Goal: Transaction & Acquisition: Purchase product/service

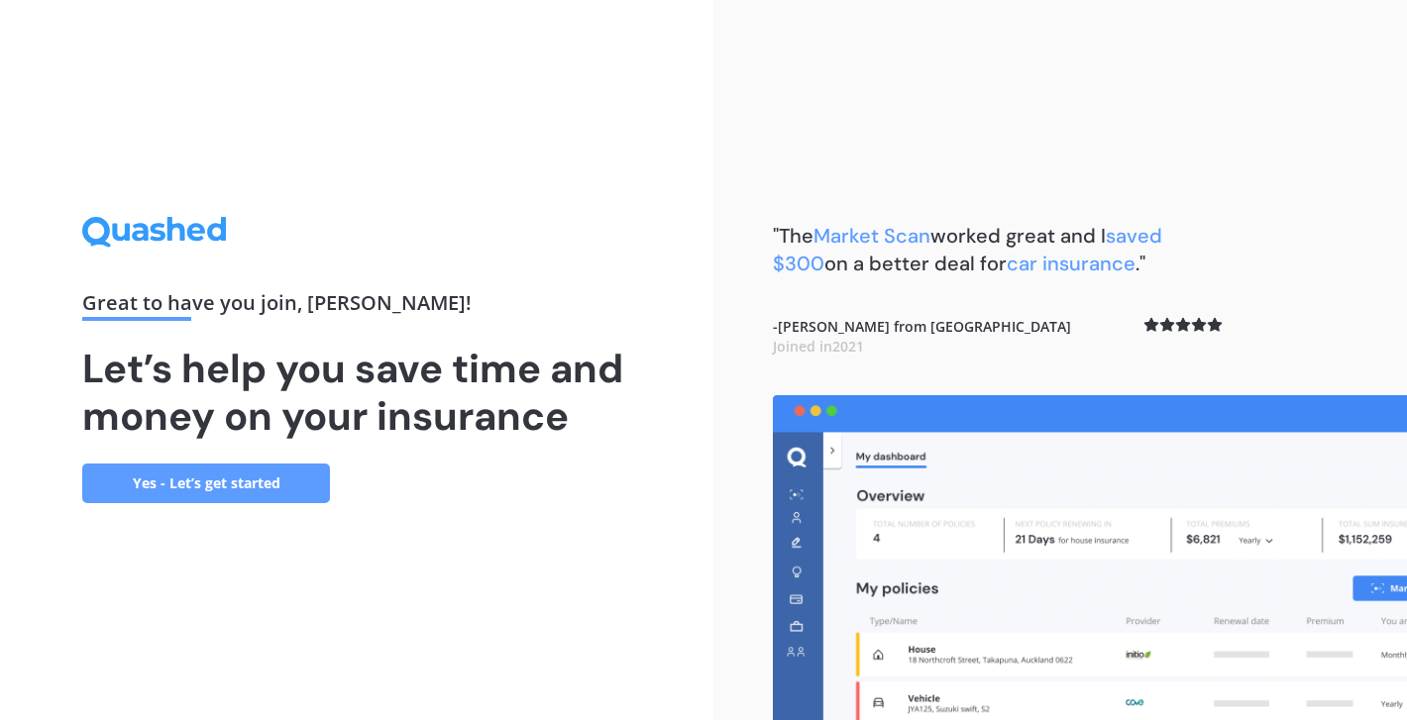
click at [275, 476] on link "Yes - Let’s get started" at bounding box center [206, 484] width 248 height 40
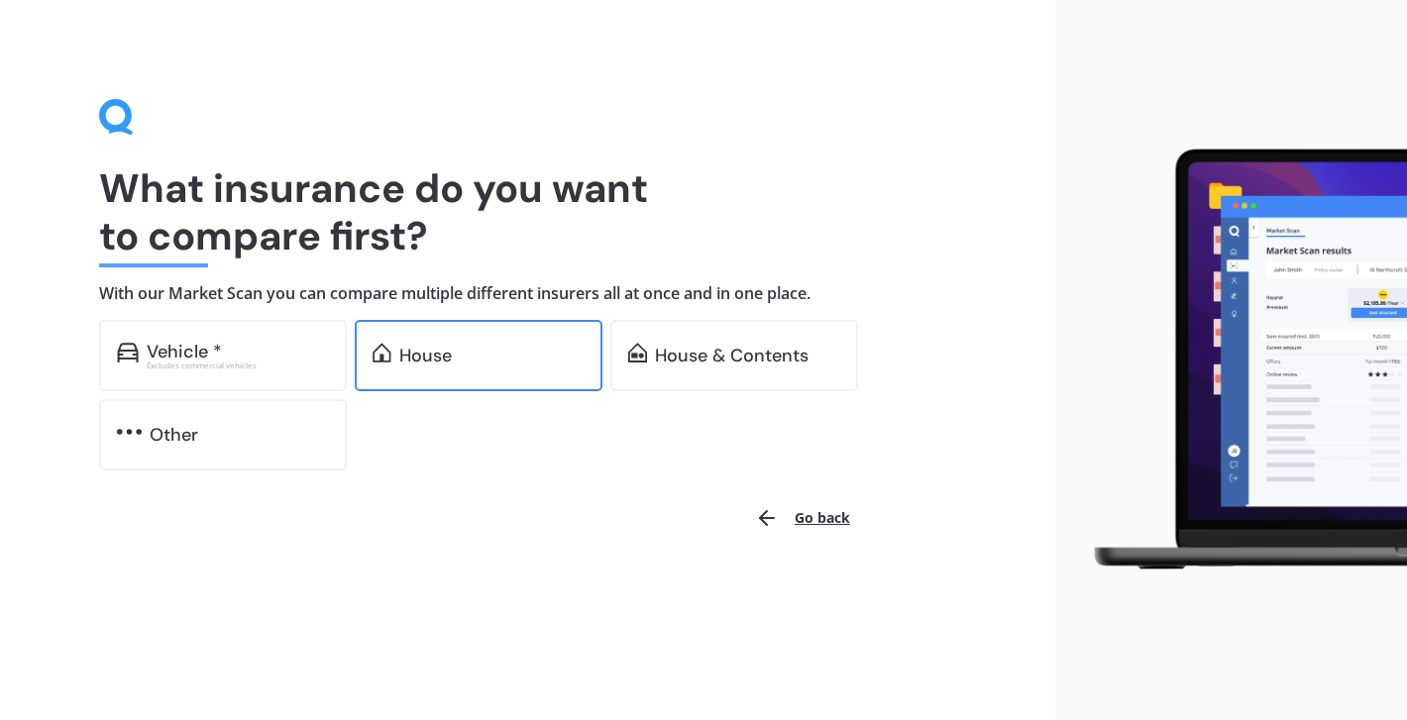
click at [519, 365] on div "House" at bounding box center [491, 356] width 185 height 20
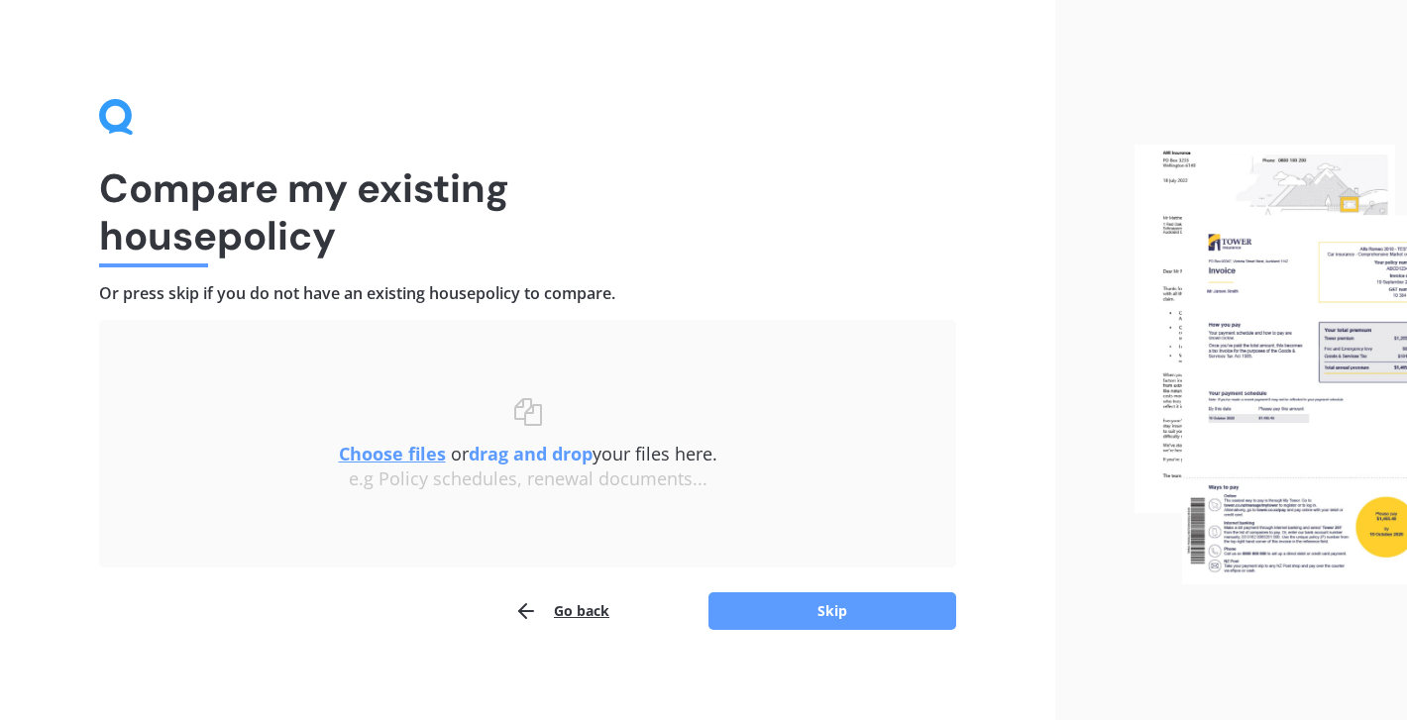
click at [378, 453] on u "Choose files" at bounding box center [392, 454] width 107 height 24
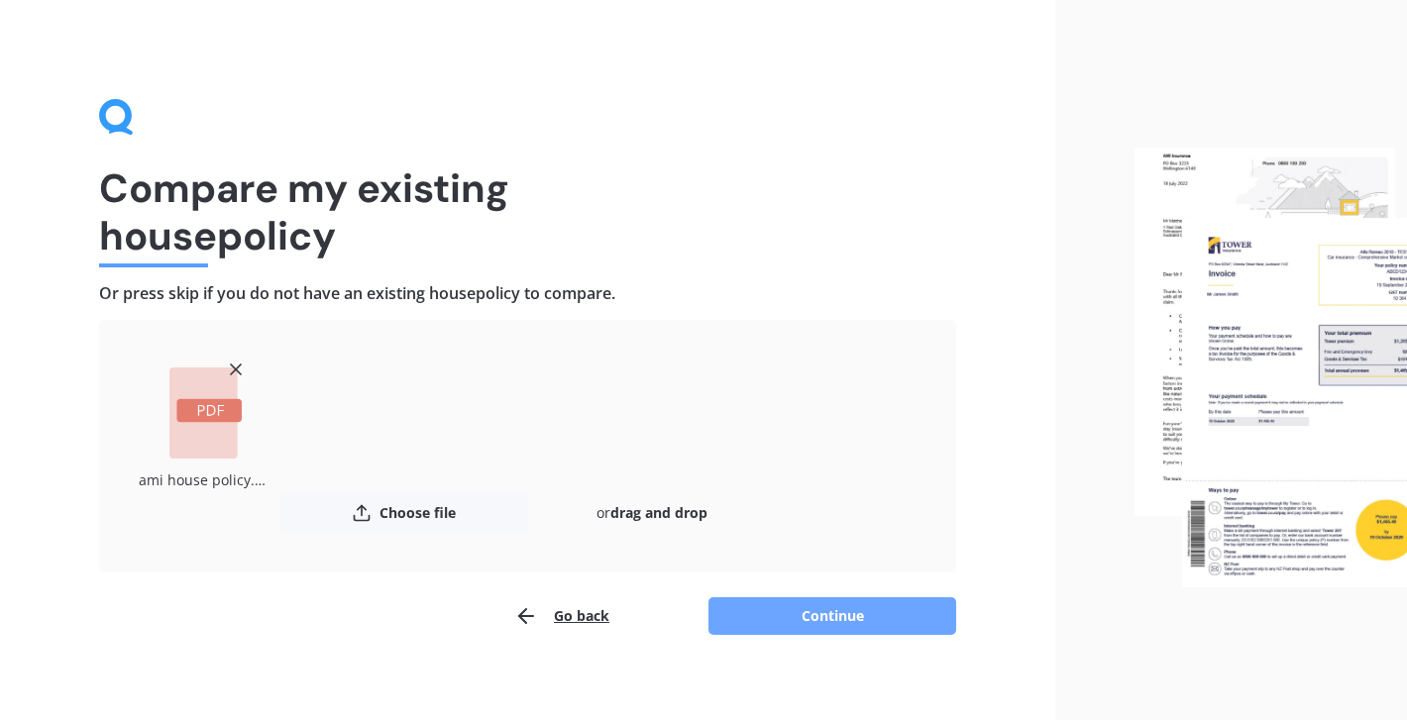
click at [822, 612] on button "Continue" at bounding box center [832, 616] width 248 height 38
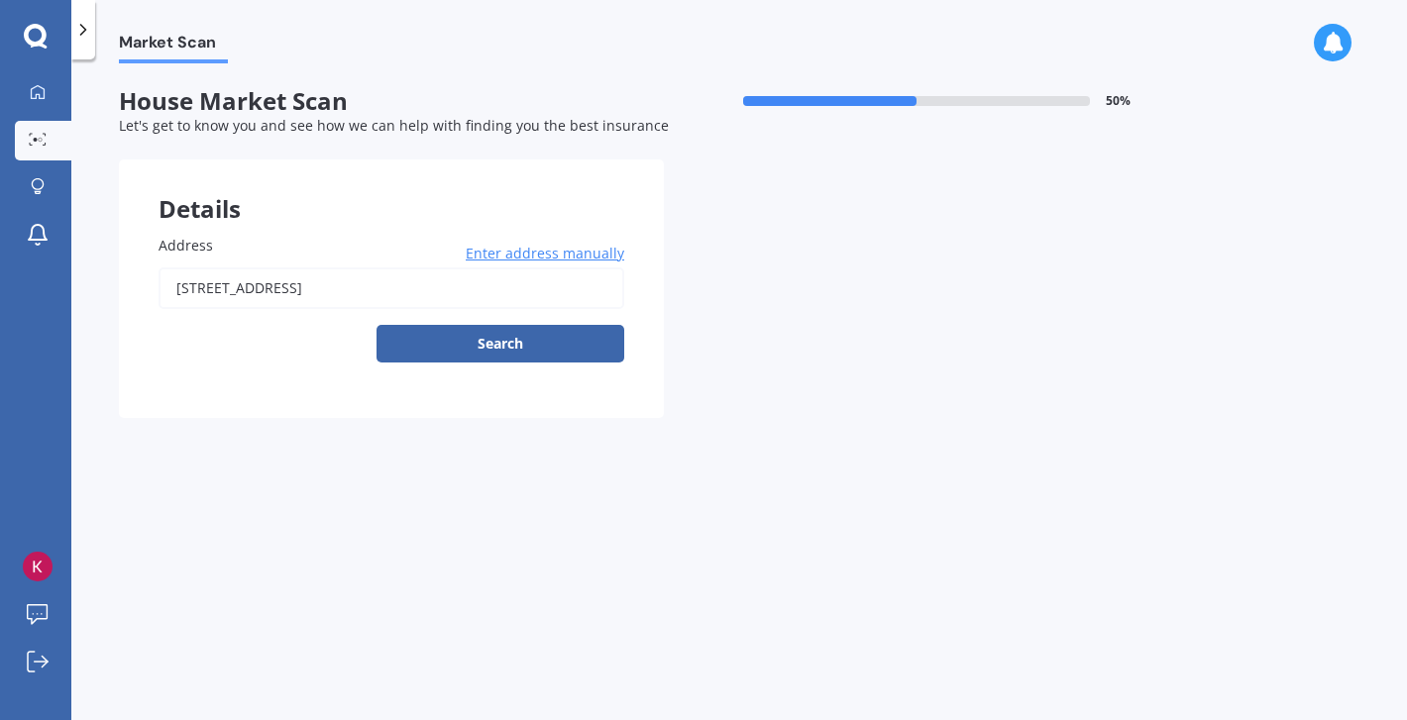
click at [466, 290] on input "[STREET_ADDRESS]" at bounding box center [392, 289] width 466 height 42
type input "[STREET_ADDRESS]"
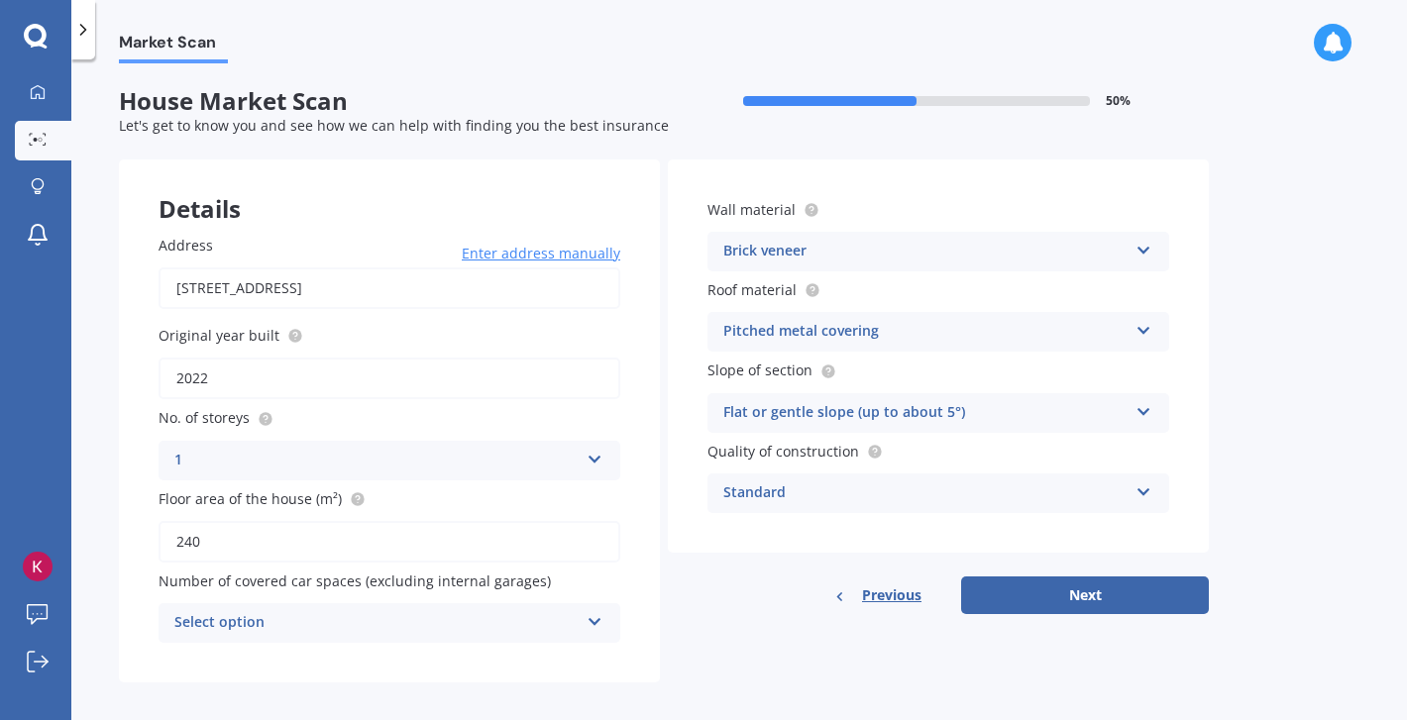
scroll to position [16, 0]
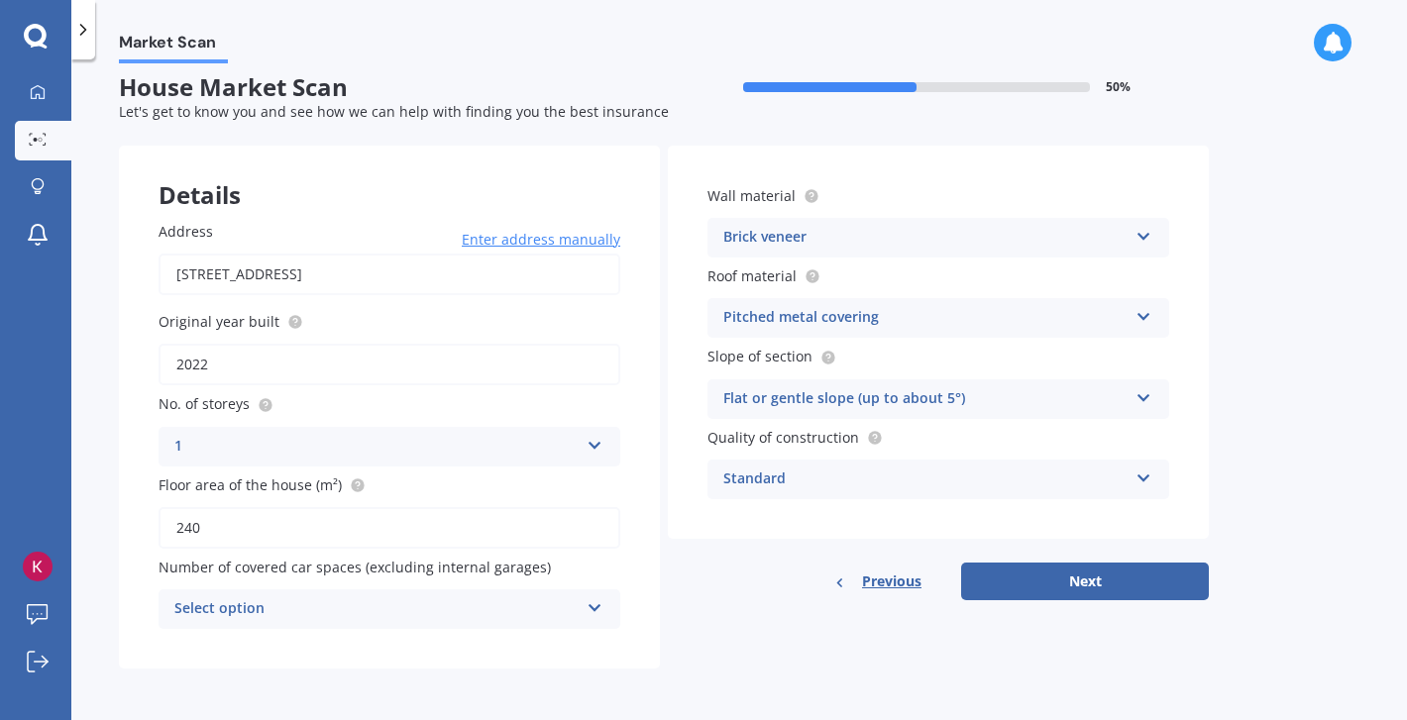
click at [1014, 234] on div "Brick veneer" at bounding box center [925, 238] width 404 height 24
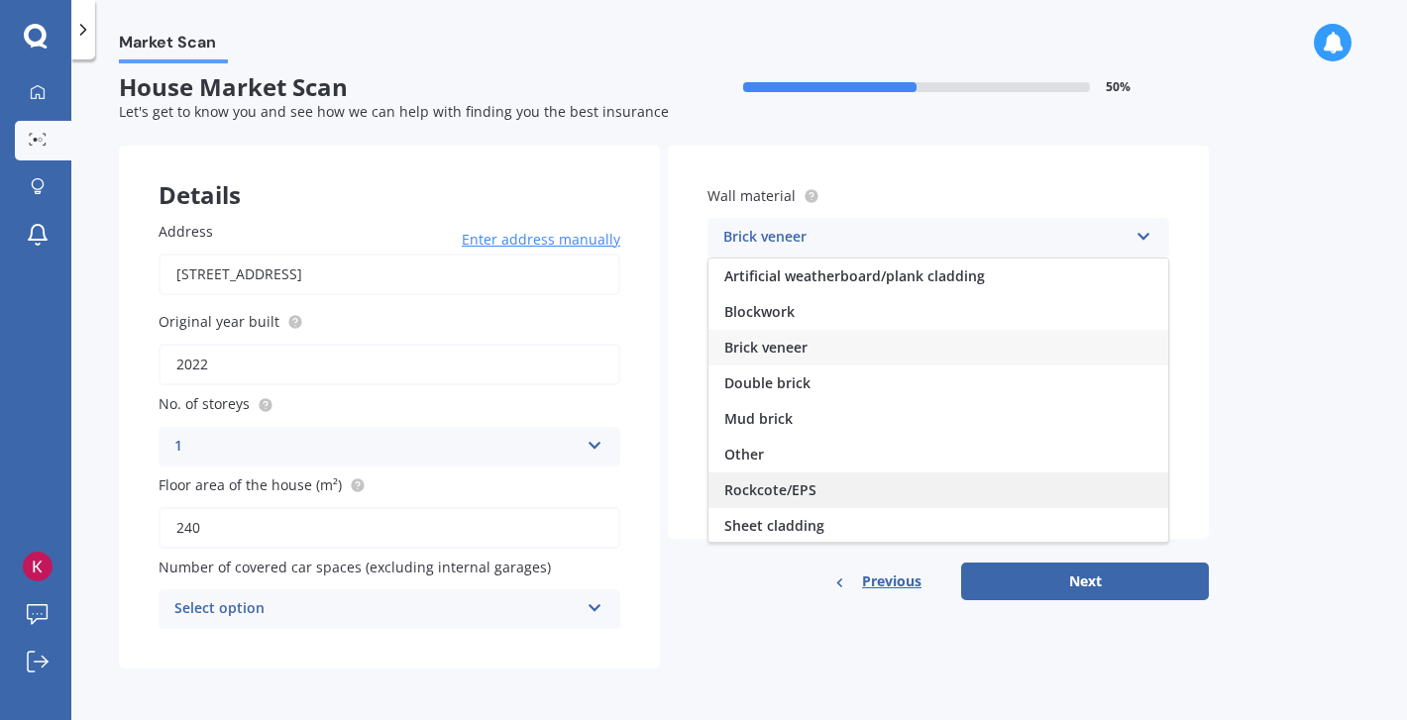
click at [918, 486] on div "Rockcote/EPS" at bounding box center [938, 491] width 460 height 36
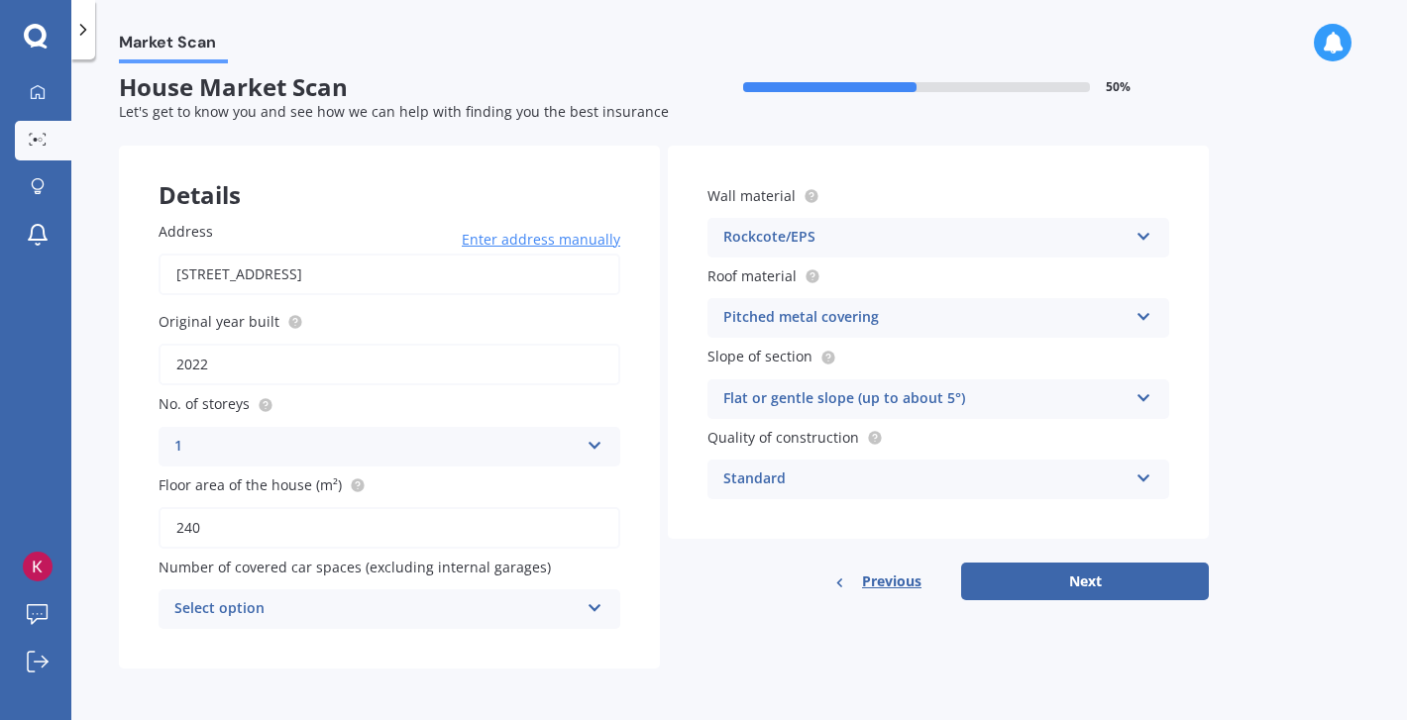
click at [576, 612] on div "Select option" at bounding box center [376, 609] width 404 height 24
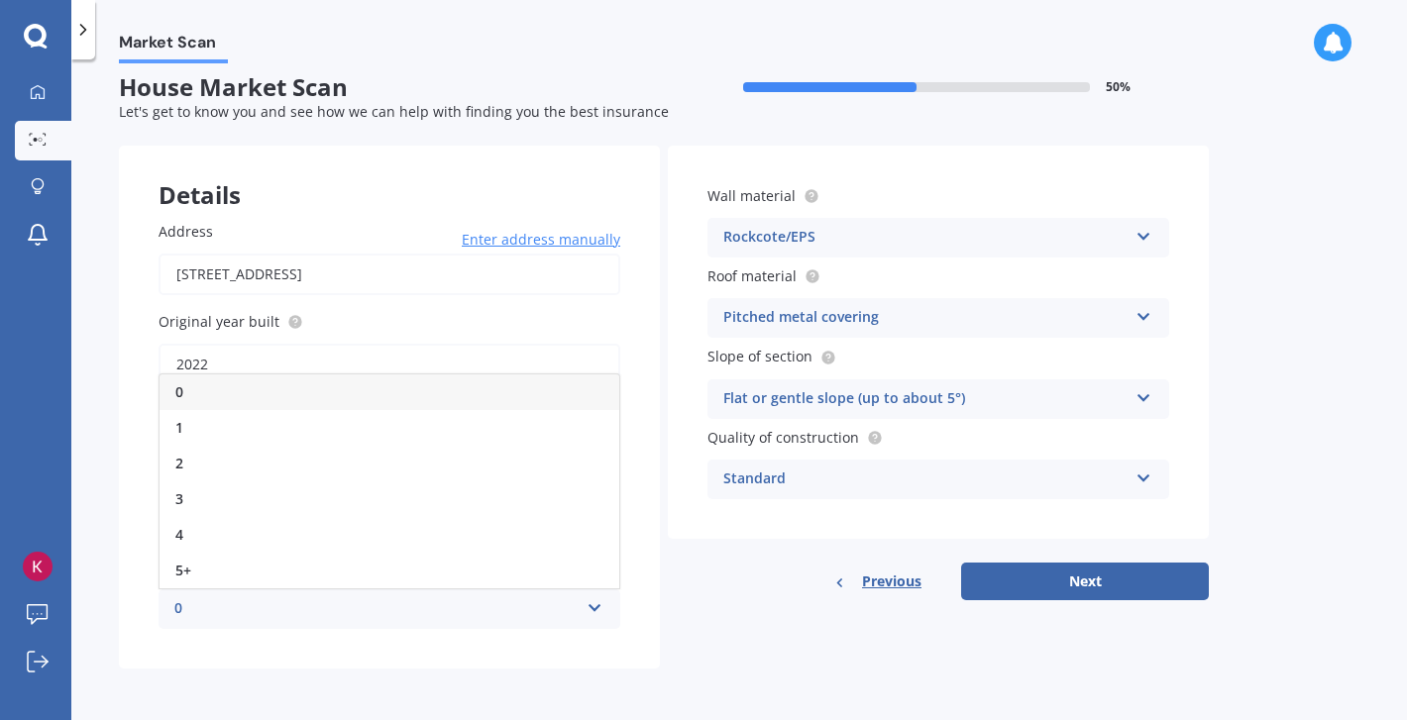
click at [467, 398] on div "0" at bounding box center [390, 393] width 460 height 36
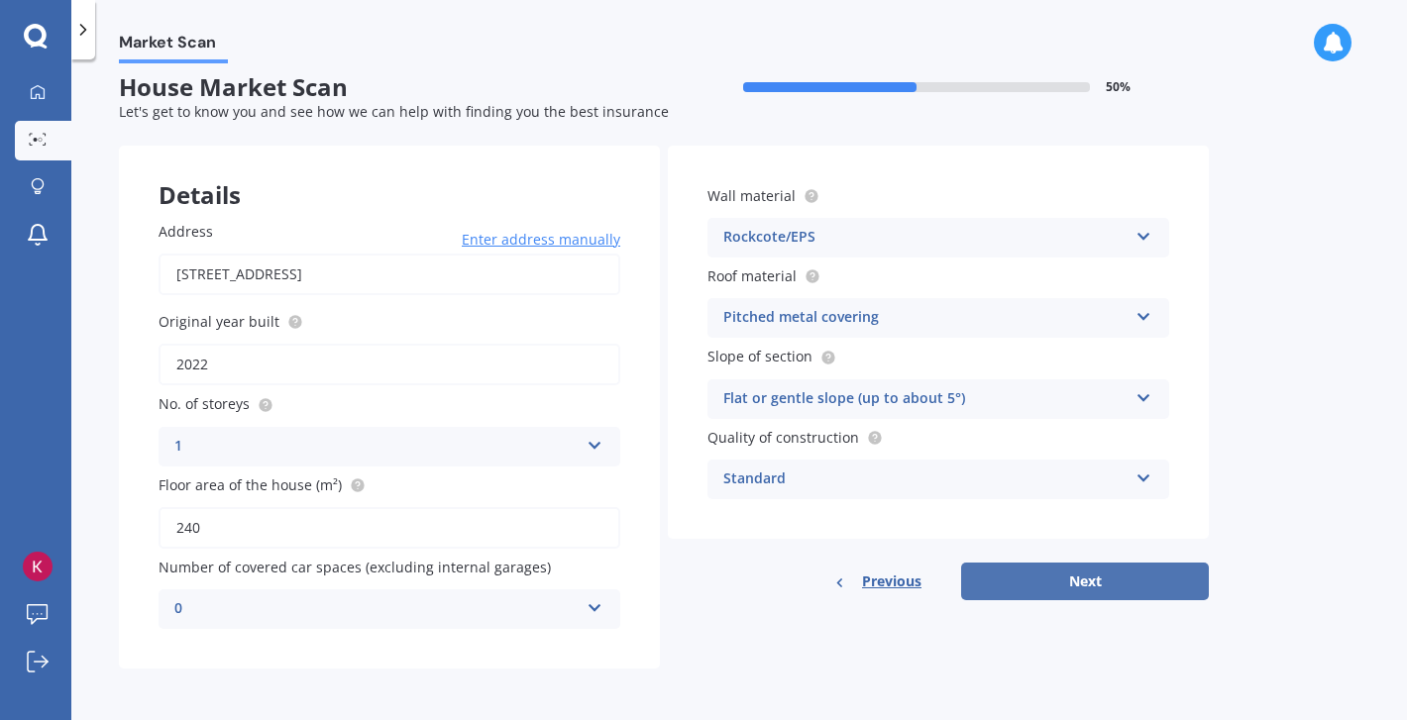
click at [1054, 569] on button "Next" at bounding box center [1085, 582] width 248 height 38
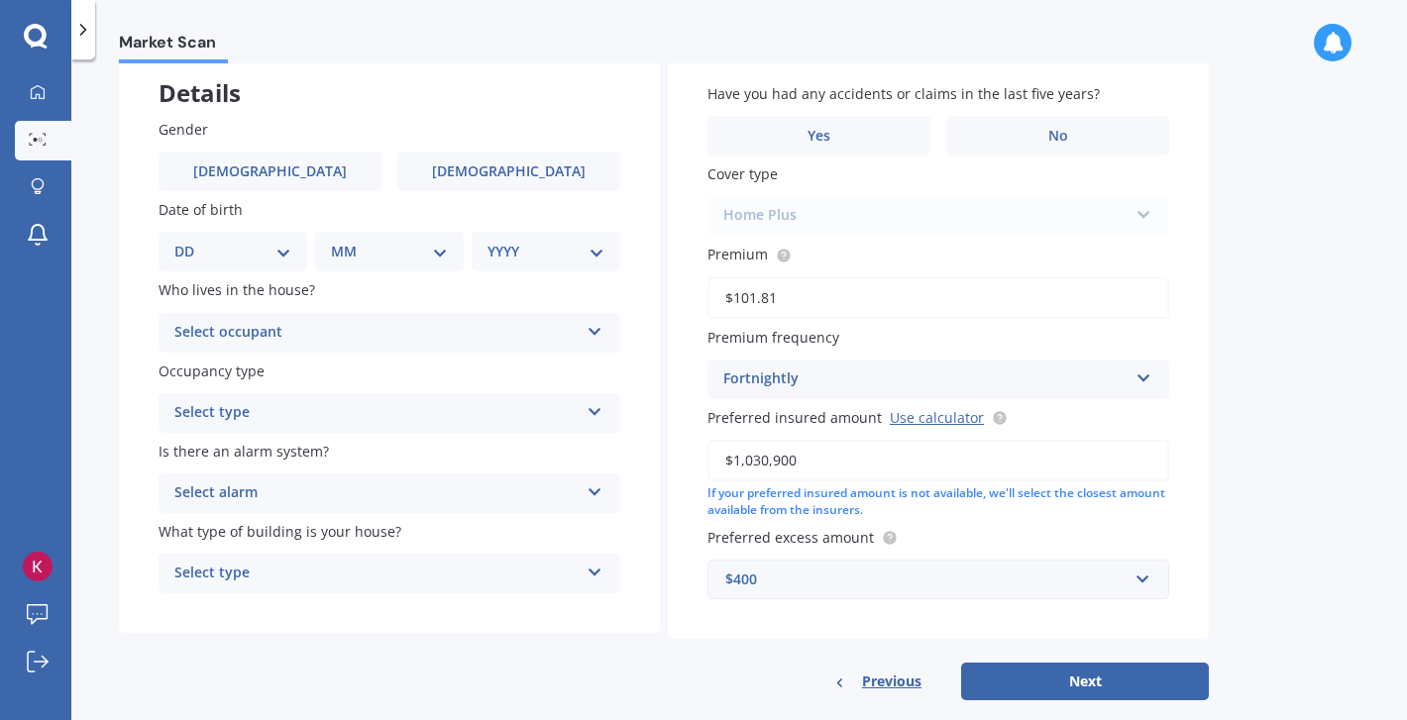
scroll to position [120, 0]
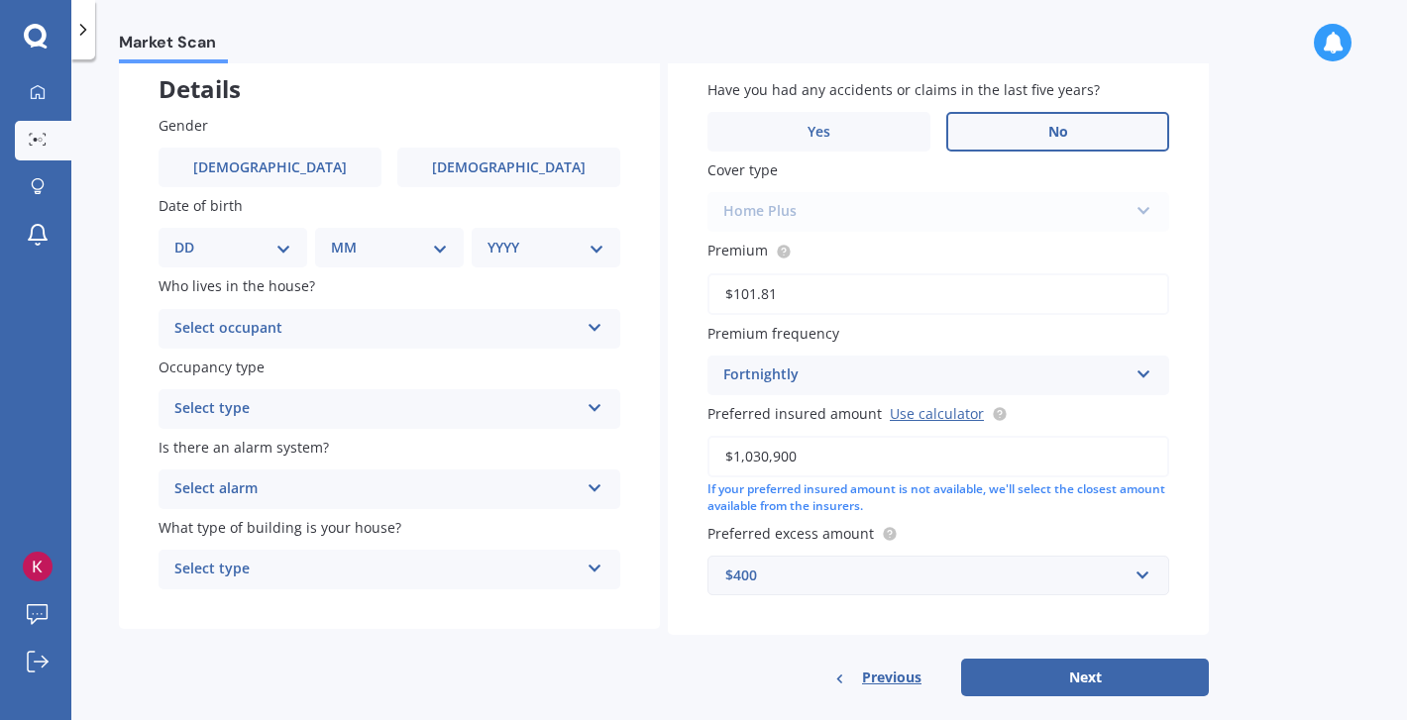
click at [1067, 113] on label "No" at bounding box center [1057, 132] width 223 height 40
click at [0, 0] on input "No" at bounding box center [0, 0] width 0 height 0
click at [274, 258] on select "DD 01 02 03 04 05 06 07 08 09 10 11 12 13 14 15 16 17 18 19 20 21 22 23 24 25 2…" at bounding box center [232, 248] width 117 height 22
select select "08"
click at [190, 238] on select "DD 01 02 03 04 05 06 07 08 09 10 11 12 13 14 15 16 17 18 19 20 21 22 23 24 25 2…" at bounding box center [232, 248] width 117 height 22
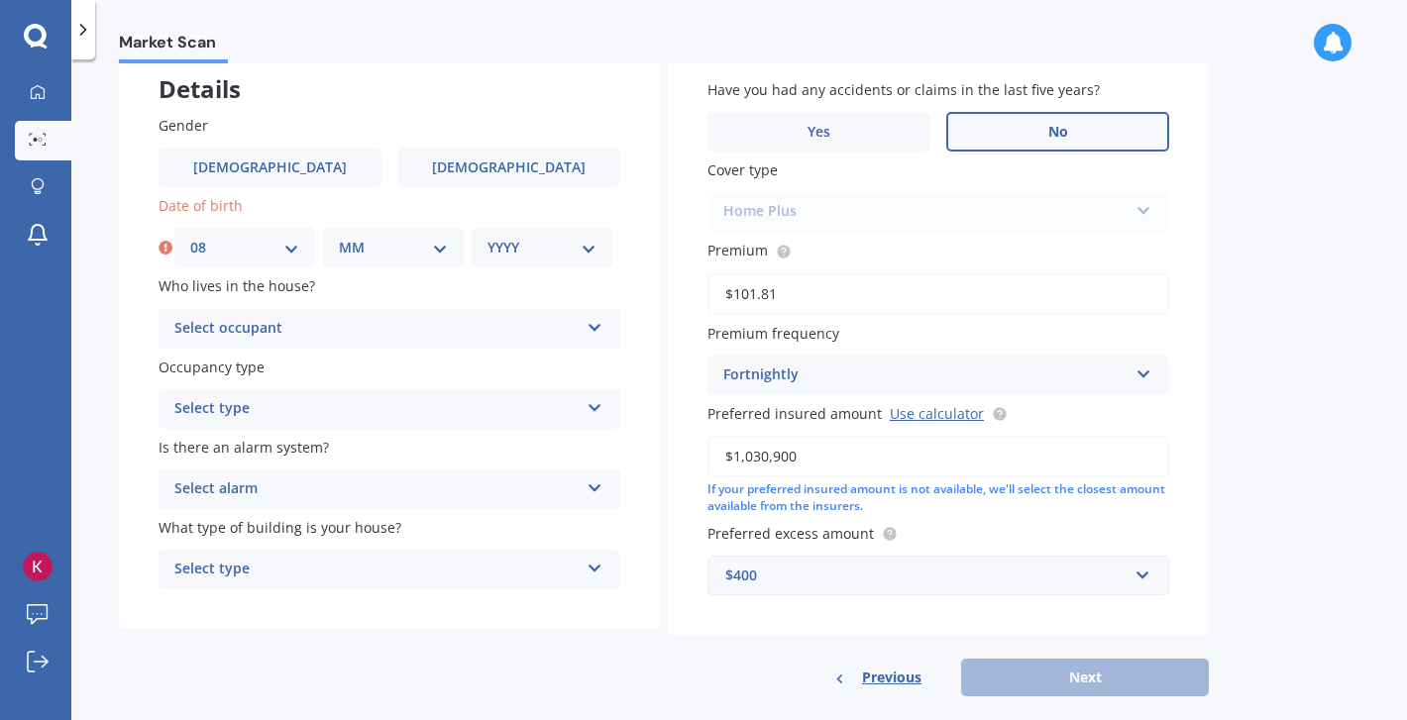
click at [360, 254] on select "MM 01 02 03 04 05 06 07 08 09 10 11 12" at bounding box center [393, 248] width 109 height 22
select select "05"
click at [339, 238] on select "MM 01 02 03 04 05 06 07 08 09 10 11 12" at bounding box center [393, 248] width 109 height 22
click at [550, 248] on select "YYYY 2009 2008 2007 2006 2005 2004 2003 2002 2001 2000 1999 1998 1997 1996 1995…" at bounding box center [541, 248] width 109 height 22
select select "1978"
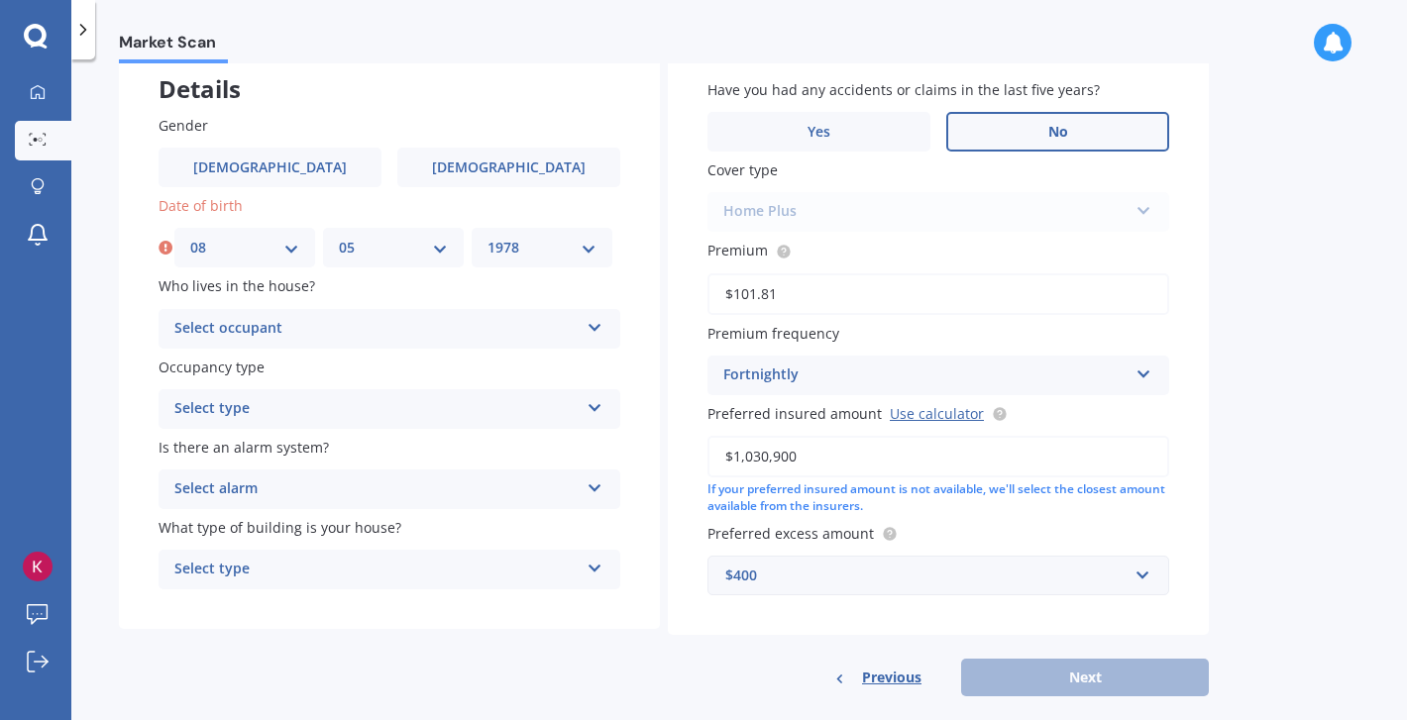
click at [487, 238] on select "YYYY 2009 2008 2007 2006 2005 2004 2003 2002 2001 2000 1999 1998 1997 1996 1995…" at bounding box center [541, 248] width 109 height 22
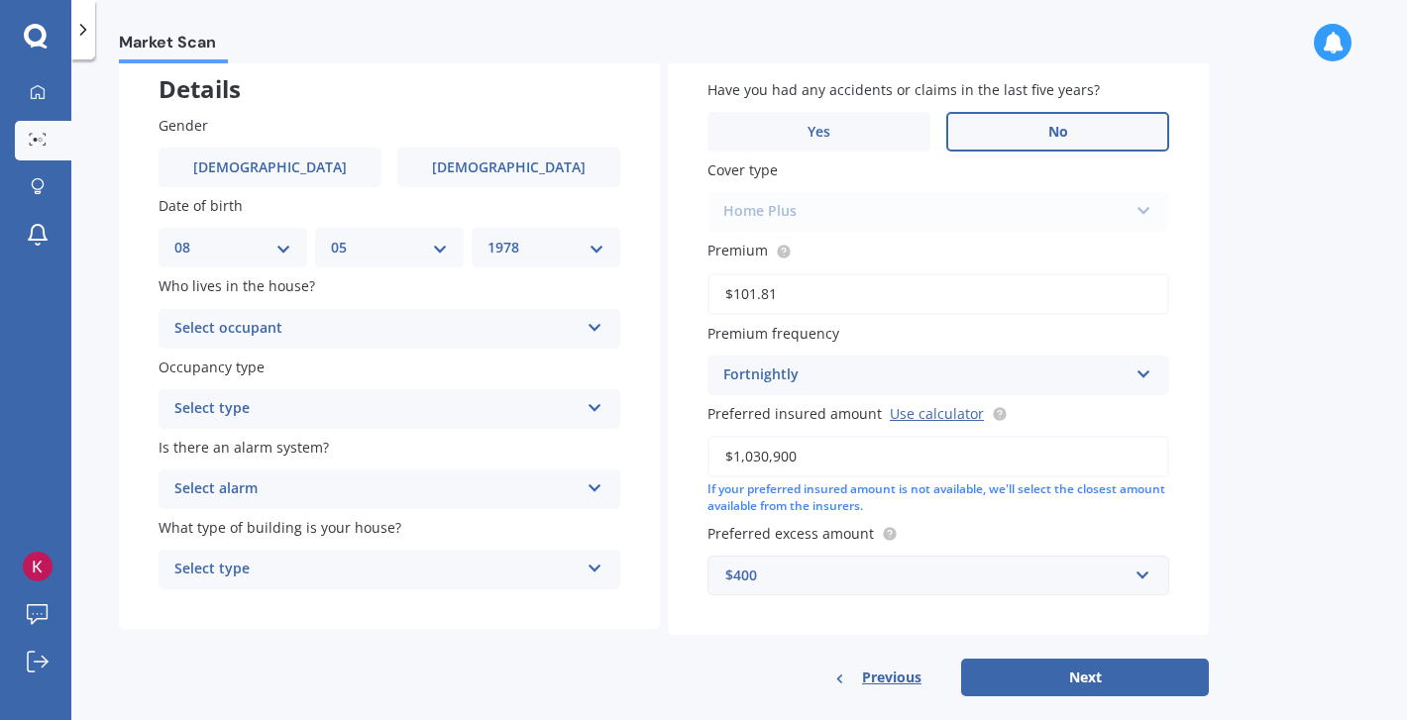
click at [541, 405] on div "Select type" at bounding box center [376, 409] width 404 height 24
click at [493, 449] on div "Permanent" at bounding box center [390, 448] width 460 height 36
click at [495, 483] on div "Select alarm" at bounding box center [376, 490] width 404 height 24
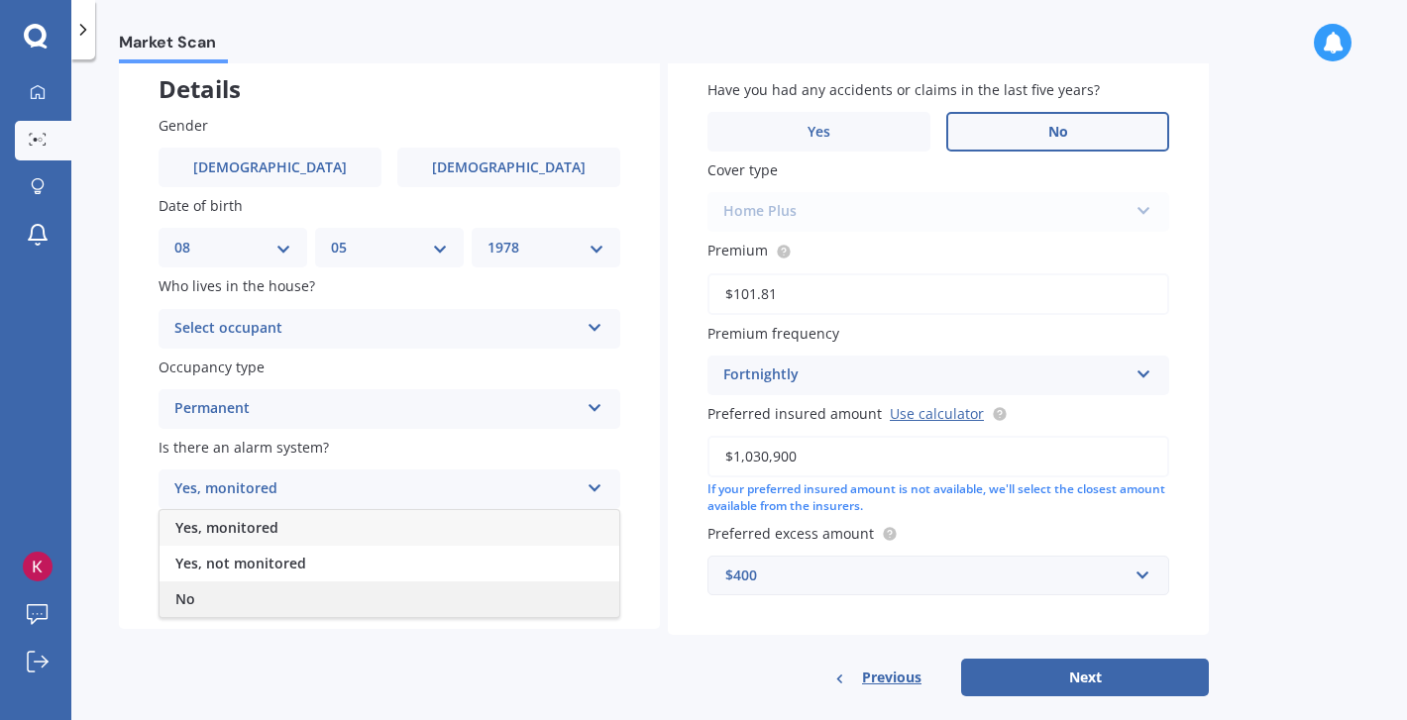
click at [414, 617] on div "No" at bounding box center [390, 600] width 460 height 36
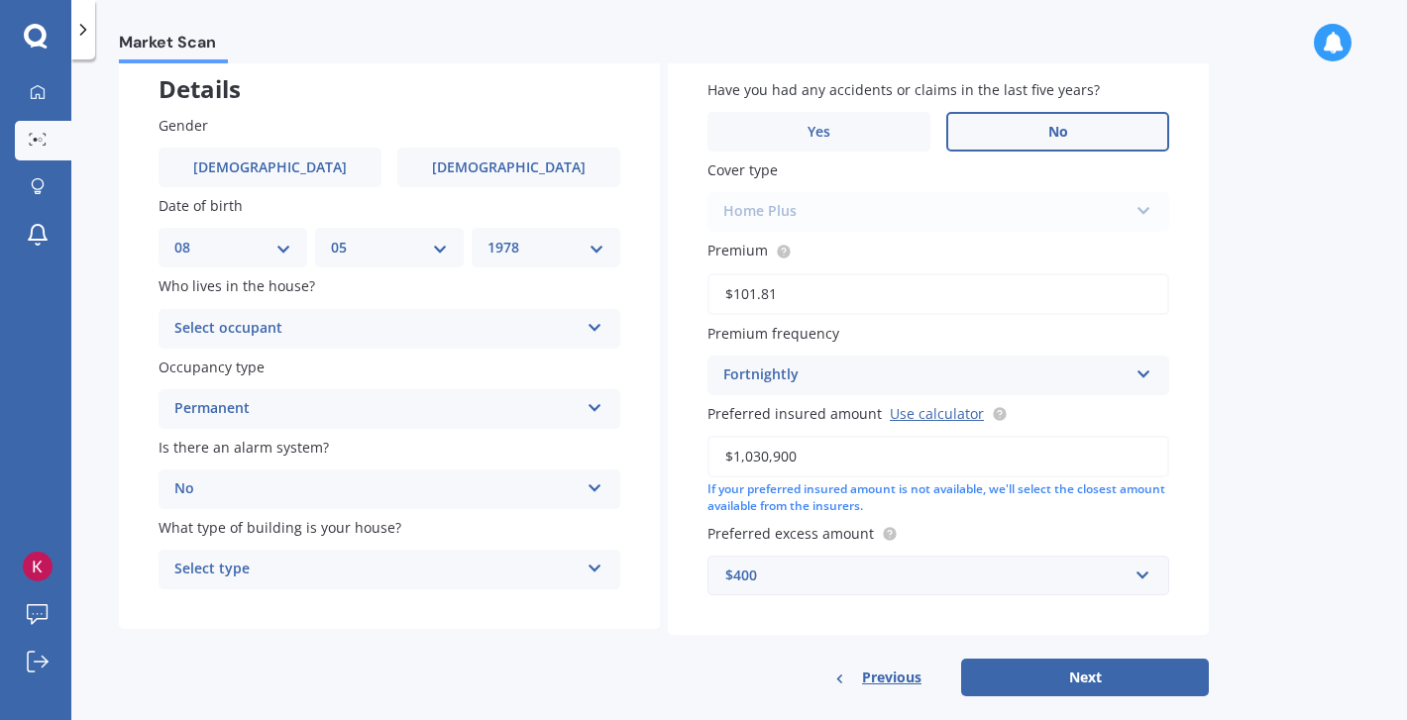
click at [441, 574] on div "Select type" at bounding box center [376, 570] width 404 height 24
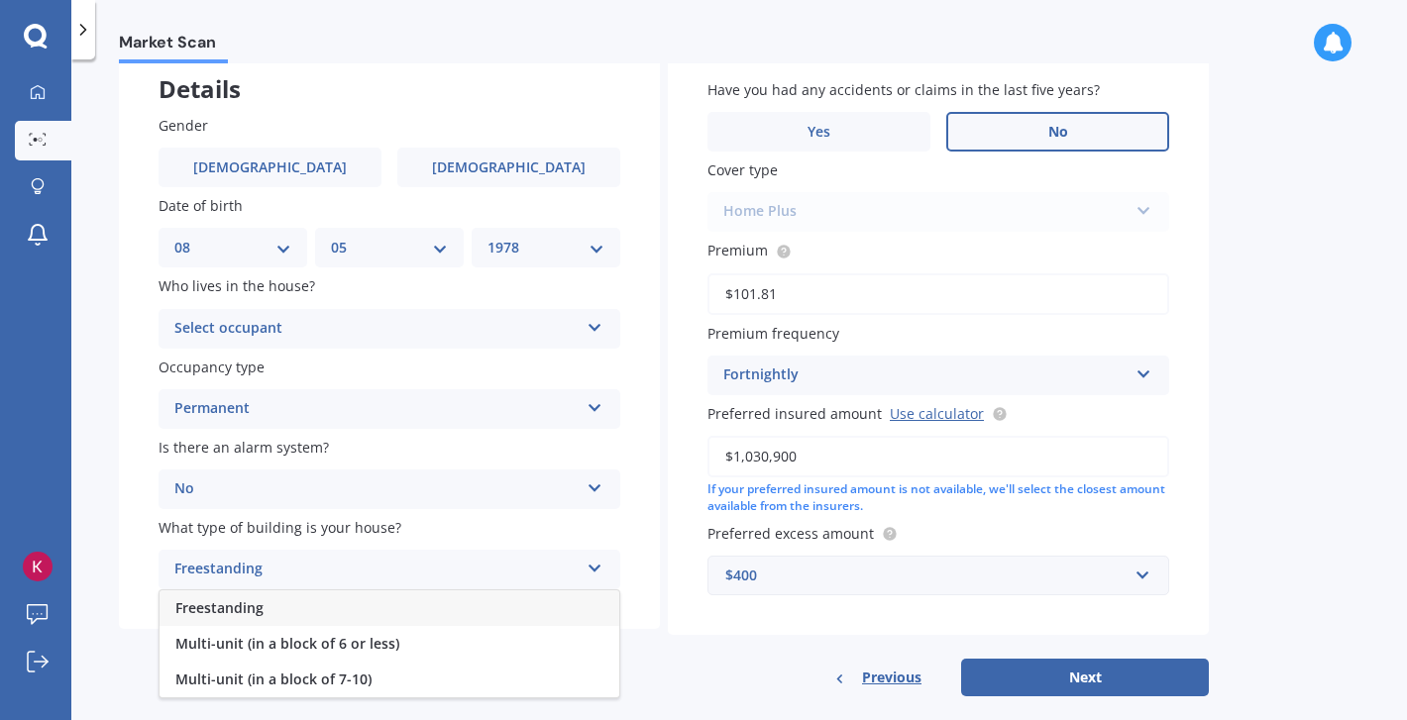
click at [420, 601] on div "Freestanding" at bounding box center [390, 608] width 460 height 36
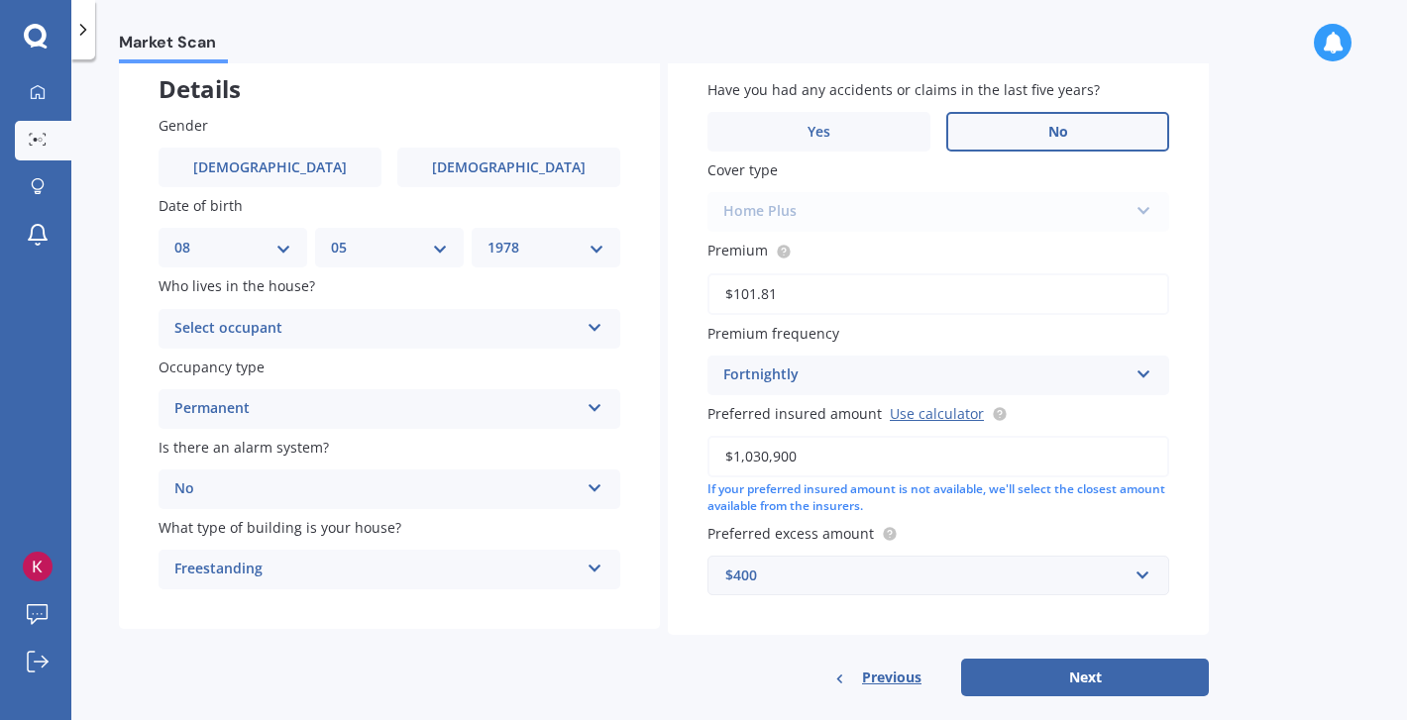
click at [482, 343] on div "Select occupant Owner Owner + Boarder" at bounding box center [390, 329] width 462 height 40
click at [479, 365] on div "Owner" at bounding box center [390, 368] width 460 height 36
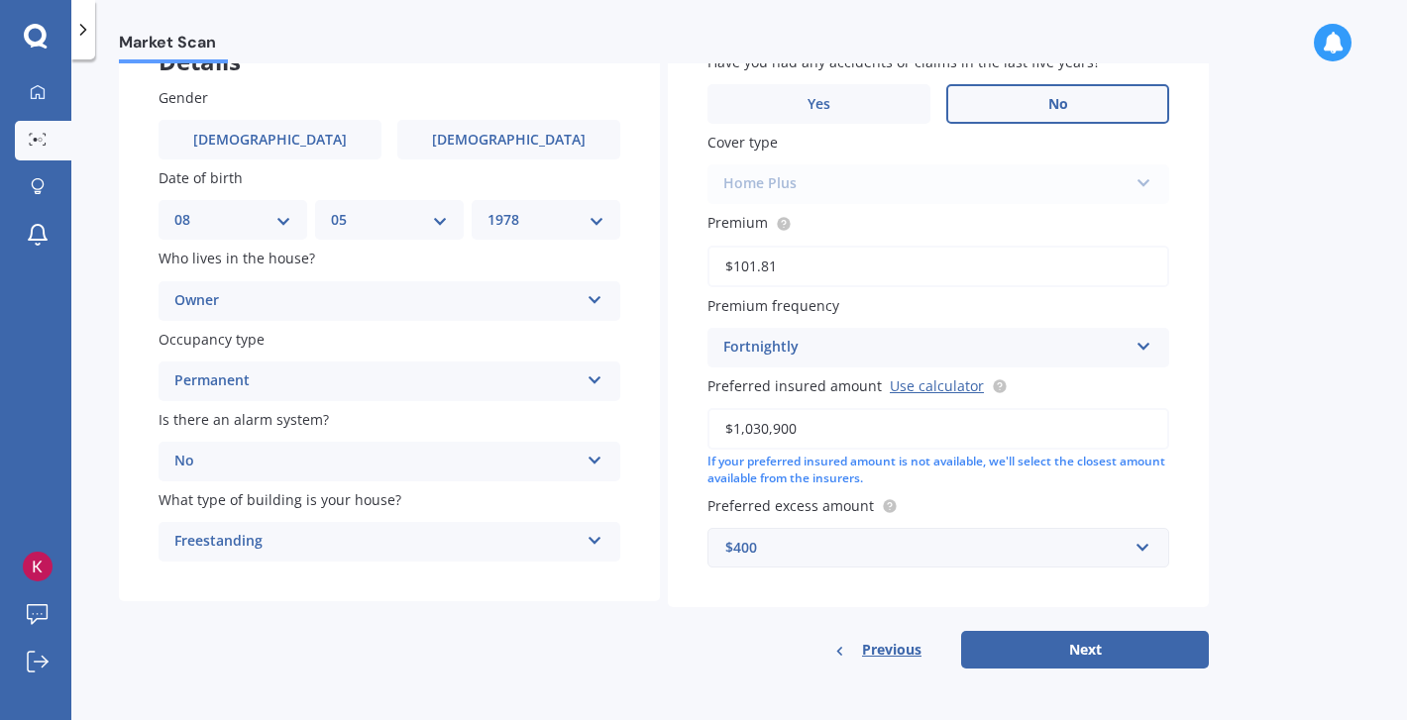
drag, startPoint x: 753, startPoint y: 430, endPoint x: 876, endPoint y: 429, distance: 122.9
click at [876, 429] on input "$1,030,900" at bounding box center [938, 429] width 462 height 42
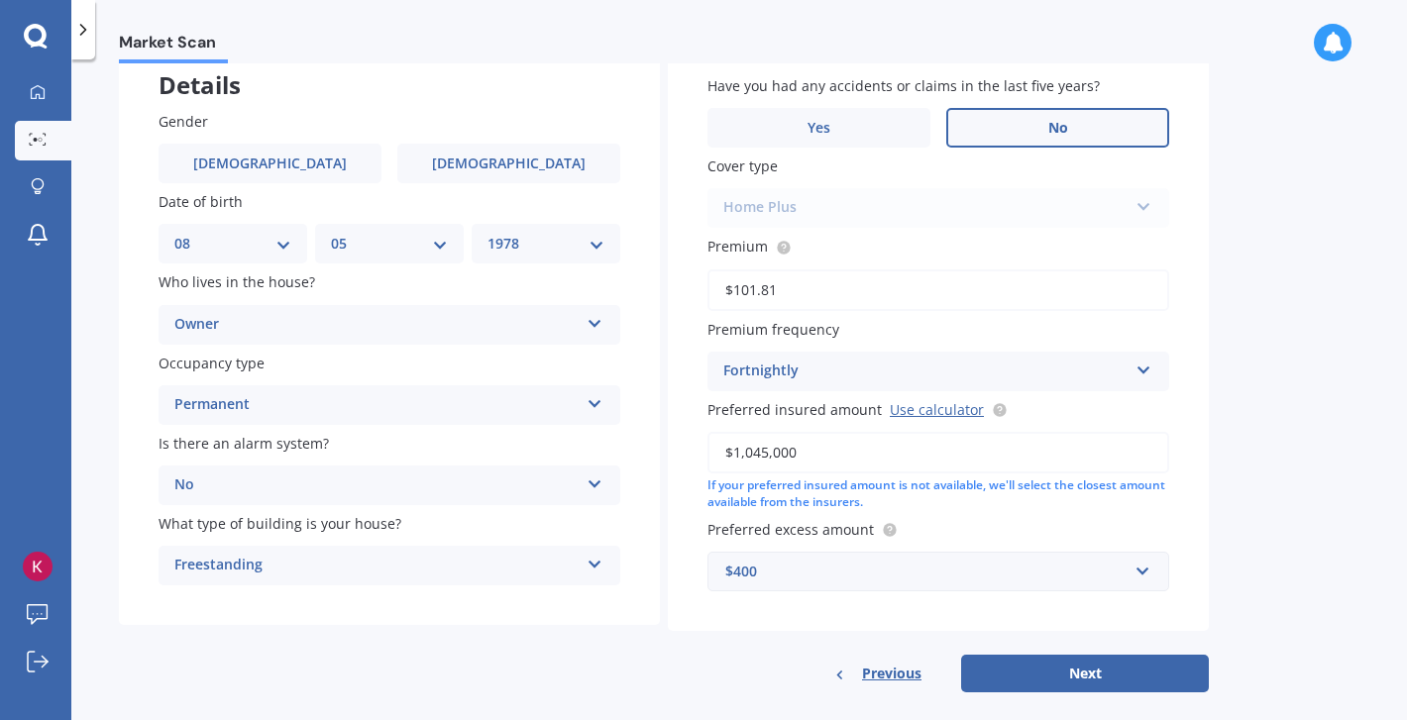
scroll to position [122, 0]
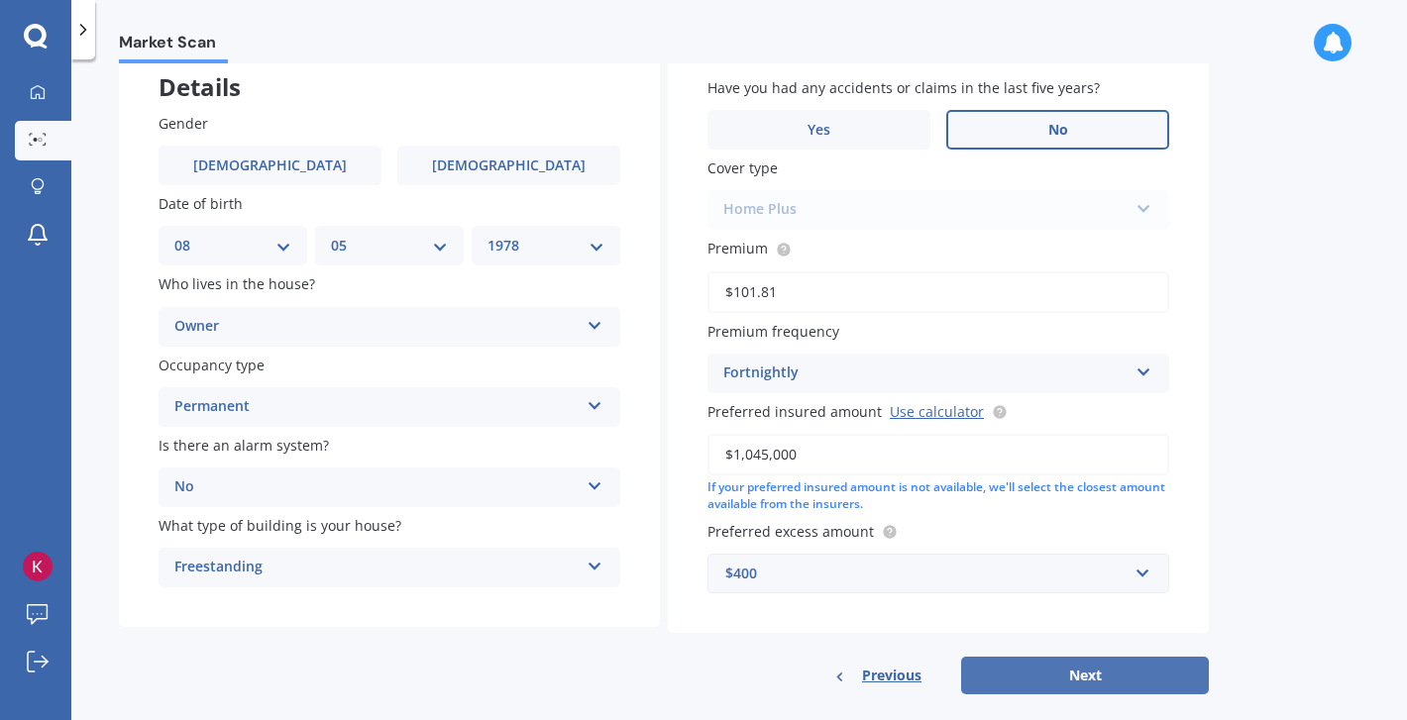
type input "$1,045,000"
click at [1087, 674] on button "Next" at bounding box center [1085, 676] width 248 height 38
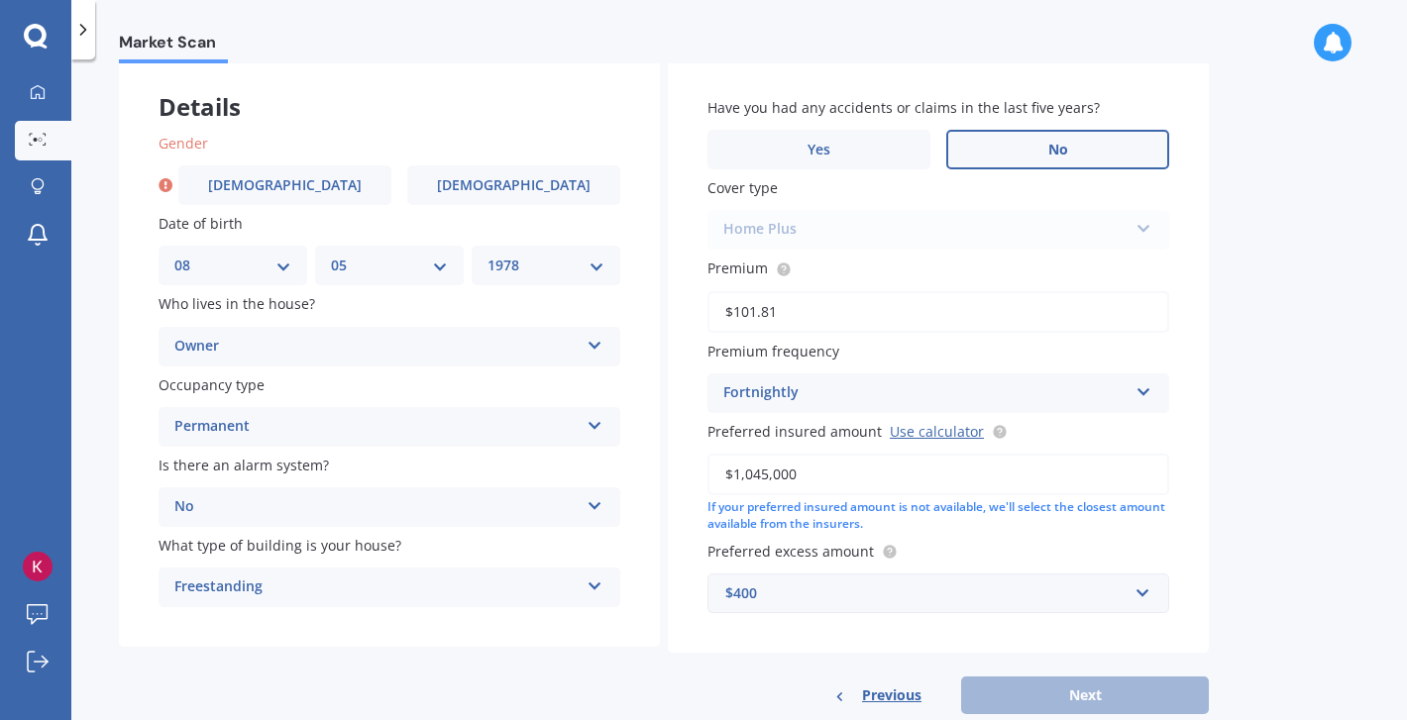
scroll to position [74, 0]
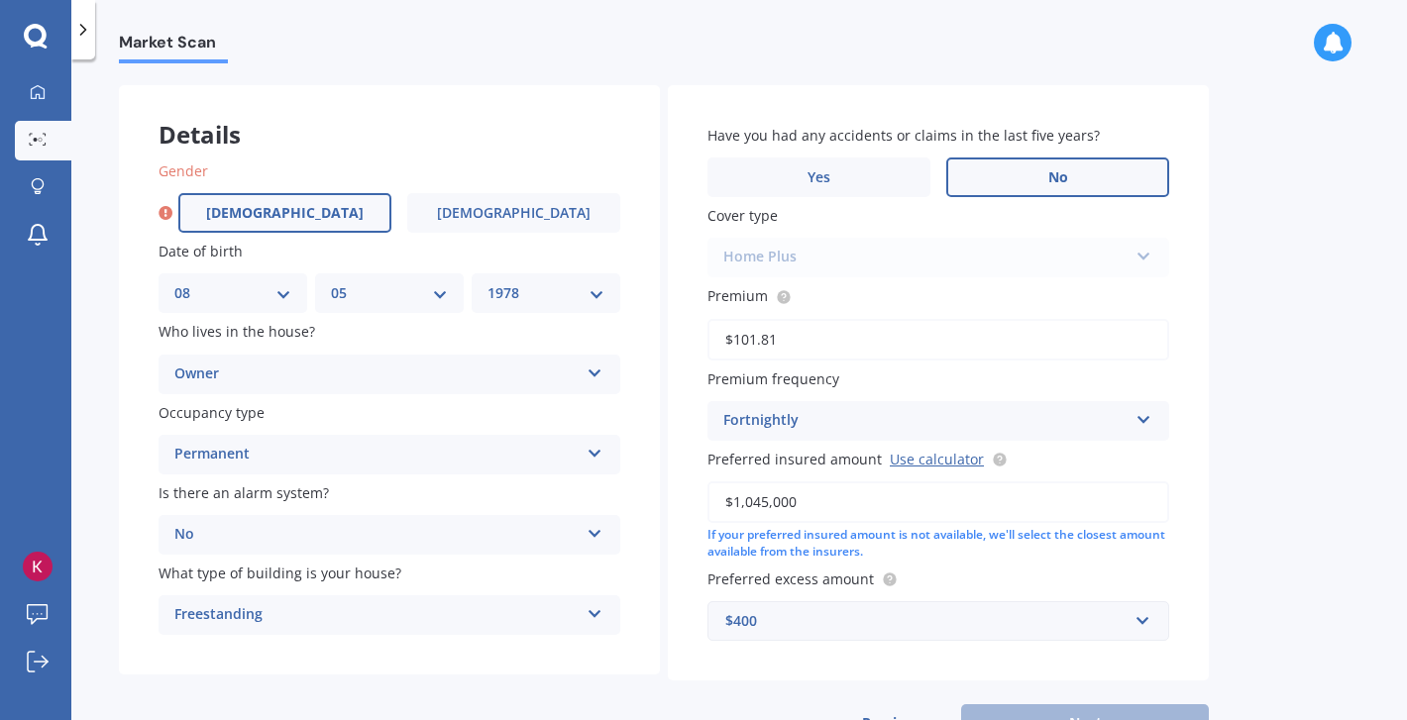
click at [337, 216] on label "[DEMOGRAPHIC_DATA]" at bounding box center [284, 213] width 213 height 40
click at [0, 0] on input "[DEMOGRAPHIC_DATA]" at bounding box center [0, 0] width 0 height 0
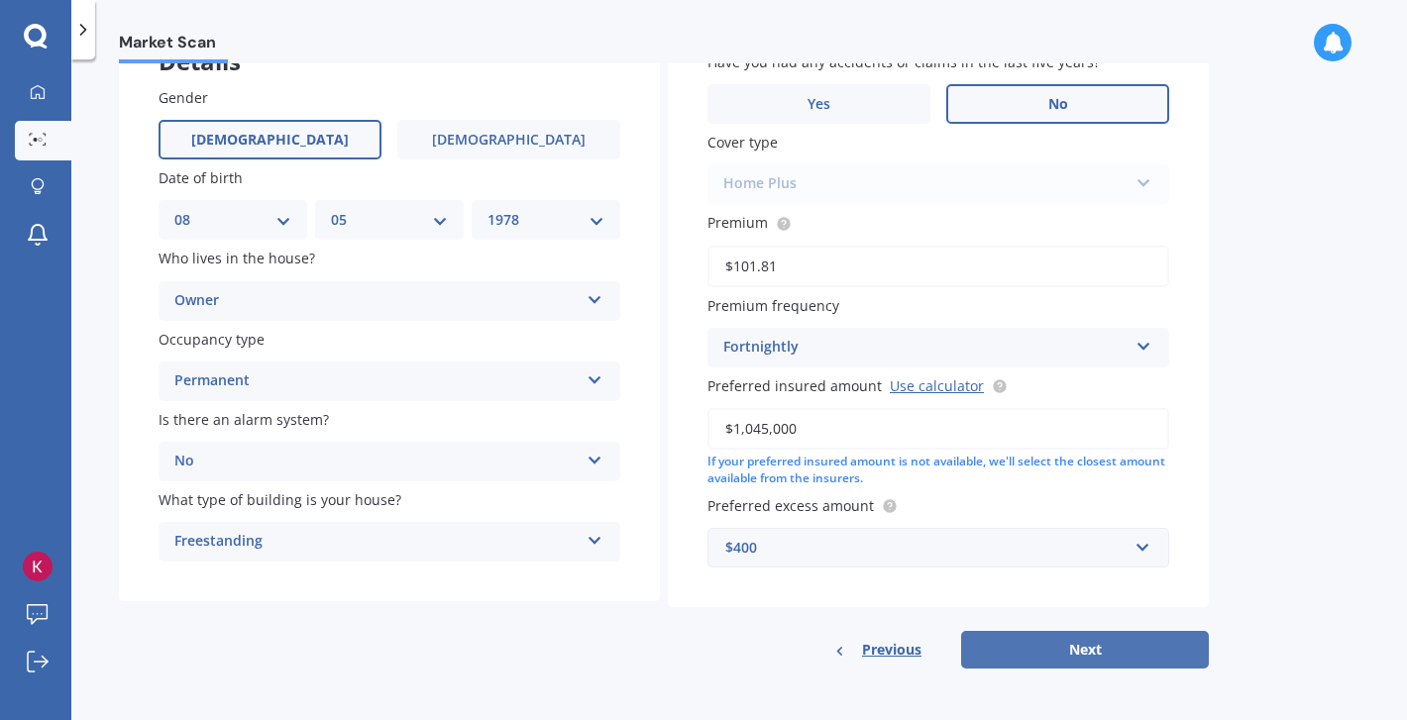
click at [1017, 643] on button "Next" at bounding box center [1085, 650] width 248 height 38
select select "08"
select select "05"
select select "1978"
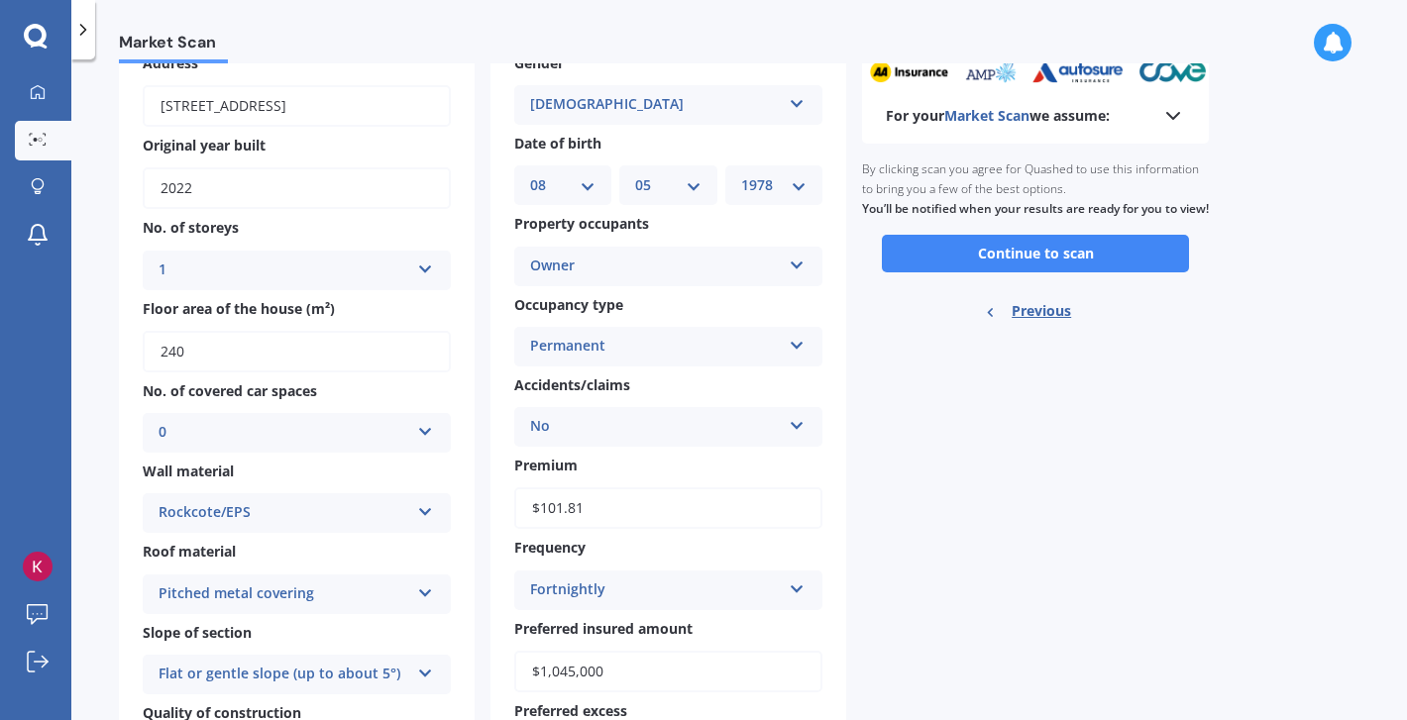
scroll to position [125, 0]
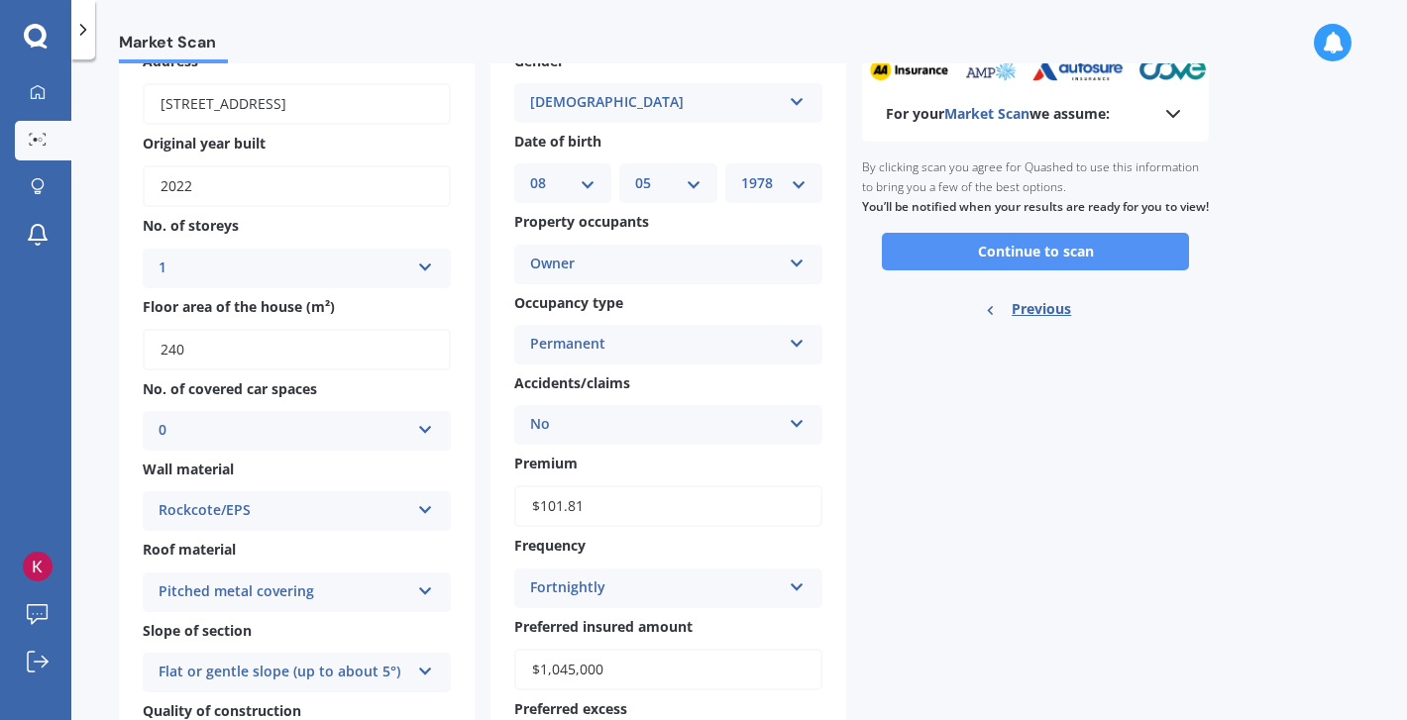
click at [1039, 270] on button "Continue to scan" at bounding box center [1035, 252] width 307 height 38
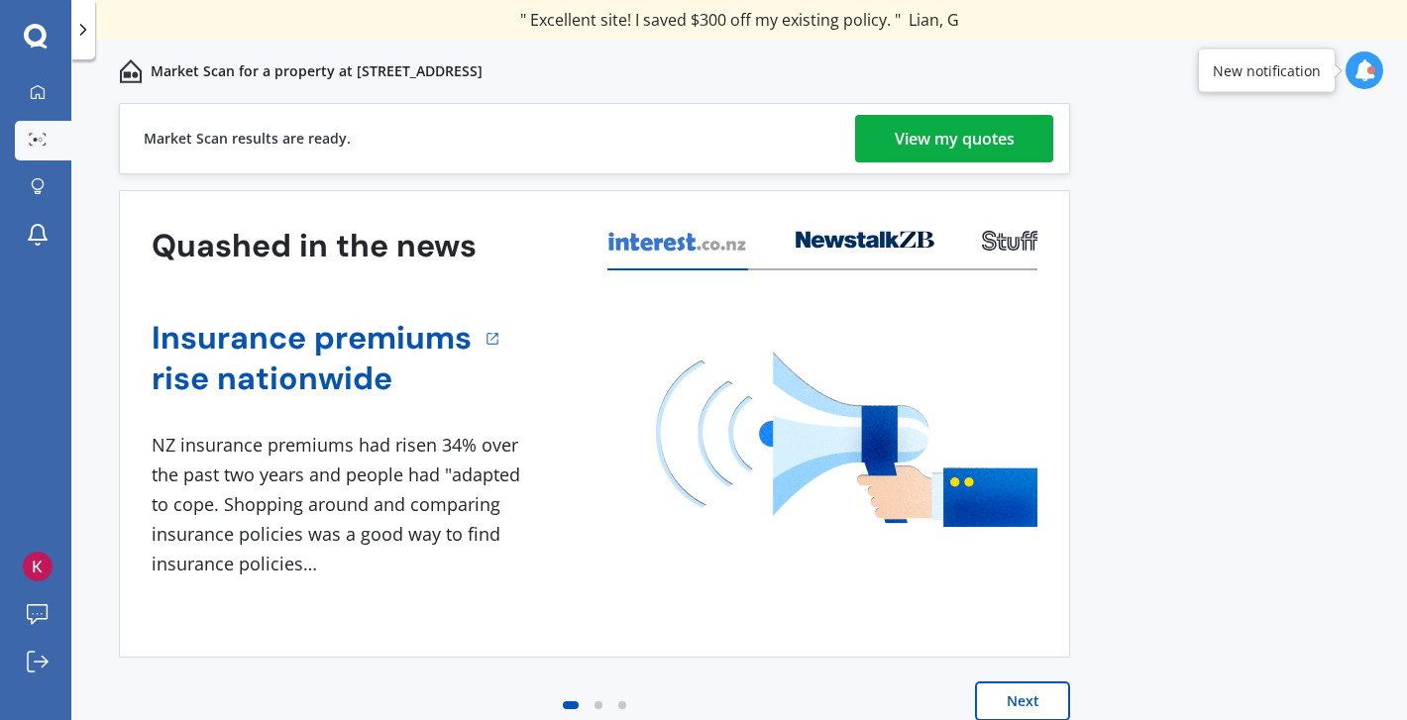
click at [917, 142] on div "View my quotes" at bounding box center [955, 139] width 120 height 48
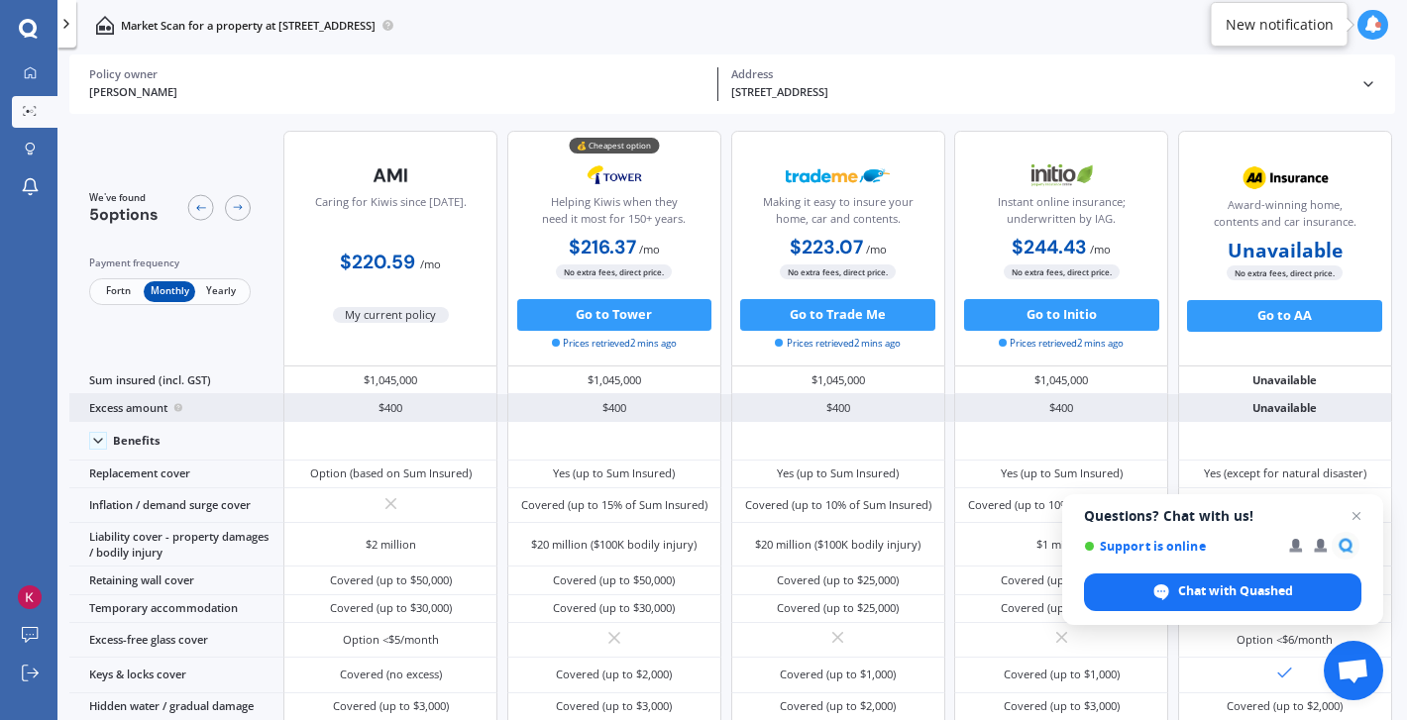
click at [652, 408] on div "$400" at bounding box center [614, 408] width 214 height 28
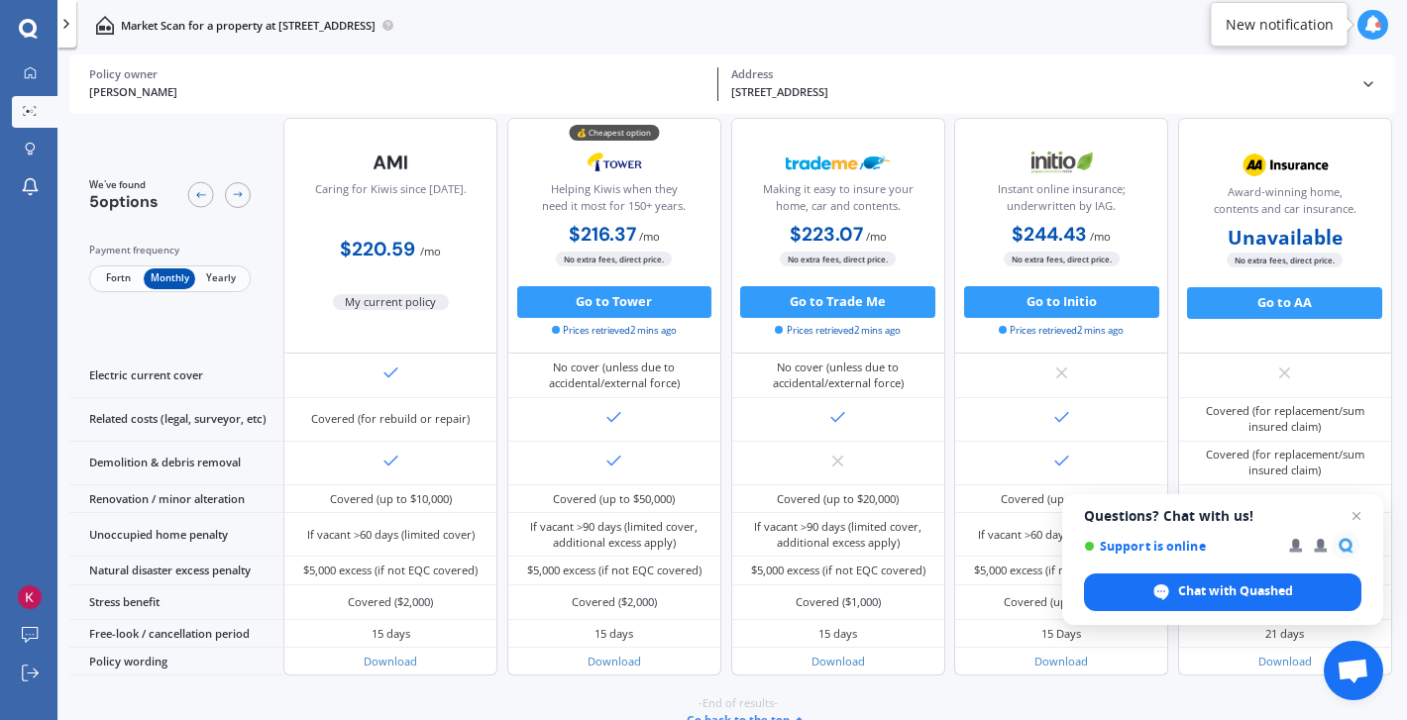
scroll to position [720, 0]
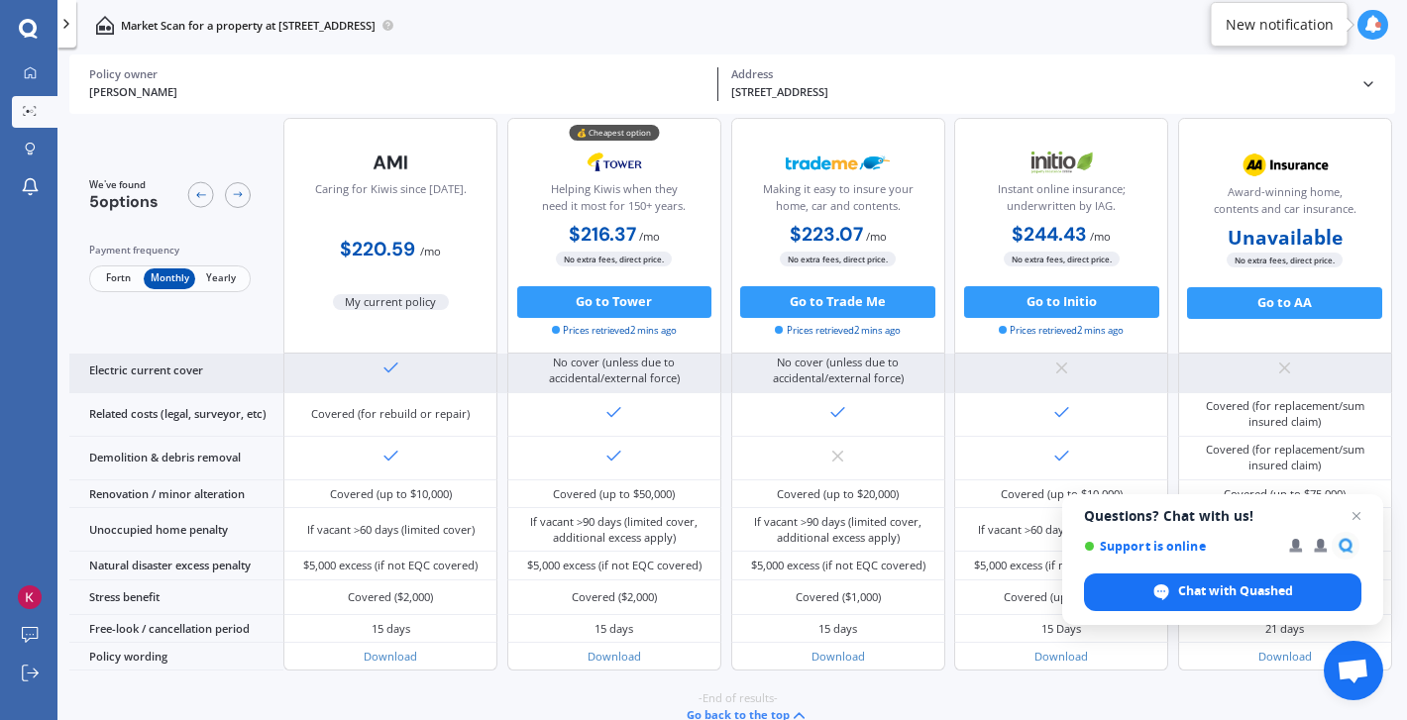
drag, startPoint x: 1281, startPoint y: 515, endPoint x: 1281, endPoint y: 370, distance: 145.6
click at [1281, 370] on body "We are experiencing high volume of Market Scans . Just a heads up we will have …" at bounding box center [703, 360] width 1407 height 720
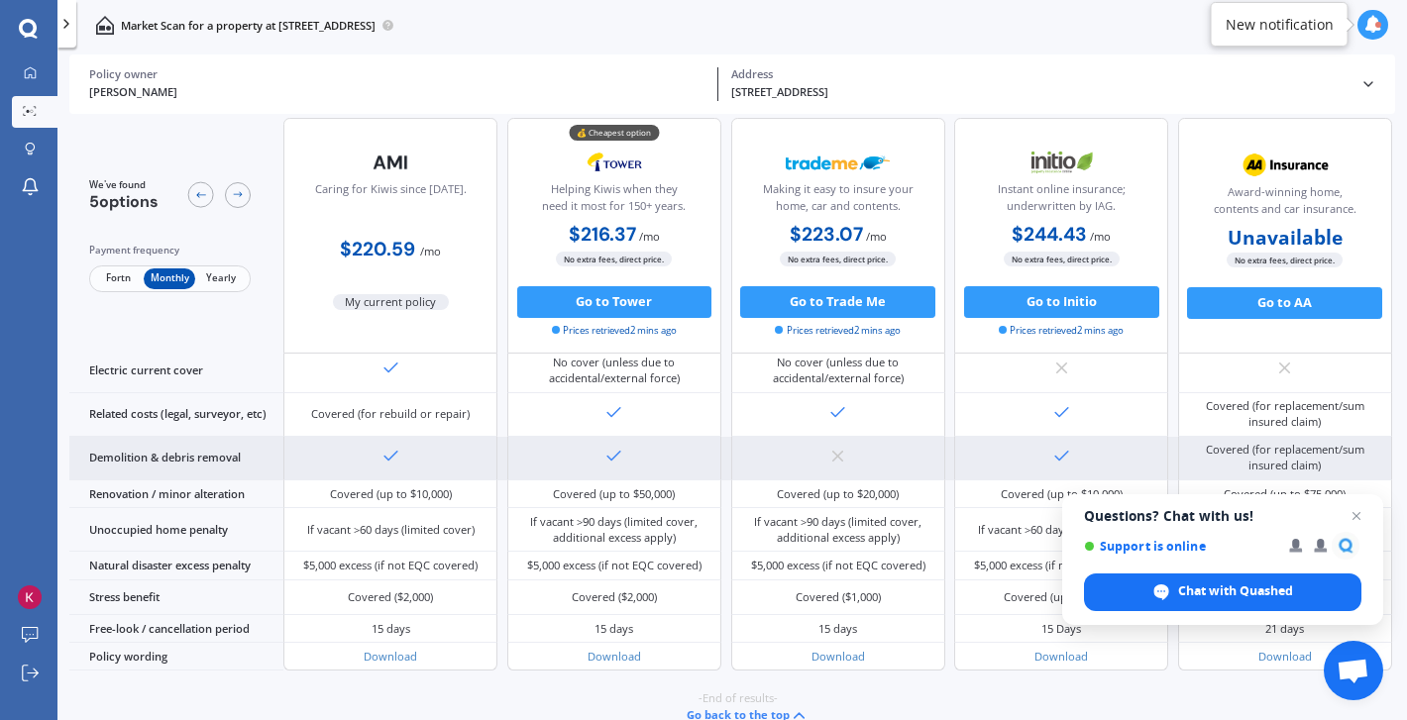
drag, startPoint x: 1292, startPoint y: 510, endPoint x: 1294, endPoint y: 447, distance: 63.4
click at [1294, 447] on body "We are experiencing high volume of Market Scans . Just a heads up we will have …" at bounding box center [703, 360] width 1407 height 720
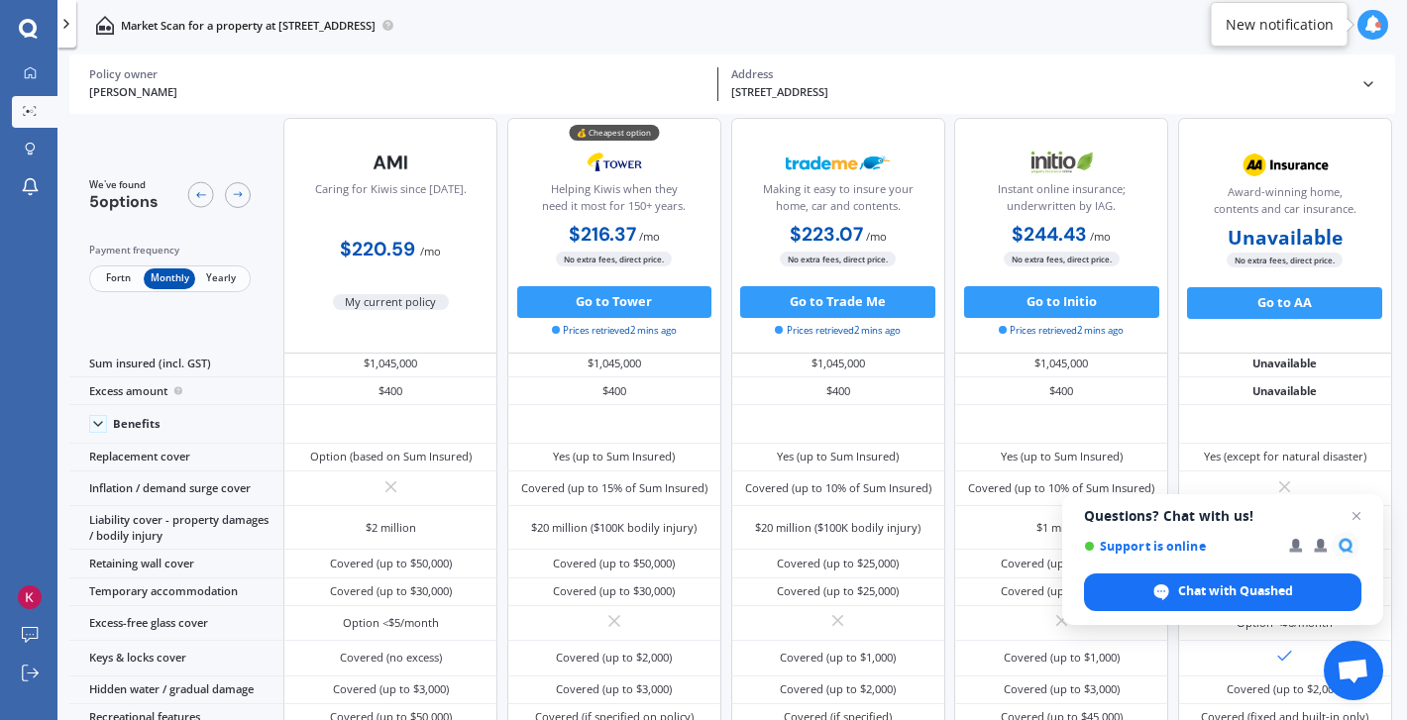
scroll to position [0, 0]
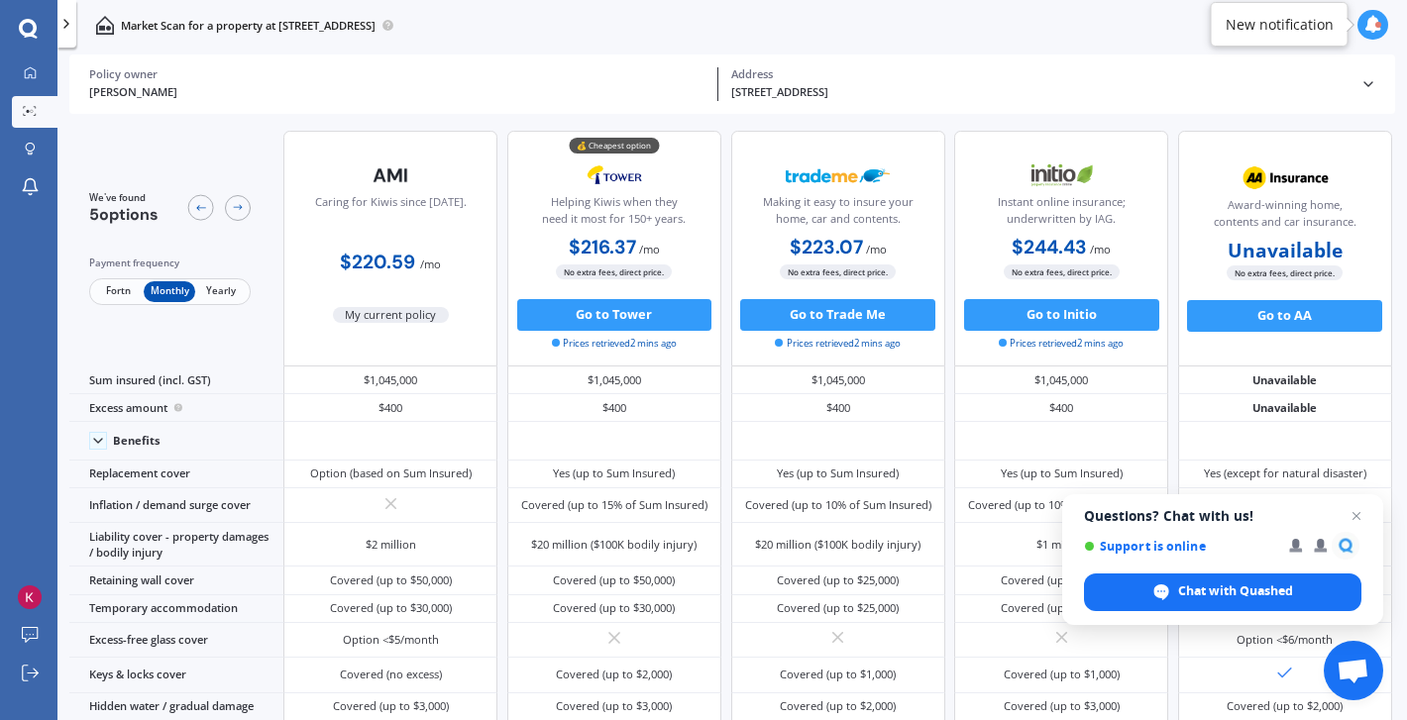
click at [112, 292] on span "Fortn" at bounding box center [118, 291] width 52 height 21
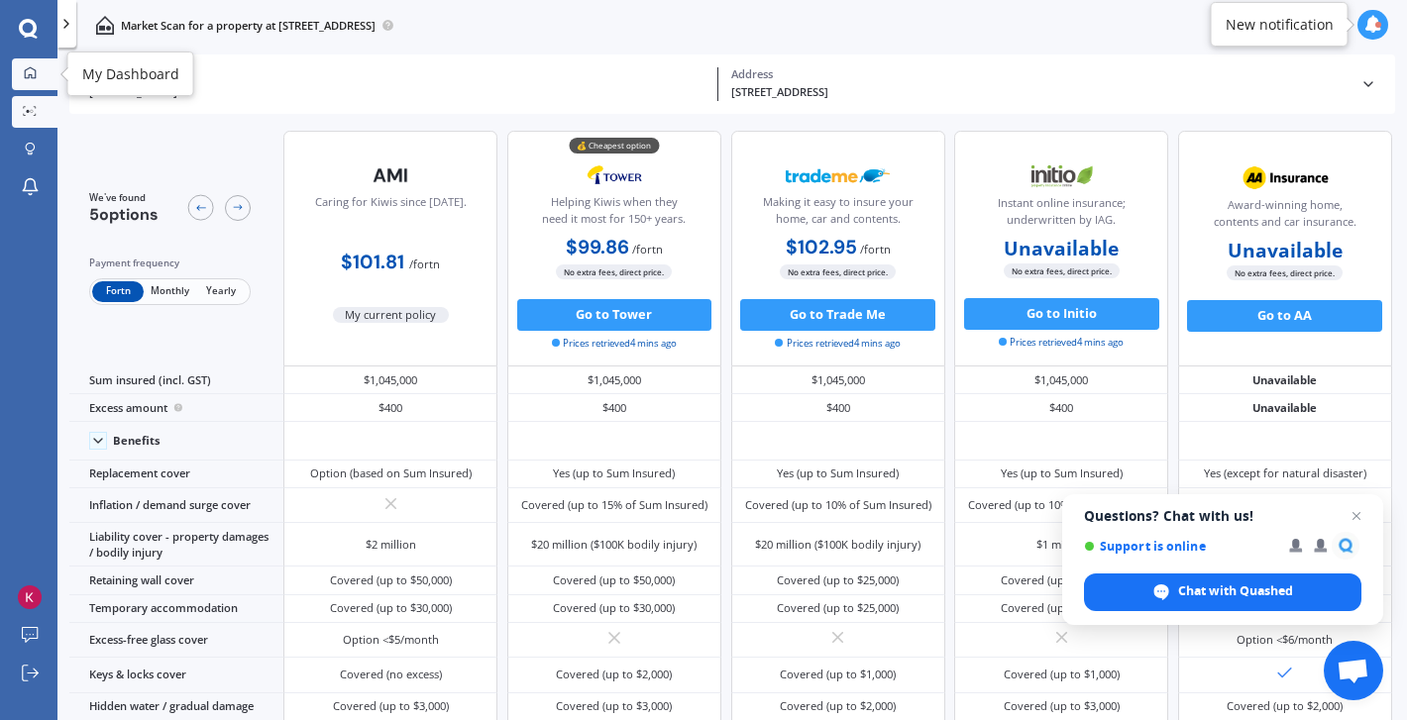
click at [25, 71] on icon at bounding box center [30, 72] width 11 height 11
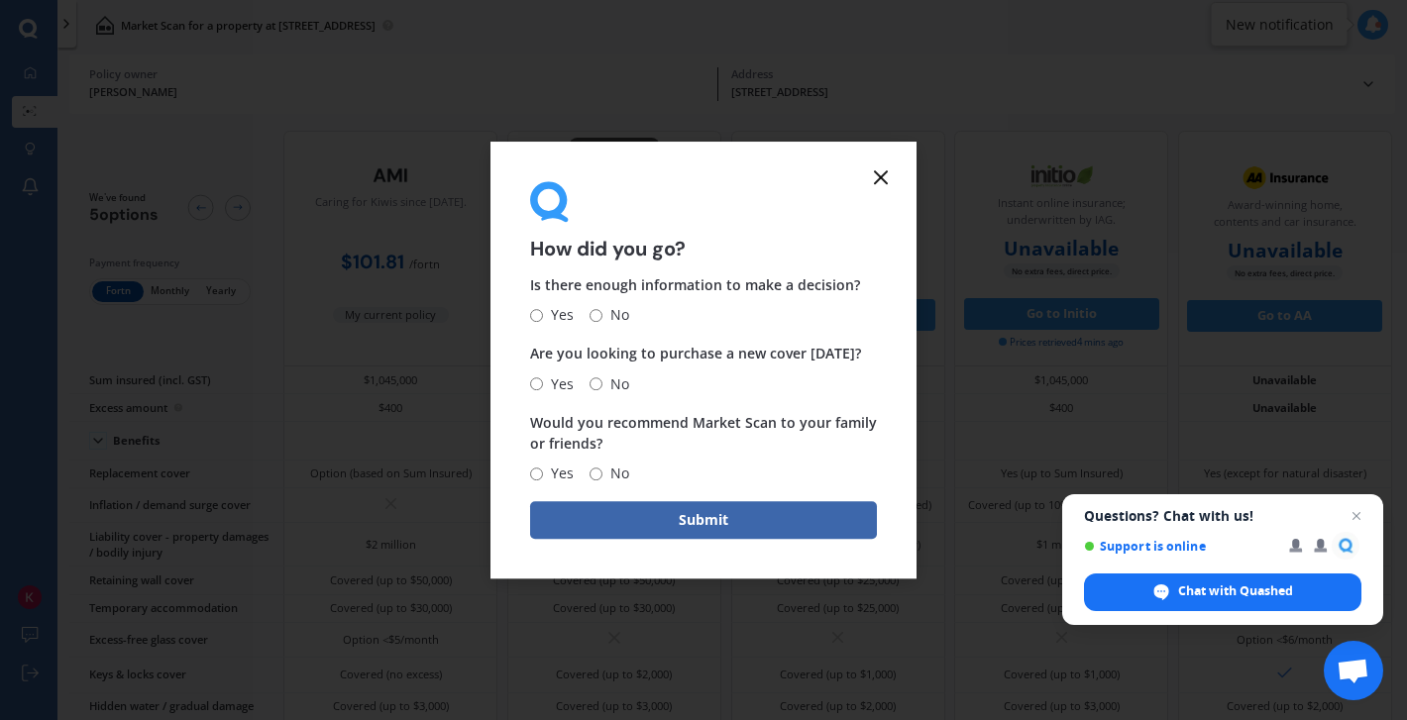
click at [532, 313] on input "Yes" at bounding box center [536, 315] width 13 height 13
radio input "true"
click at [597, 381] on input "No" at bounding box center [595, 383] width 13 height 13
radio input "true"
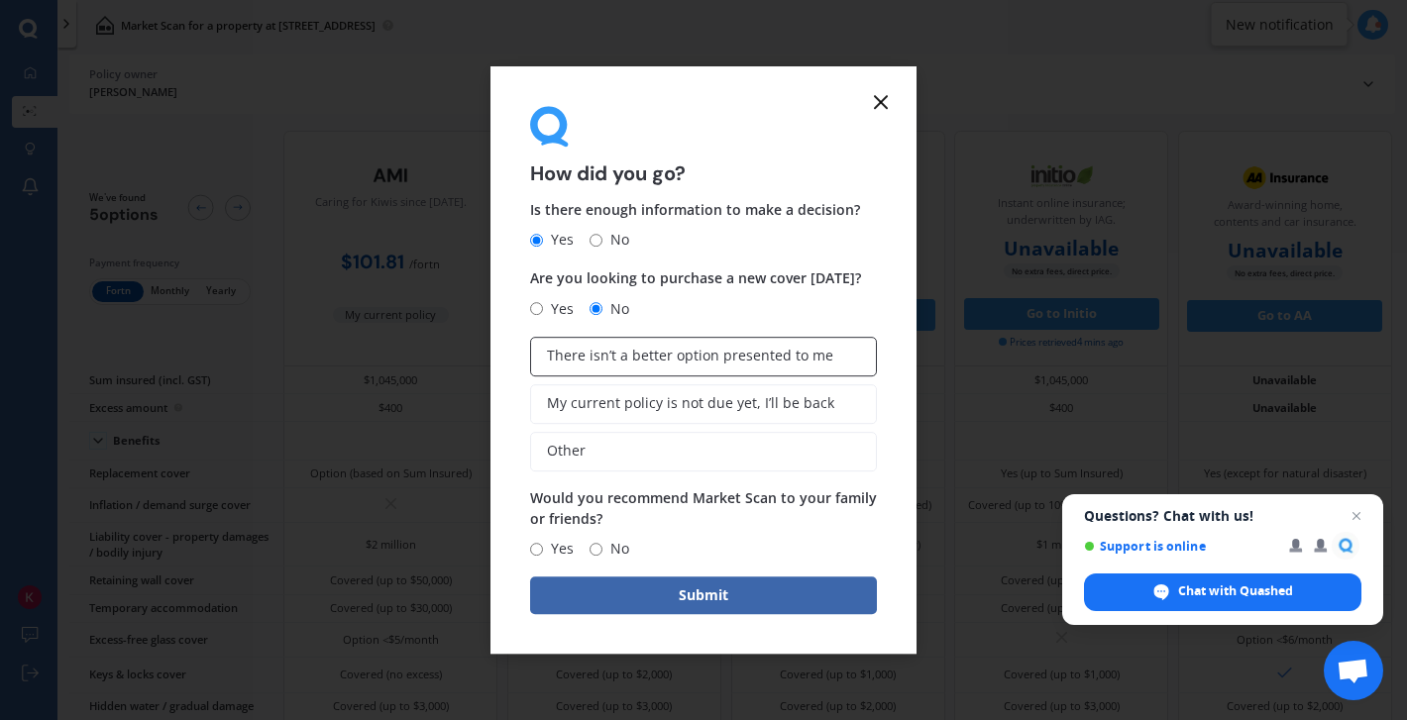
click at [685, 364] on span "There isn’t a better option presented to me" at bounding box center [690, 356] width 286 height 17
click at [0, 0] on input "There isn’t a better option presented to me" at bounding box center [0, 0] width 0 height 0
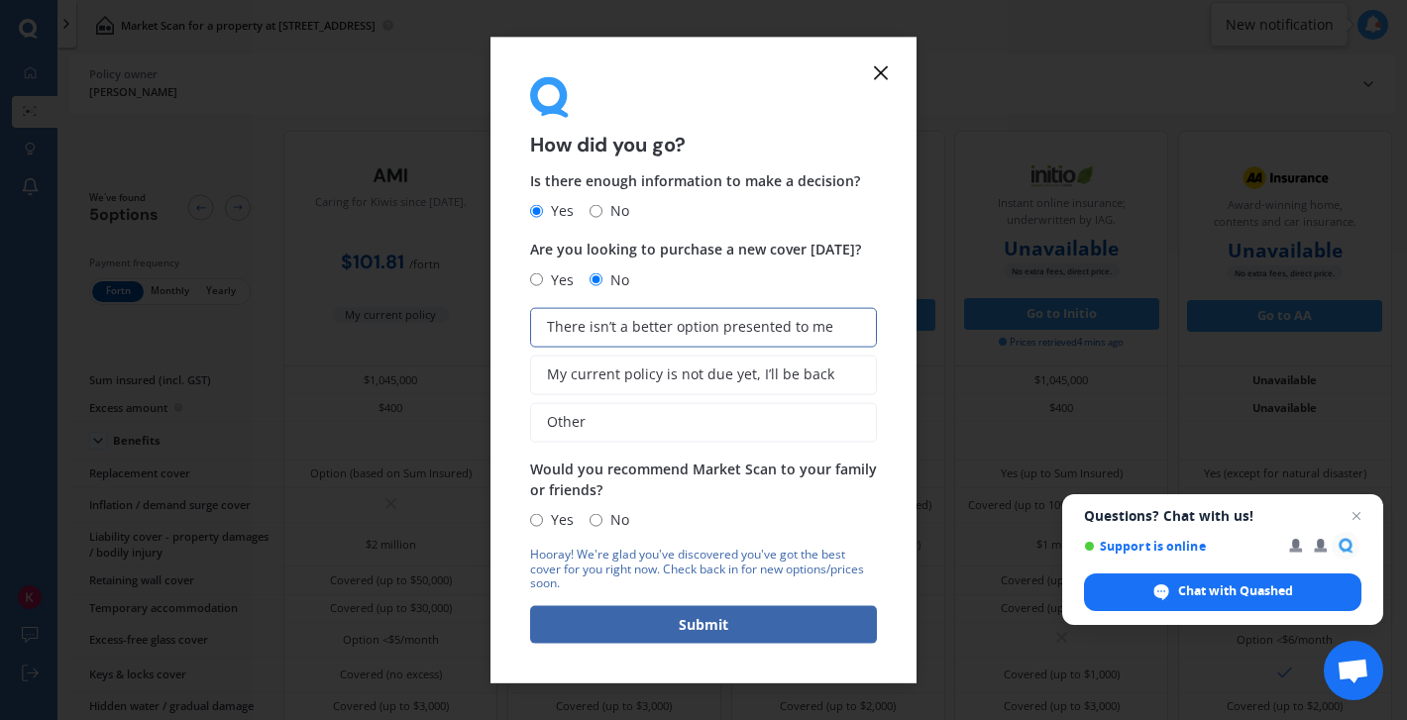
click at [548, 511] on span "Yes" at bounding box center [558, 520] width 31 height 24
click at [543, 513] on input "Yes" at bounding box center [536, 519] width 13 height 13
radio input "true"
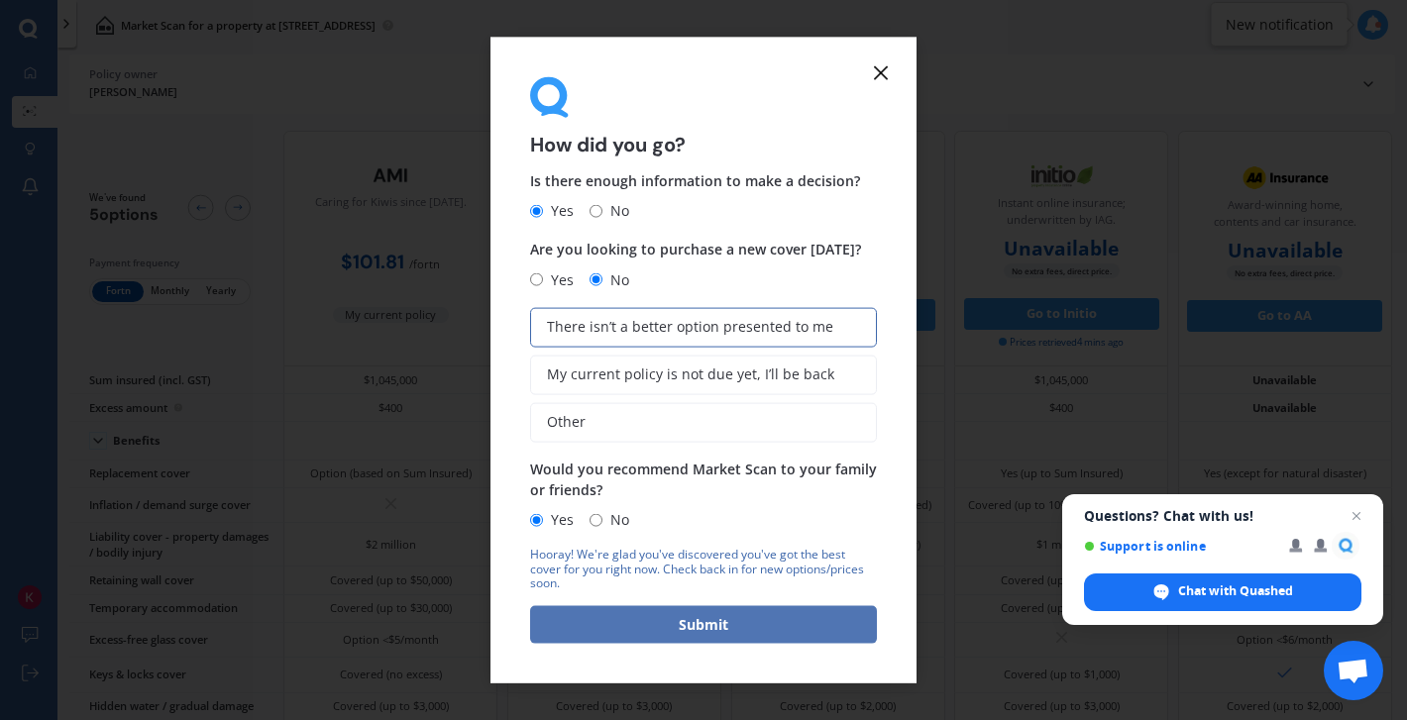
click at [656, 622] on button "Submit" at bounding box center [703, 625] width 347 height 38
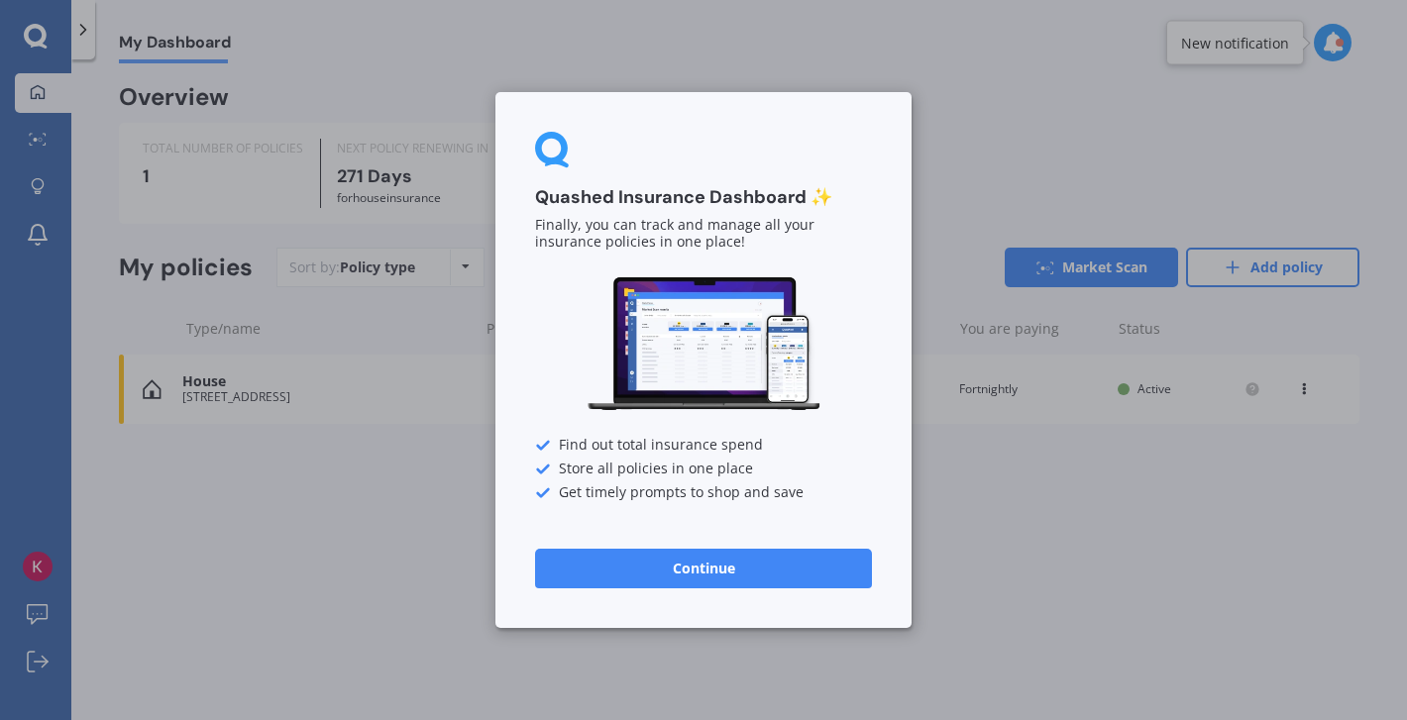
click at [699, 568] on button "Continue" at bounding box center [703, 569] width 337 height 40
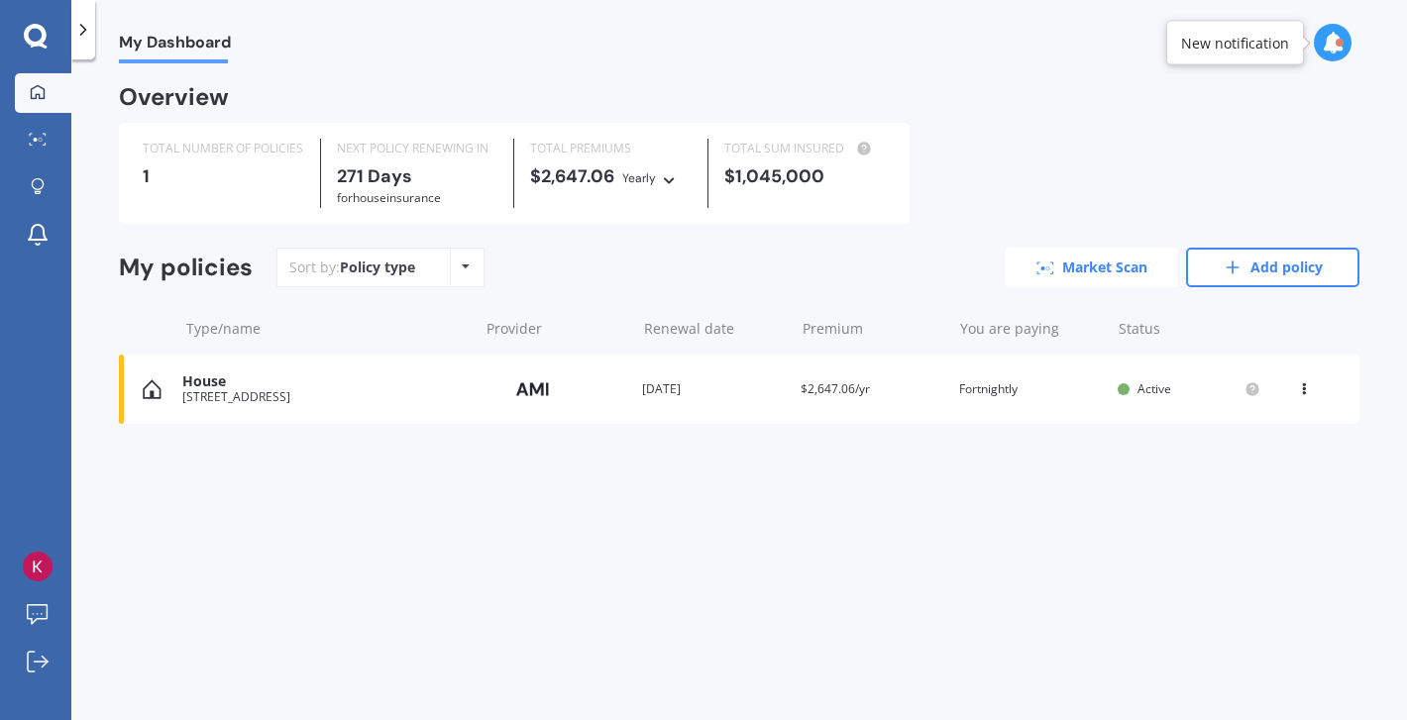
click at [1103, 282] on link "Market Scan" at bounding box center [1091, 268] width 173 height 40
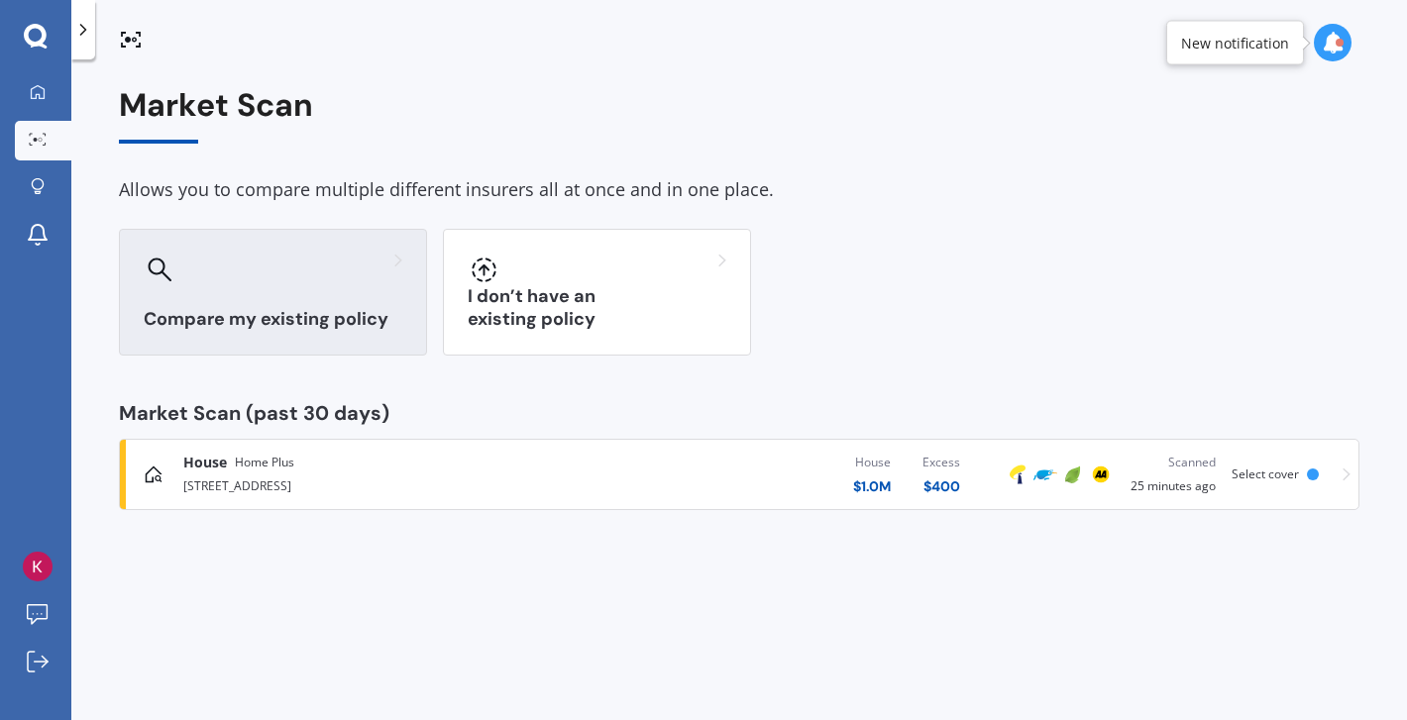
click at [309, 318] on h3 "Compare my existing policy" at bounding box center [273, 319] width 259 height 23
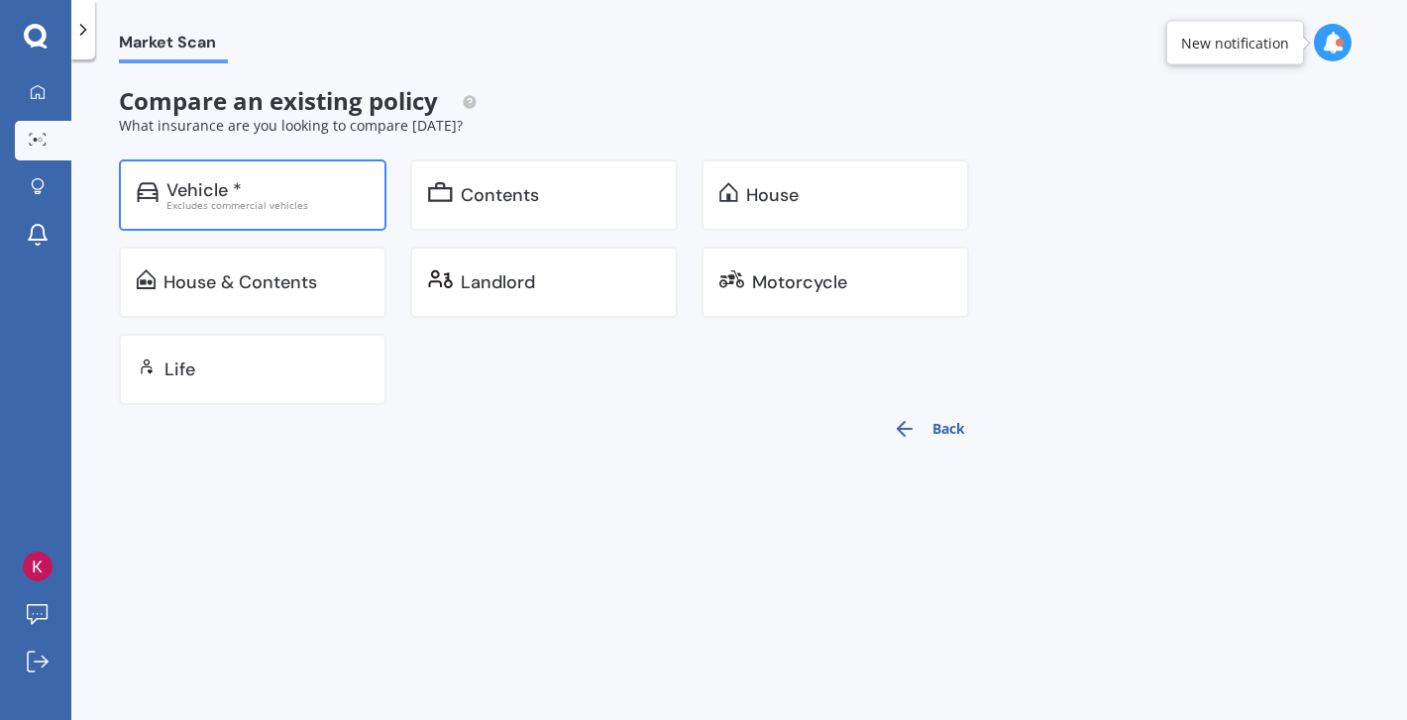
click at [267, 205] on div "Excludes commercial vehicles" at bounding box center [267, 205] width 202 height 10
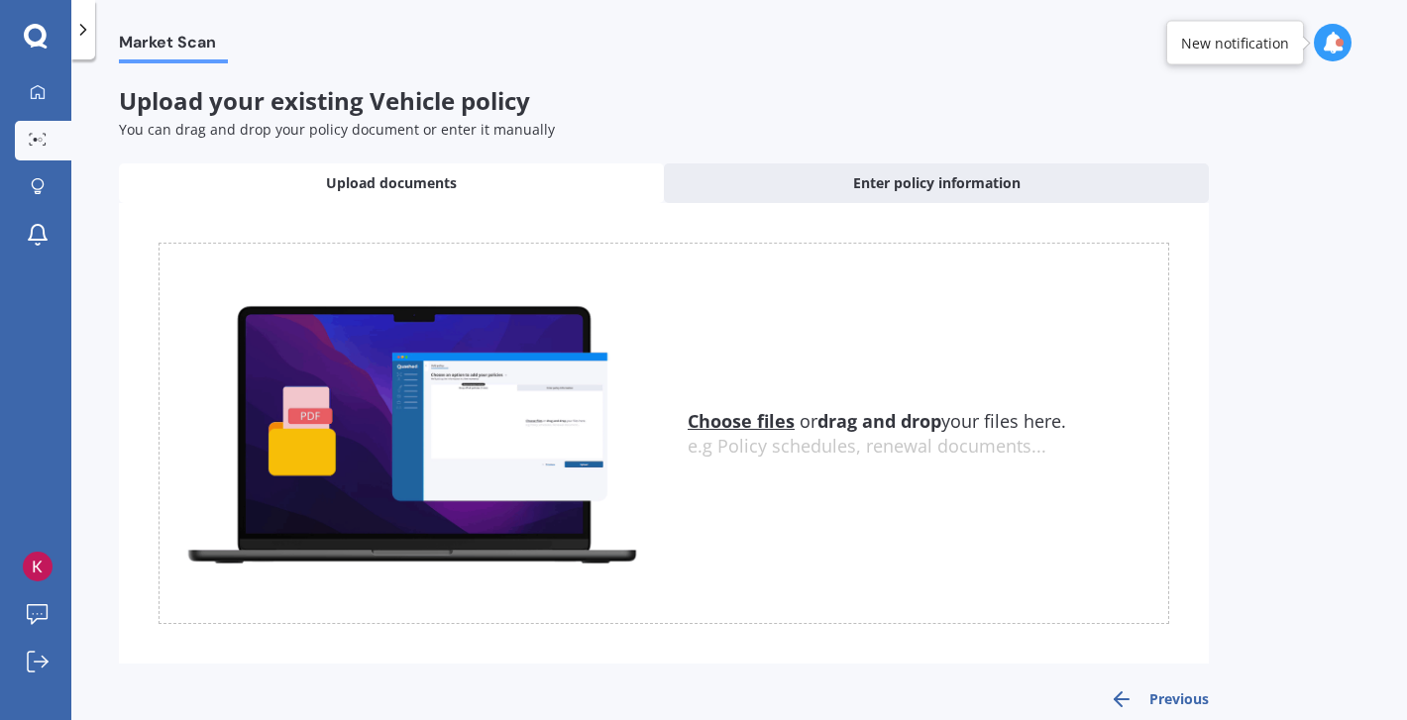
click at [761, 425] on u "Choose files" at bounding box center [741, 421] width 107 height 24
click at [439, 182] on span "Upload documents" at bounding box center [391, 183] width 131 height 20
click at [747, 420] on u "Choose files" at bounding box center [741, 421] width 107 height 24
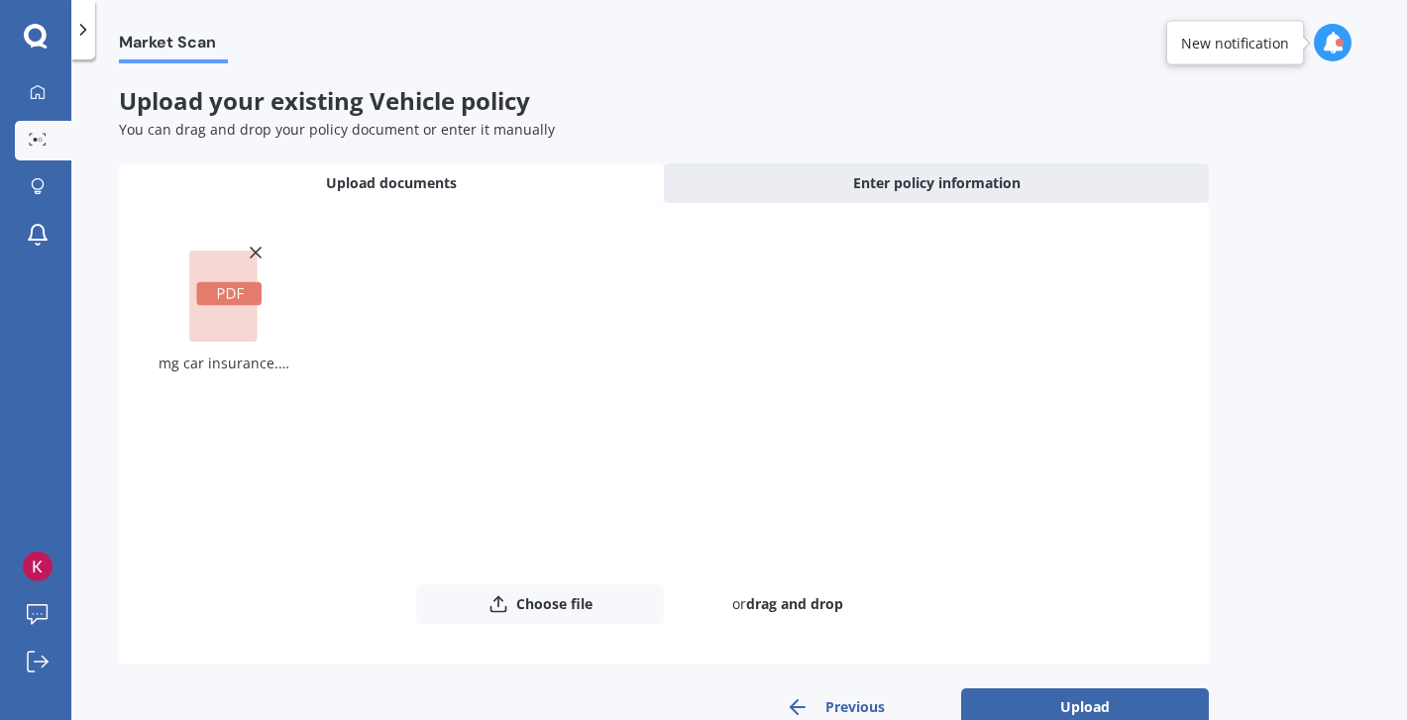
scroll to position [43, 0]
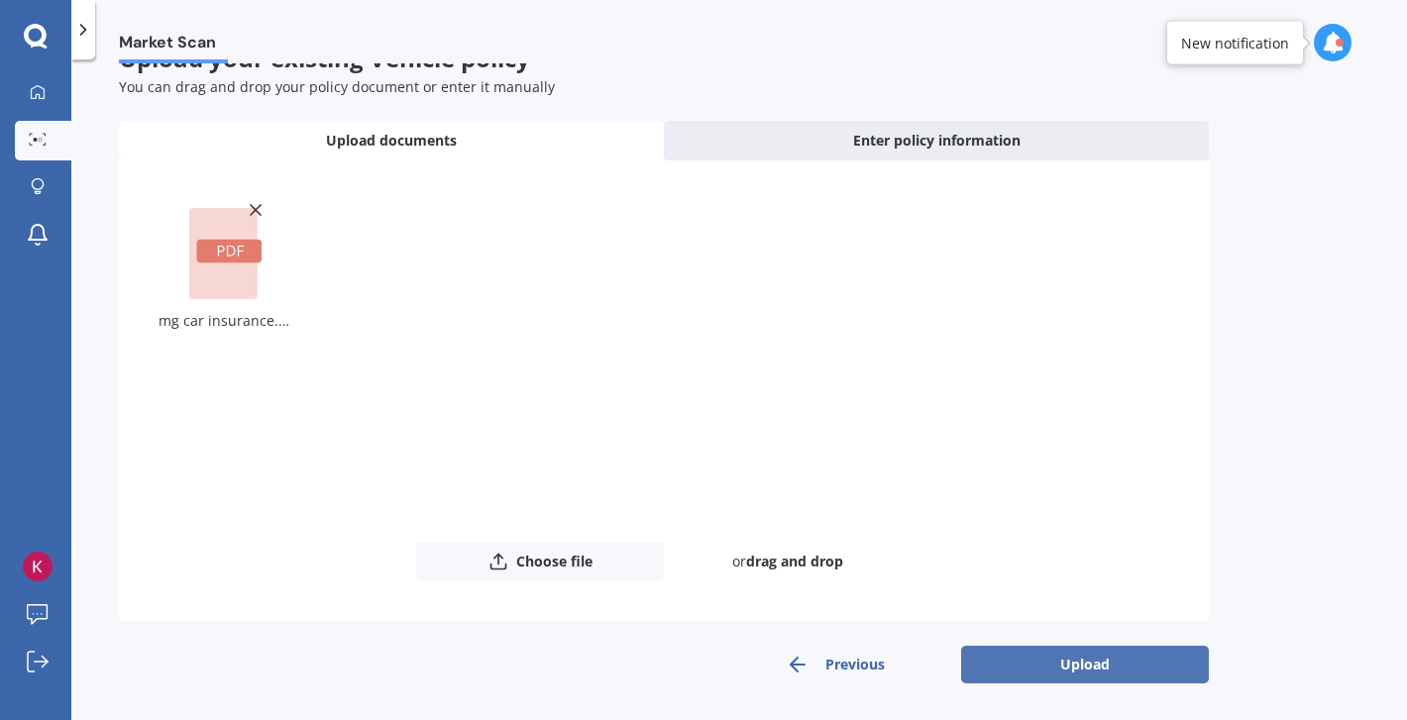
click at [1078, 660] on button "Upload" at bounding box center [1085, 665] width 248 height 38
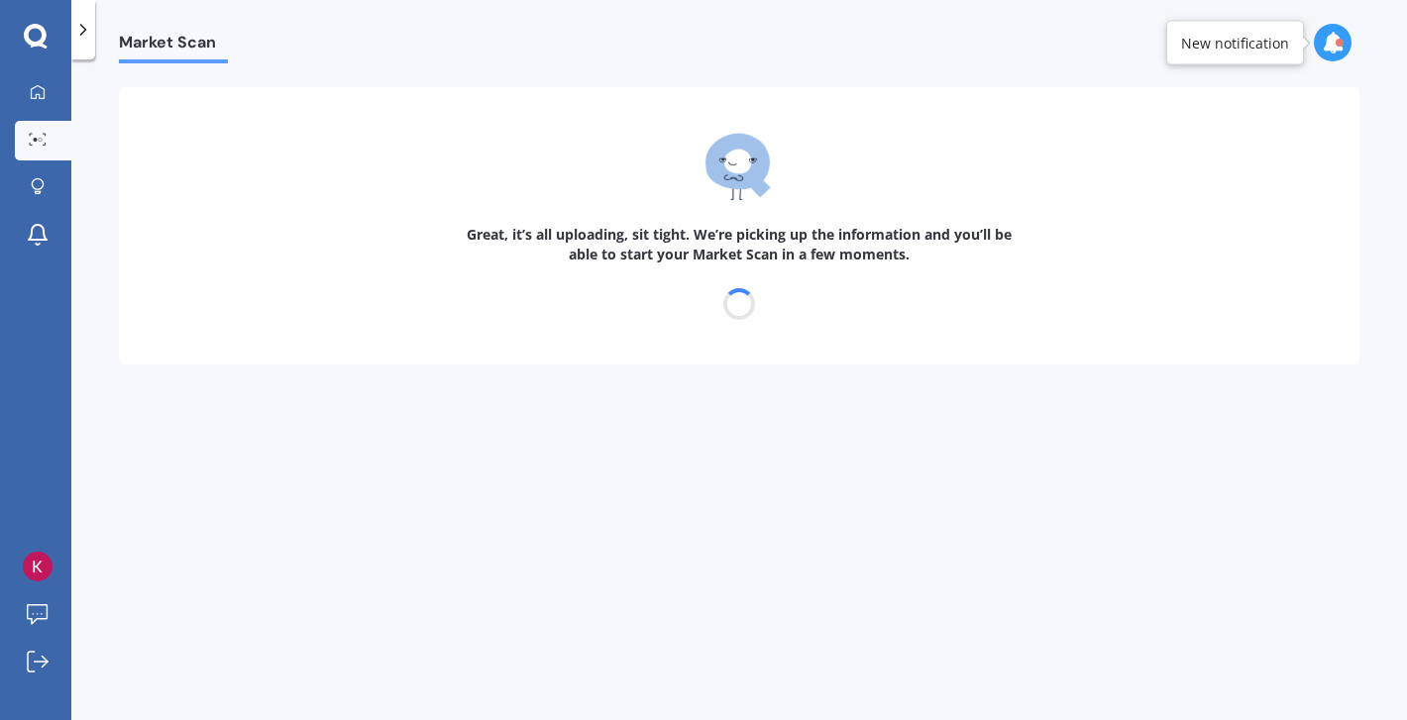
scroll to position [0, 0]
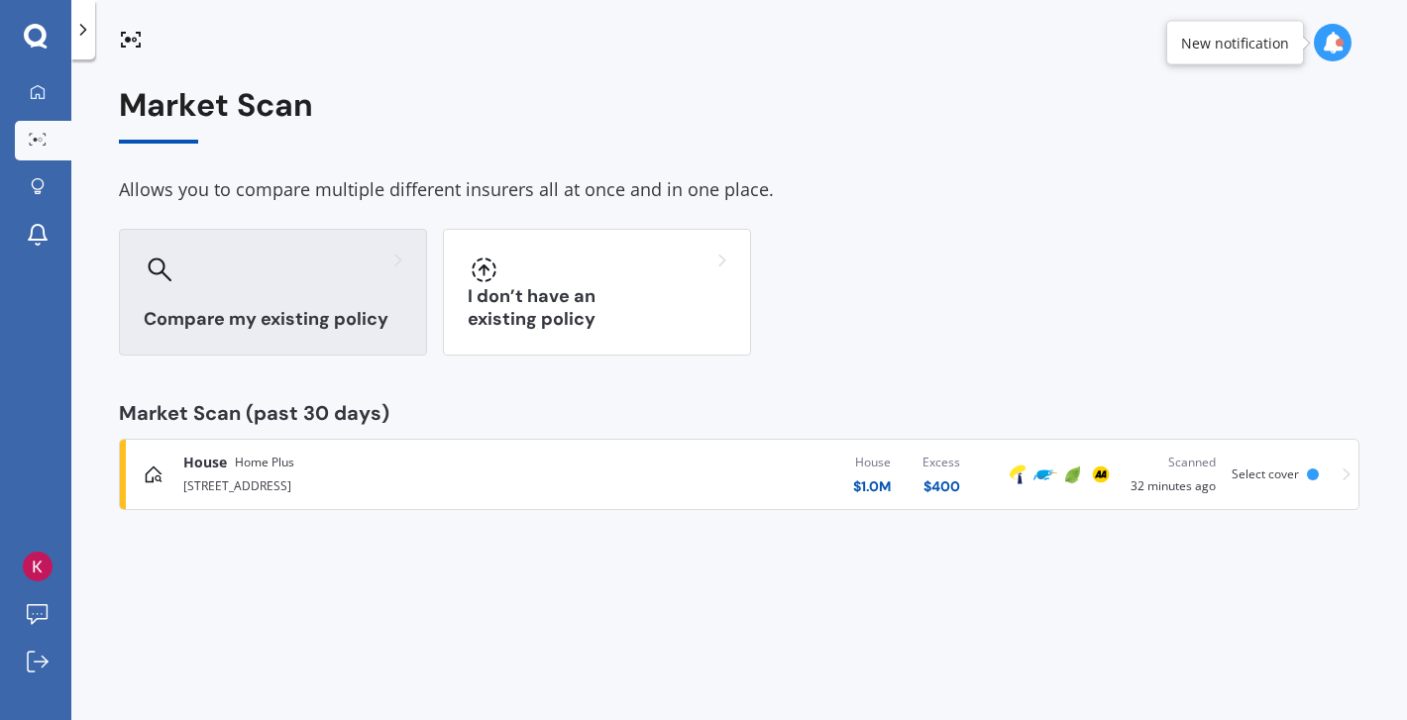
click at [357, 319] on h3 "Compare my existing policy" at bounding box center [273, 319] width 259 height 23
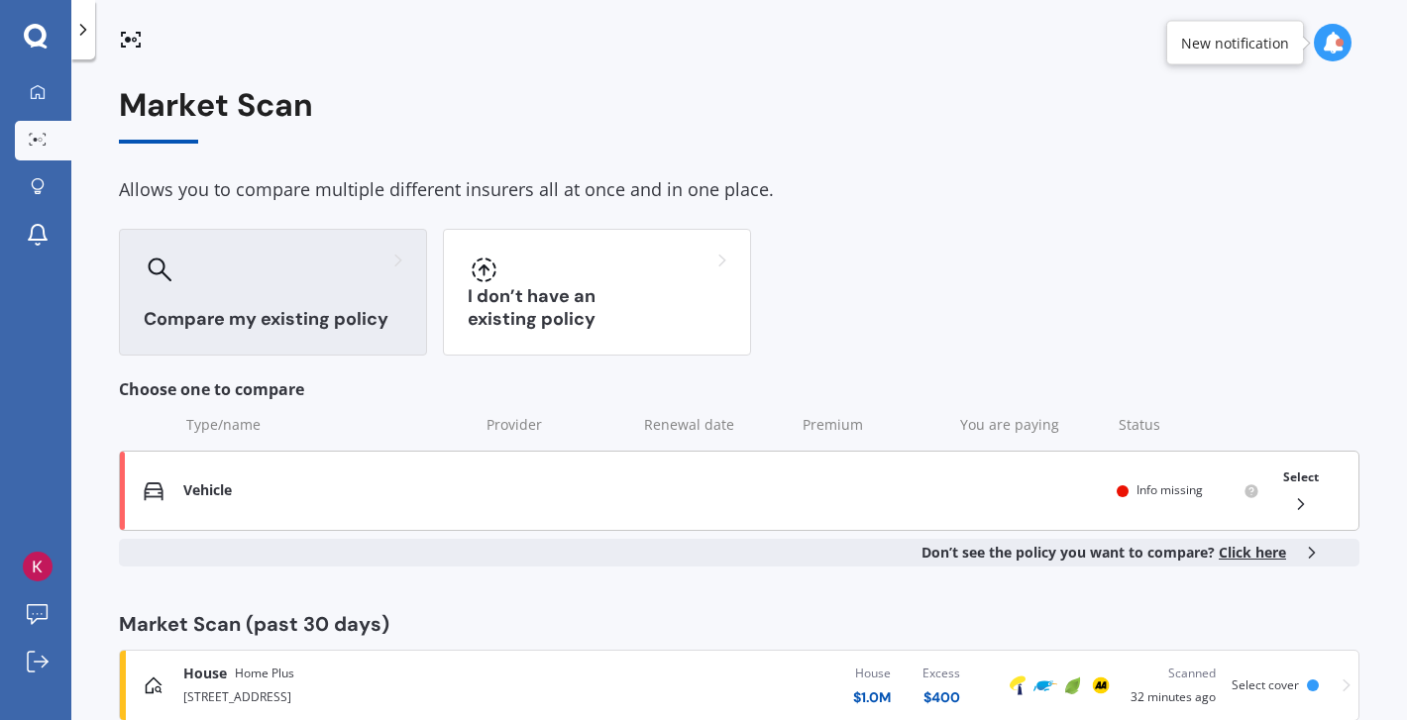
click at [235, 482] on div "Vehicle" at bounding box center [325, 490] width 284 height 17
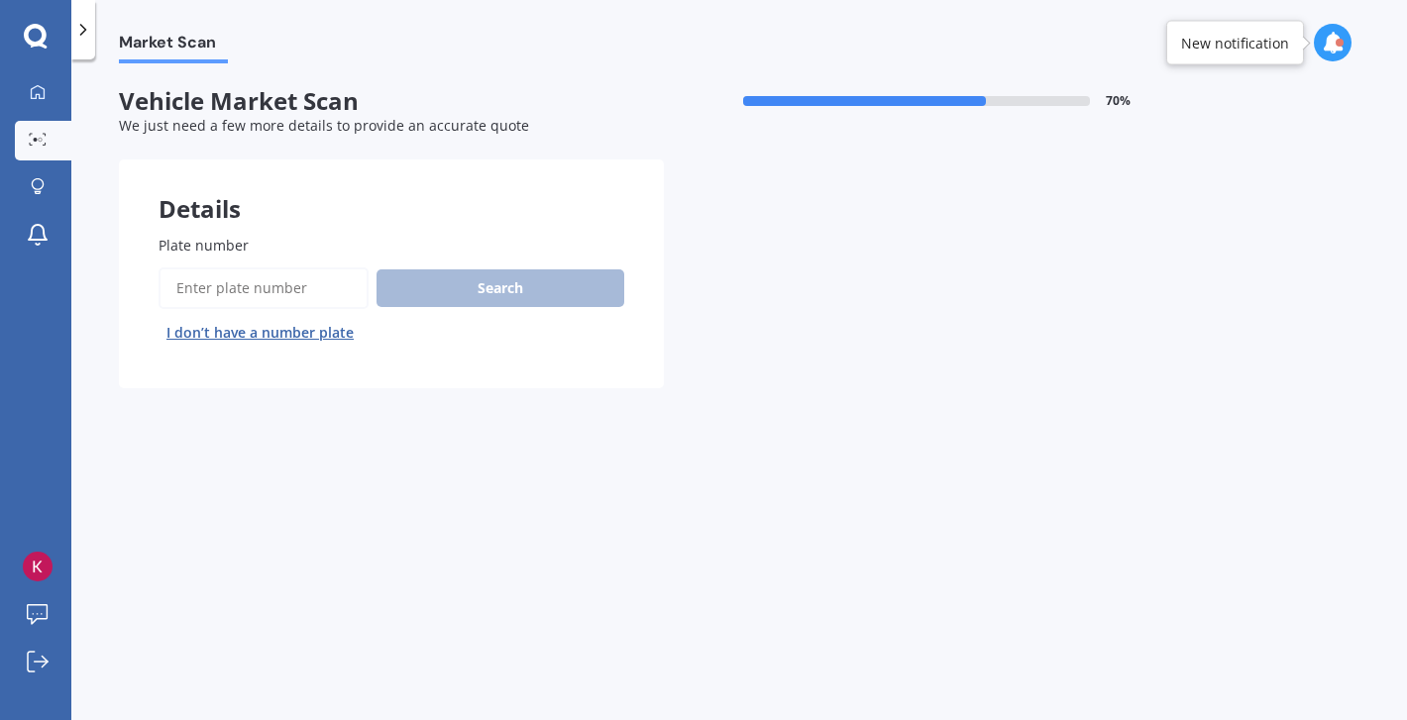
click at [324, 278] on input "Plate number" at bounding box center [264, 289] width 210 height 42
type input "QFR169"
click at [496, 289] on button "Search" at bounding box center [500, 288] width 248 height 38
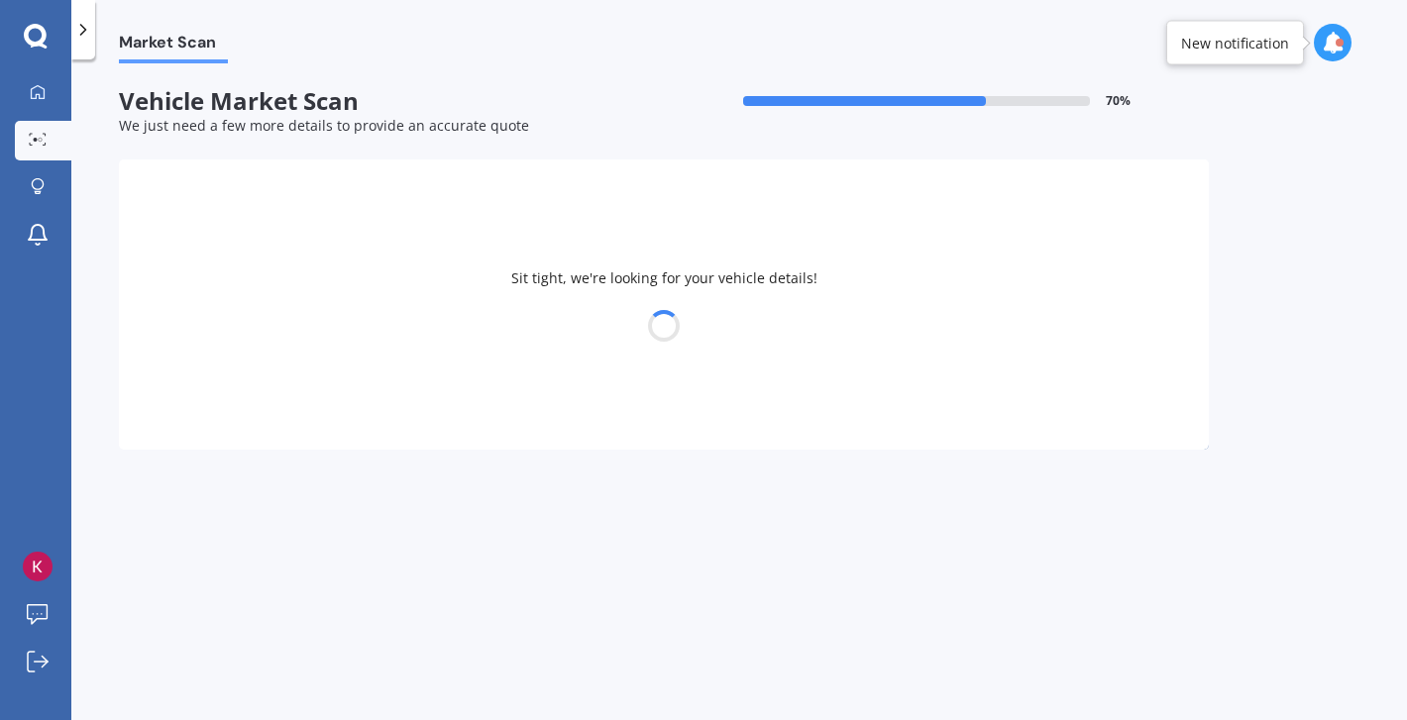
select select "08"
select select "05"
select select "1978"
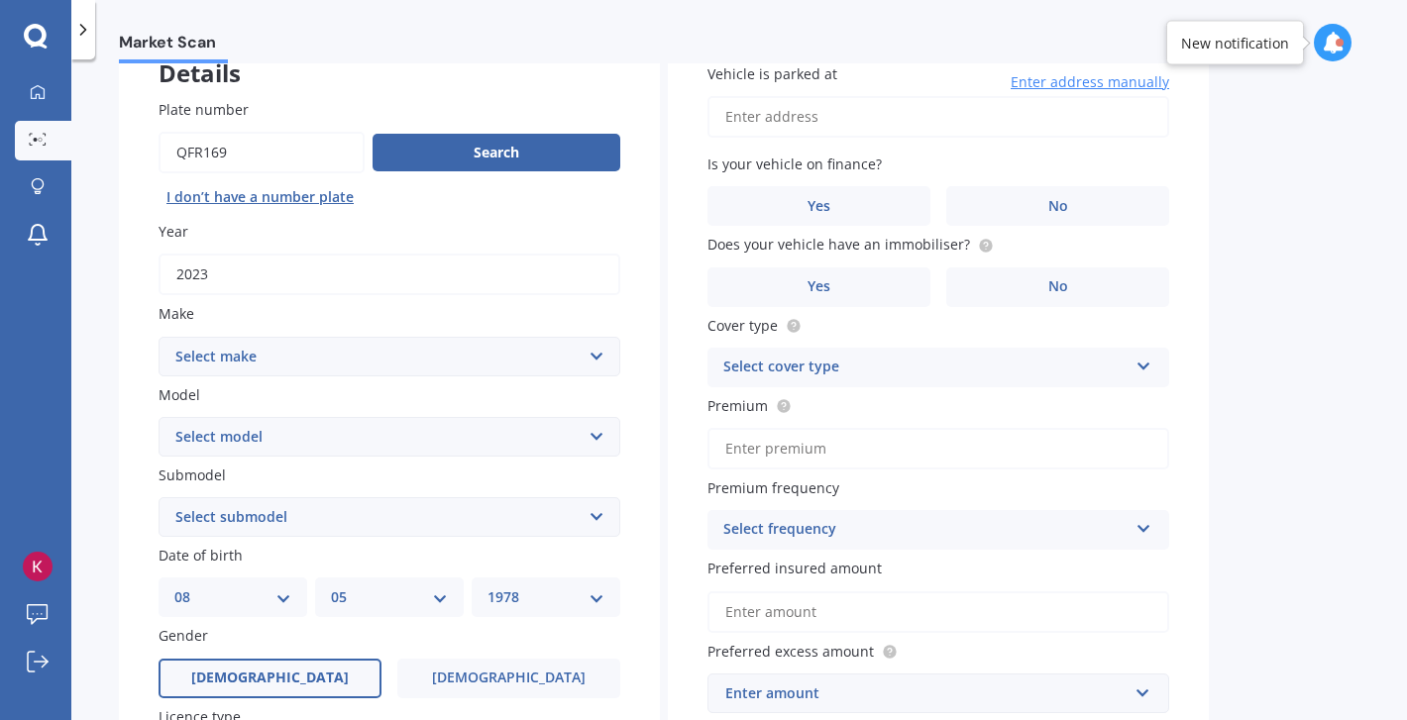
scroll to position [155, 0]
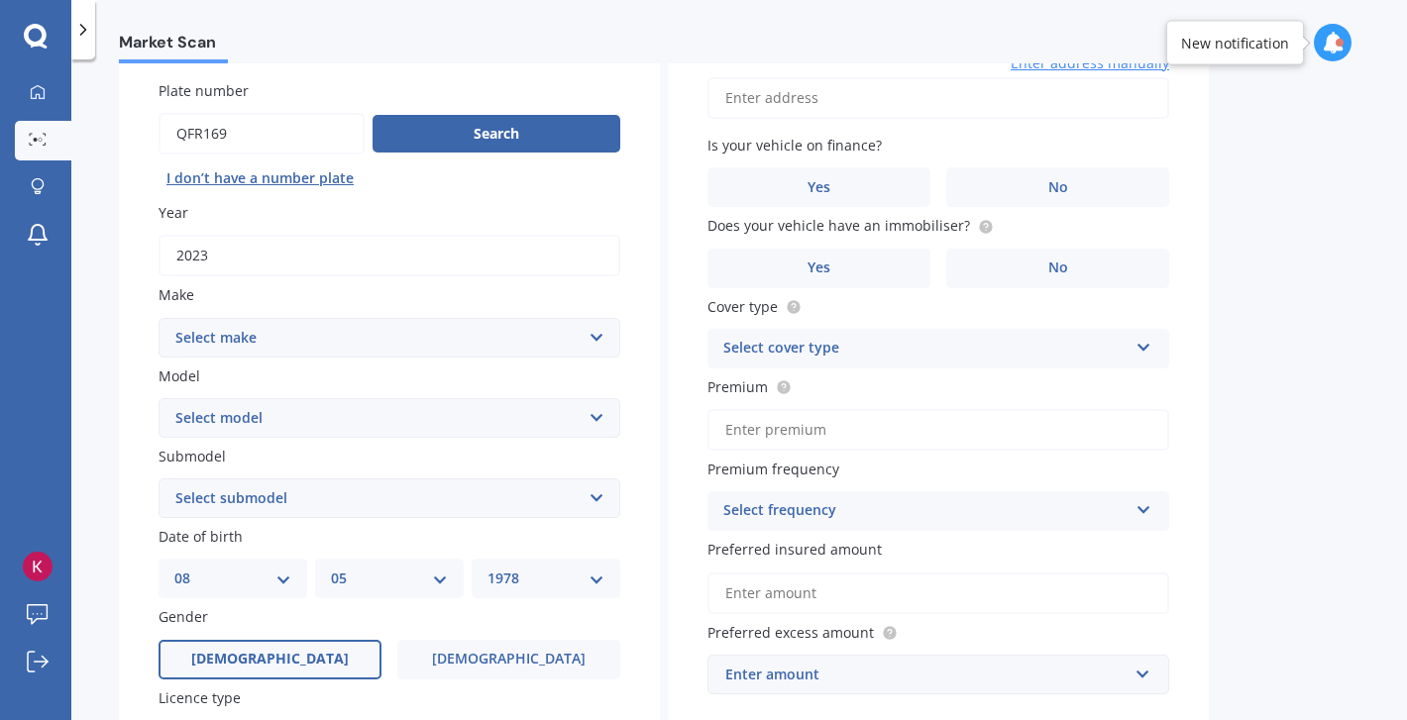
click at [507, 339] on select "Select make AC ALFA ROMEO ASTON [PERSON_NAME] AUDI AUSTIN BEDFORD Bentley BMW B…" at bounding box center [390, 338] width 462 height 40
click at [517, 337] on select "Select make AC ALFA ROMEO ASTON [PERSON_NAME] AUDI AUSTIN BEDFORD Bentley BMW B…" at bounding box center [390, 338] width 462 height 40
click at [159, 319] on select "Select make AC ALFA ROMEO ASTON [PERSON_NAME] AUDI AUSTIN BEDFORD Bentley BMW B…" at bounding box center [390, 338] width 462 height 40
click at [338, 420] on select "Select model HS" at bounding box center [390, 418] width 462 height 40
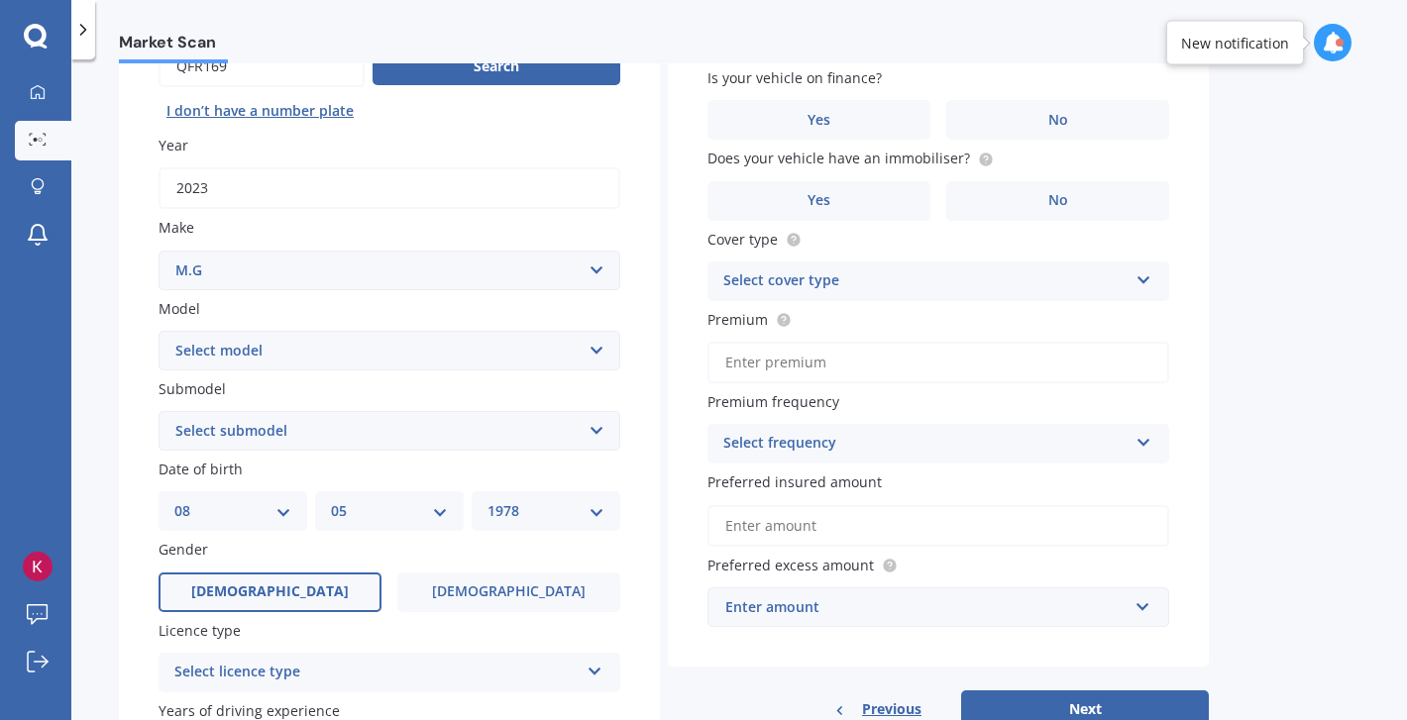
scroll to position [225, 0]
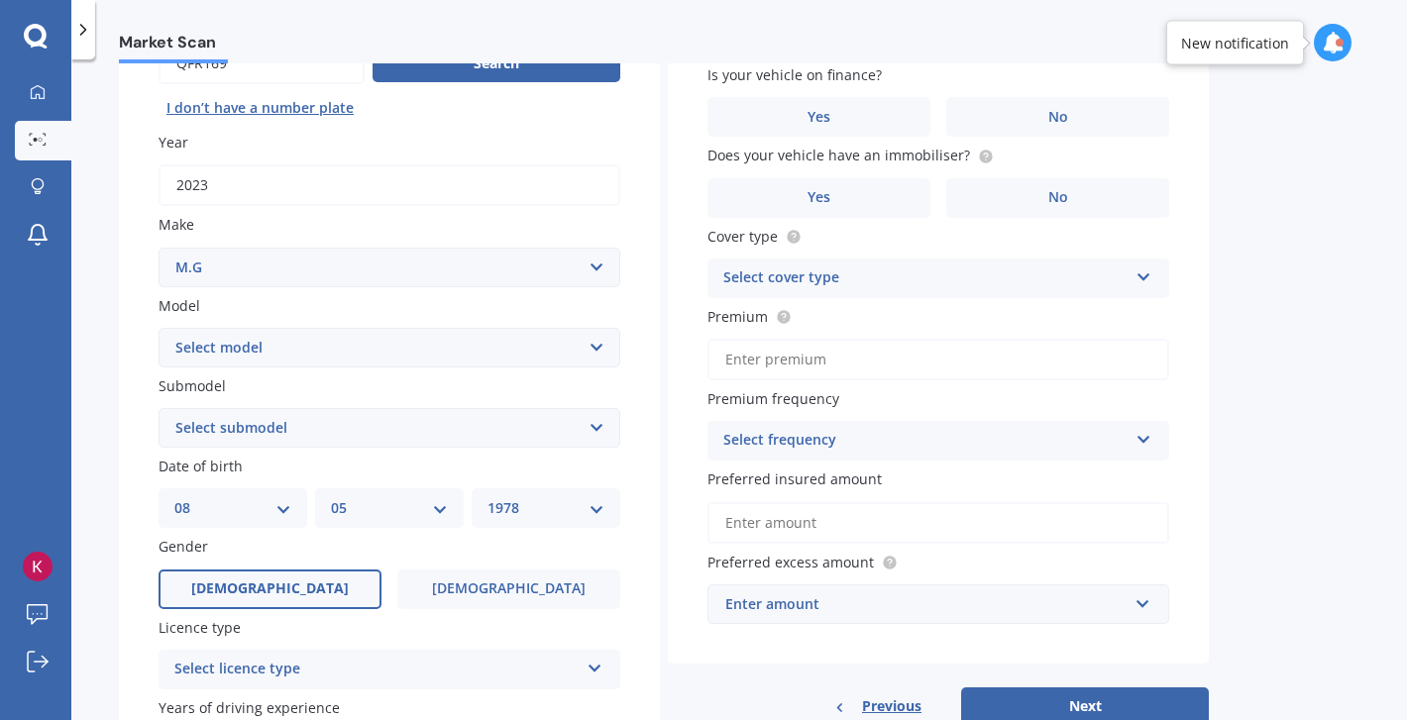
click at [312, 419] on select "Select submodel" at bounding box center [390, 428] width 462 height 40
click at [349, 256] on select "Select make AC ALFA ROMEO ASTON [PERSON_NAME] AUDI AUSTIN BEDFORD Bentley BMW B…" at bounding box center [390, 268] width 462 height 40
select select "M.G."
click at [159, 249] on select "Select make AC ALFA ROMEO ASTON [PERSON_NAME] AUDI AUSTIN BEDFORD Bentley BMW B…" at bounding box center [390, 268] width 462 height 40
click at [259, 347] on select "Select model HS" at bounding box center [390, 348] width 462 height 40
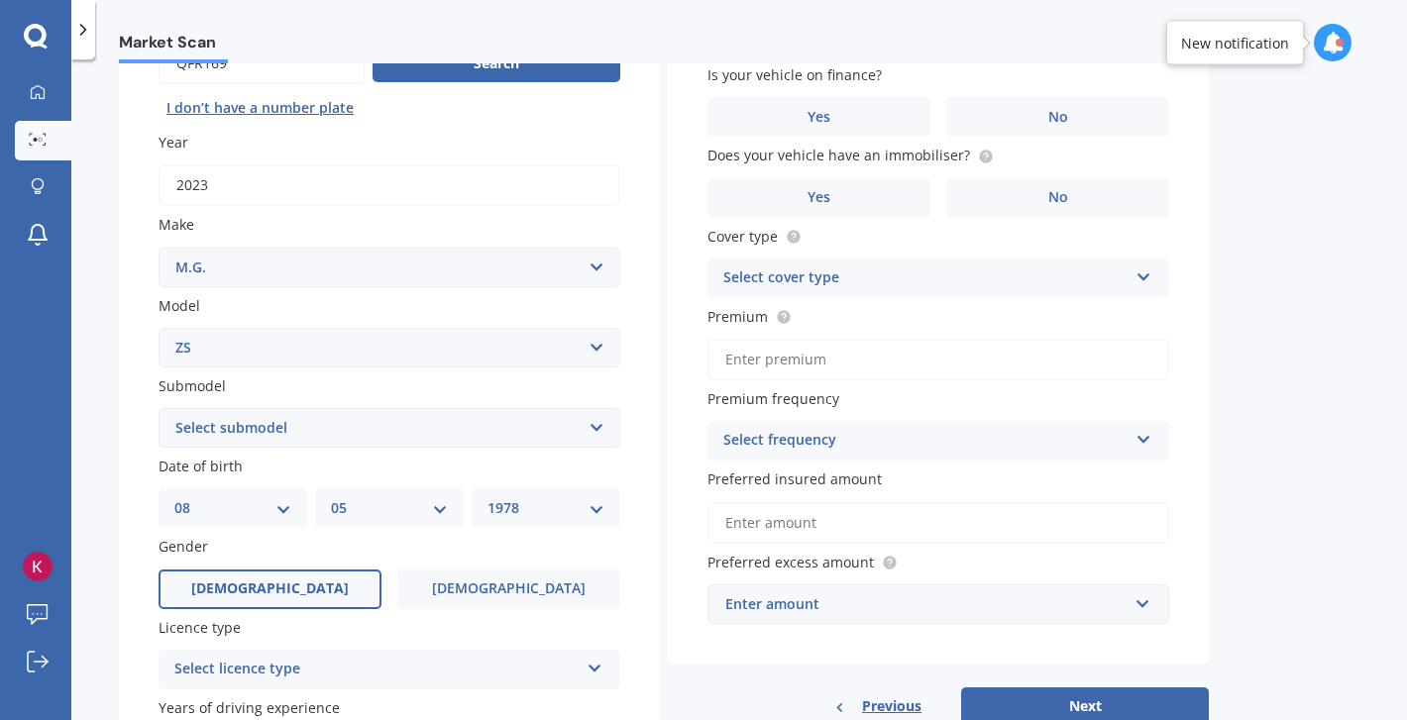
click at [159, 329] on select "Select model 3 6 GS HS Metro MG3 MG4 MGF Midget Montego TD 2000 TF 120 TF 135 T…" at bounding box center [390, 348] width 462 height 40
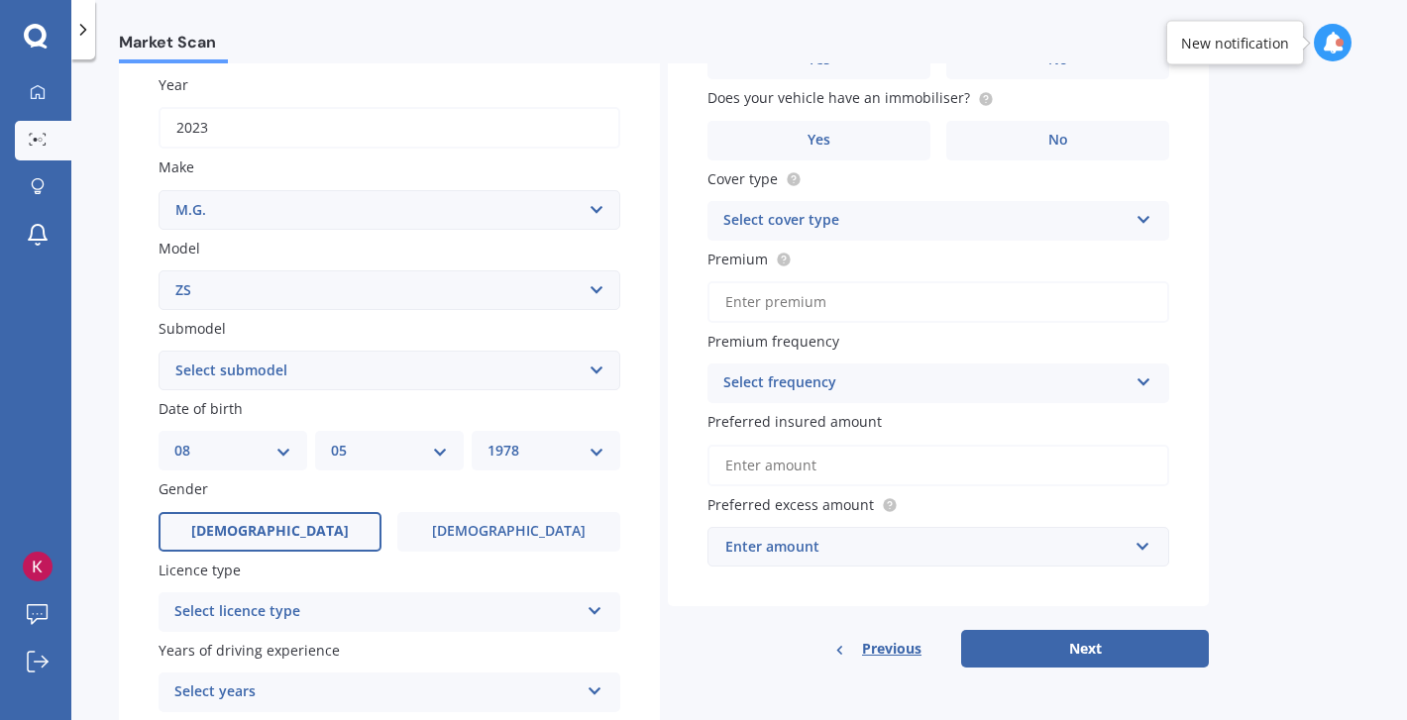
scroll to position [316, 0]
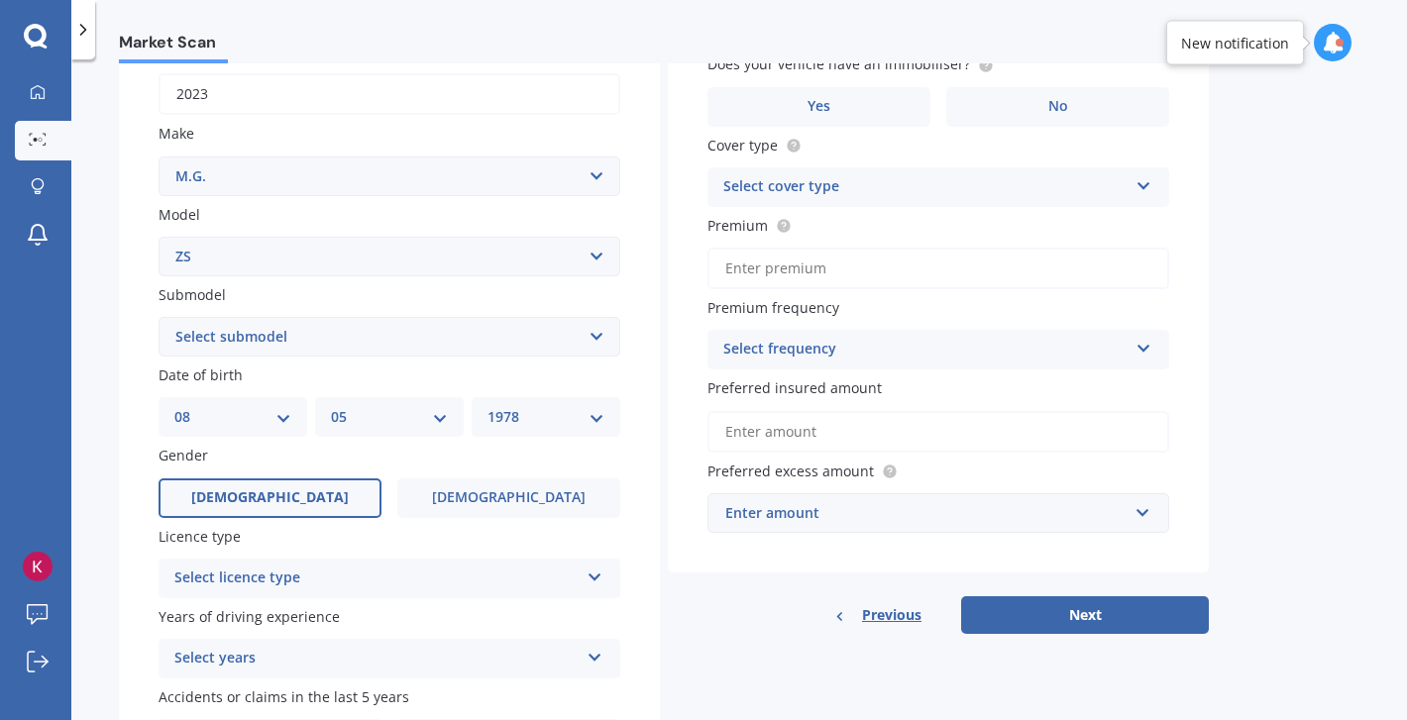
click at [341, 266] on select "Select model 3 6 GS HS Metro MG3 MG4 MGF Midget Montego TD 2000 TF 120 TF 135 T…" at bounding box center [390, 257] width 462 height 40
select select "ZST"
click at [159, 238] on select "Select model 3 6 GS HS Metro MG3 MG4 MGF Midget Montego TD 2000 TF 120 TF 135 T…" at bounding box center [390, 257] width 462 height 40
click at [332, 342] on select "Select submodel Core 1.5 Essence 1.3T Excite 1.3T Vibe 1.5" at bounding box center [390, 337] width 462 height 40
select select "ESSENCE 1.3T"
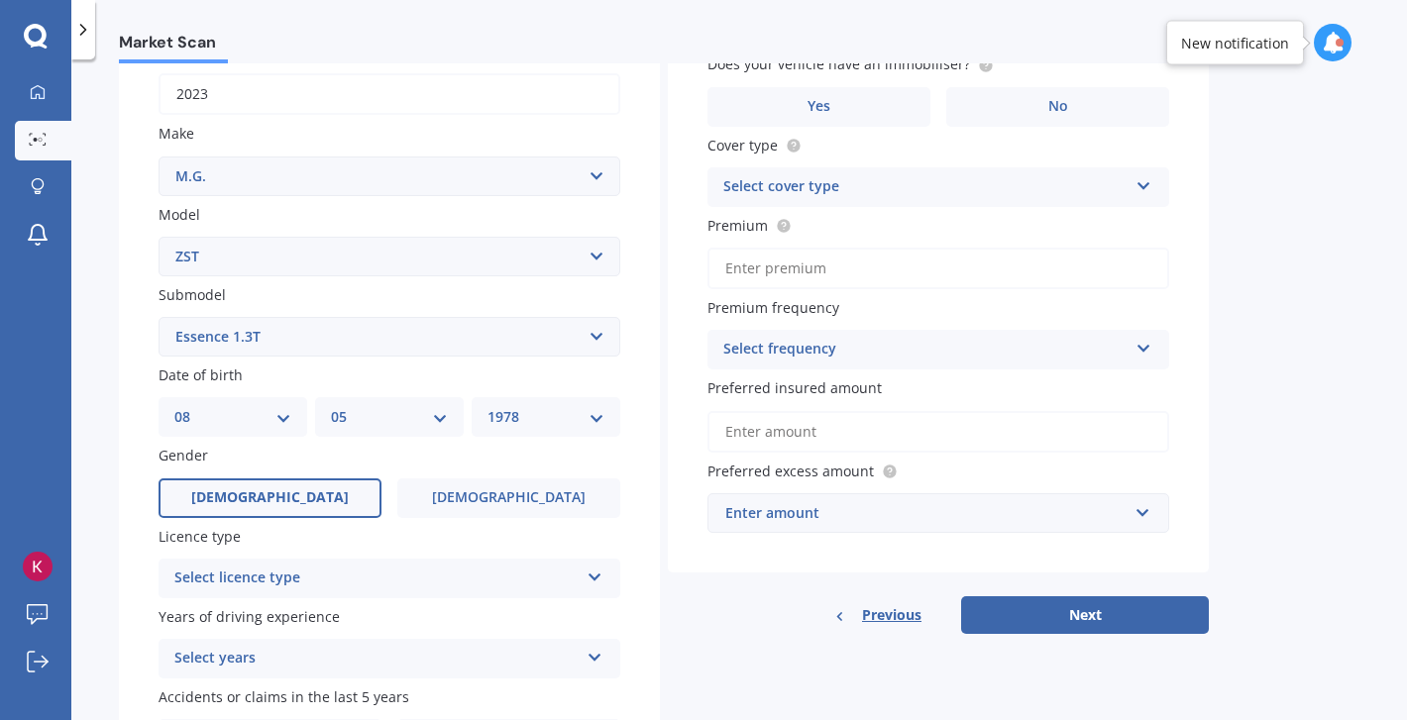
click at [159, 319] on select "Select submodel Core 1.5 Essence 1.3T Excite 1.3T Vibe 1.5" at bounding box center [390, 337] width 462 height 40
click at [281, 418] on select "DD 01 02 03 04 05 06 07 08 09 10 11 12 13 14 15 16 17 18 19 20 21 22 23 24 25 2…" at bounding box center [232, 417] width 117 height 22
select select "31"
click at [174, 409] on select "DD 01 02 03 04 05 06 07 08 09 10 11 12 13 14 15 16 17 18 19 20 21 22 23 24 25 2…" at bounding box center [232, 417] width 117 height 22
click at [560, 427] on select "YYYY 2025 2024 2023 2022 2021 2020 2019 2018 2017 2016 2015 2014 2013 2012 2011…" at bounding box center [545, 417] width 117 height 22
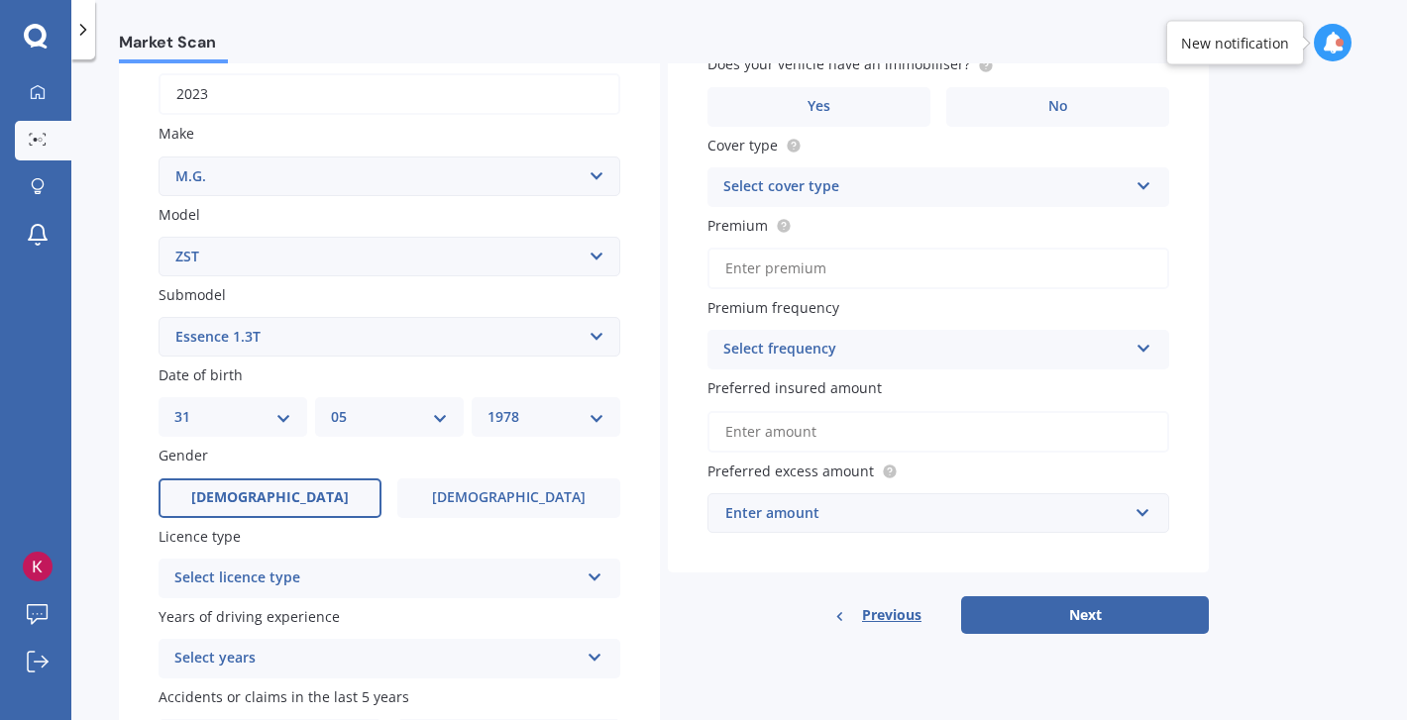
select select "1979"
click at [487, 409] on select "YYYY 2025 2024 2023 2022 2021 2020 2019 2018 2017 2016 2015 2014 2013 2012 2011…" at bounding box center [545, 417] width 117 height 22
click at [464, 496] on label "[DEMOGRAPHIC_DATA]" at bounding box center [508, 499] width 223 height 40
click at [0, 0] on input "[DEMOGRAPHIC_DATA]" at bounding box center [0, 0] width 0 height 0
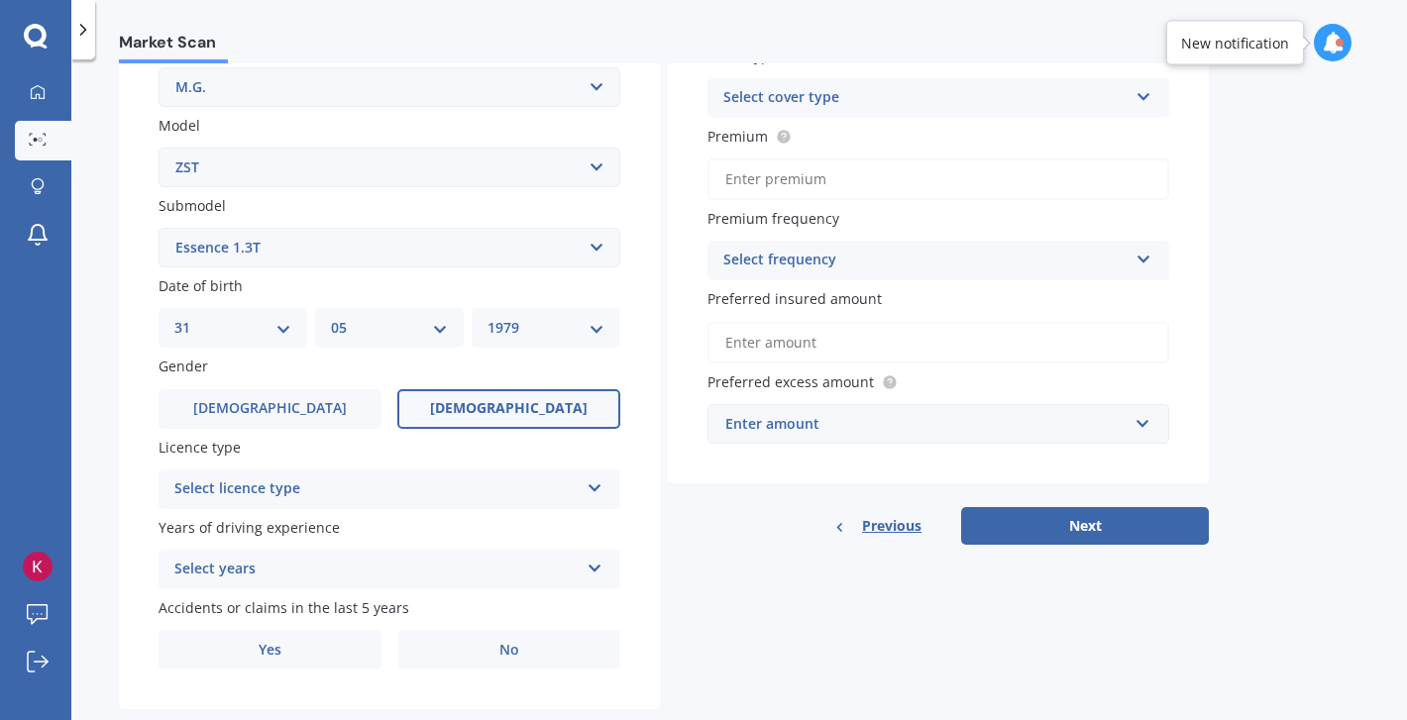
scroll to position [408, 0]
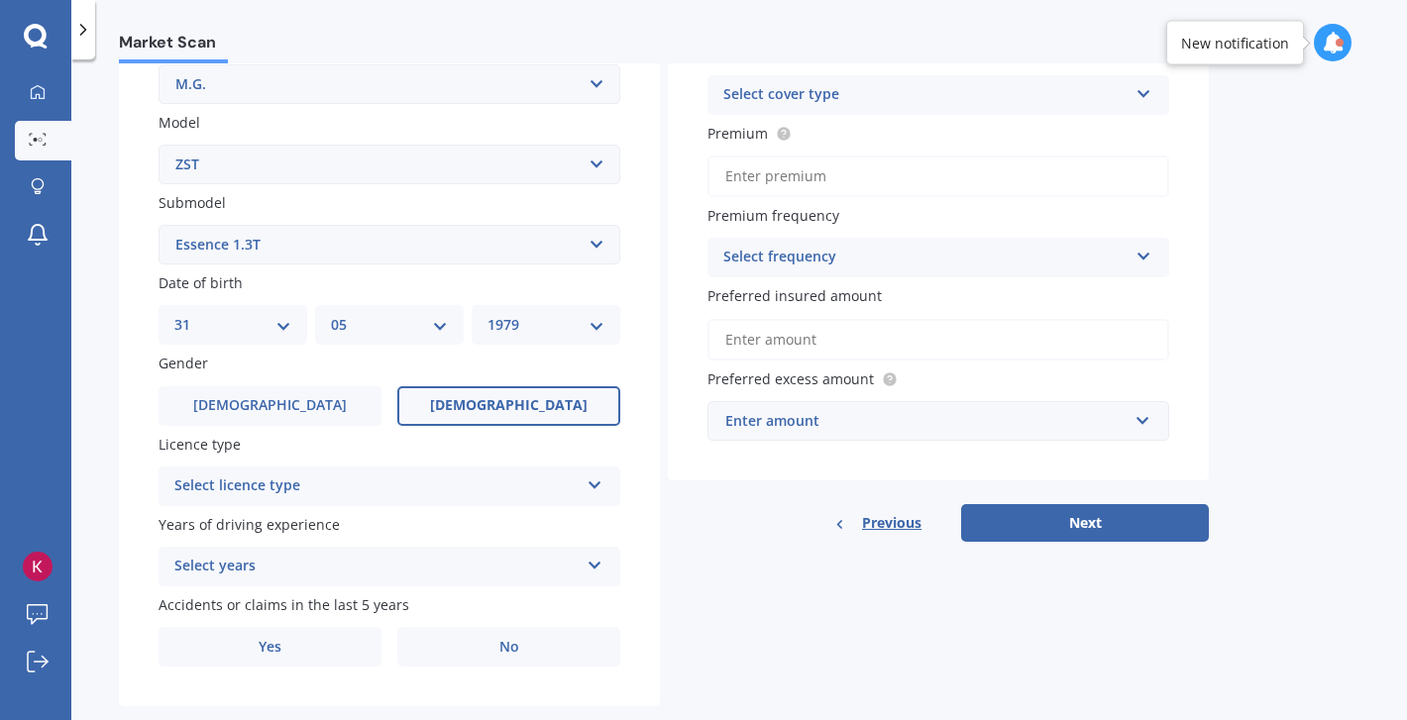
click at [461, 488] on div "Select licence type" at bounding box center [376, 487] width 404 height 24
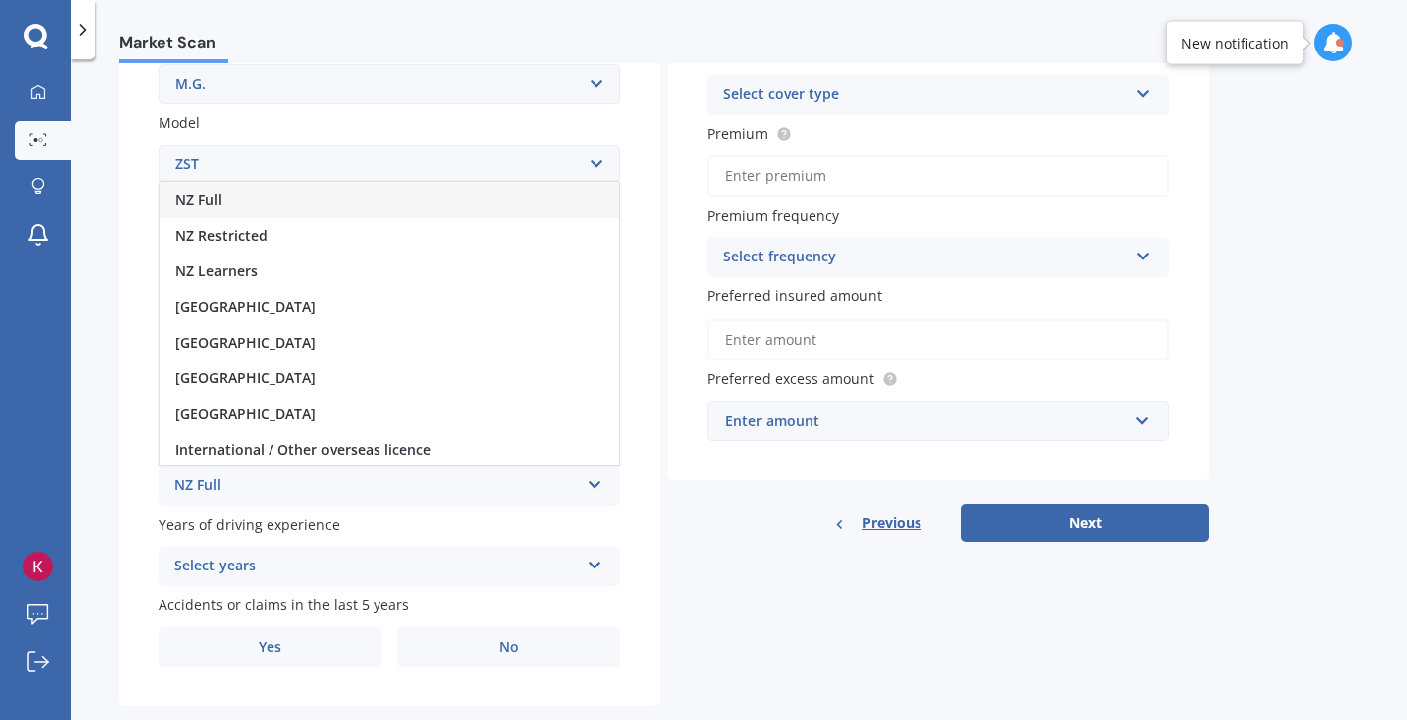
click at [389, 200] on div "NZ Full" at bounding box center [390, 200] width 460 height 36
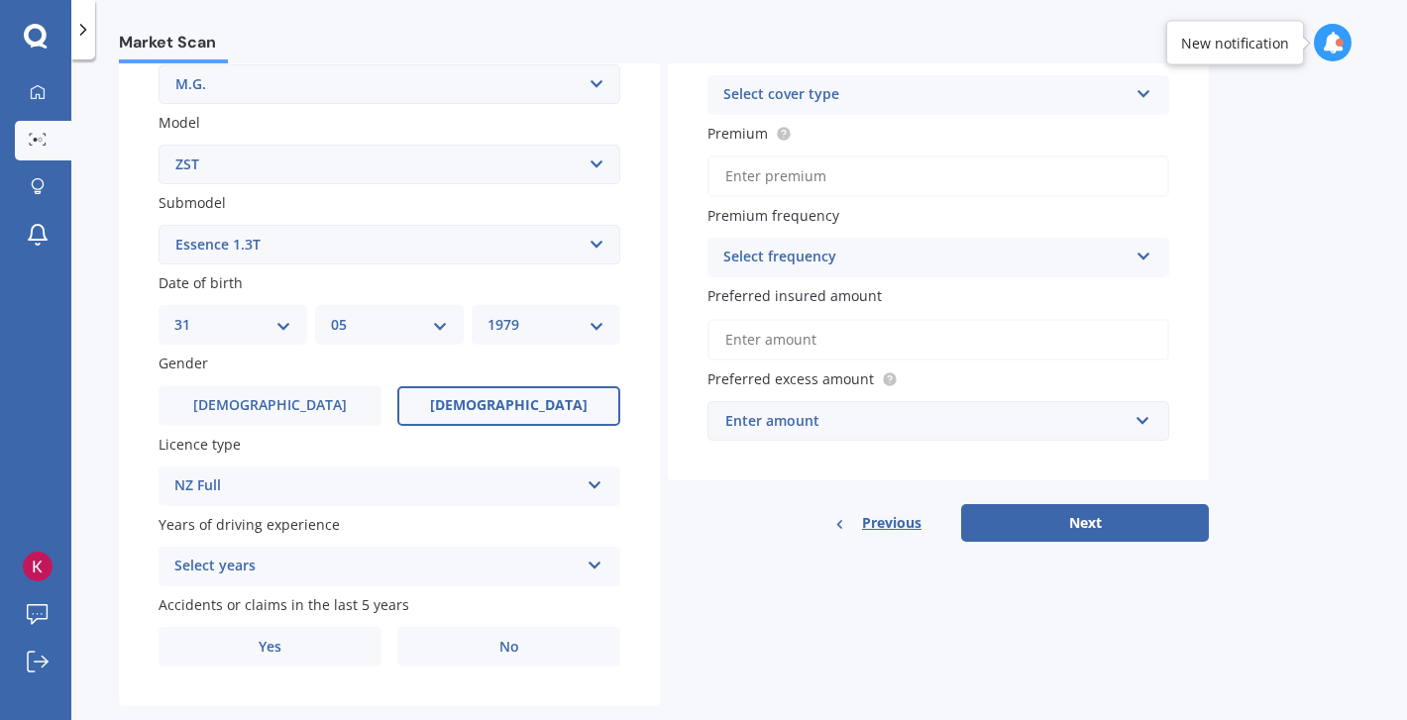
scroll to position [451, 0]
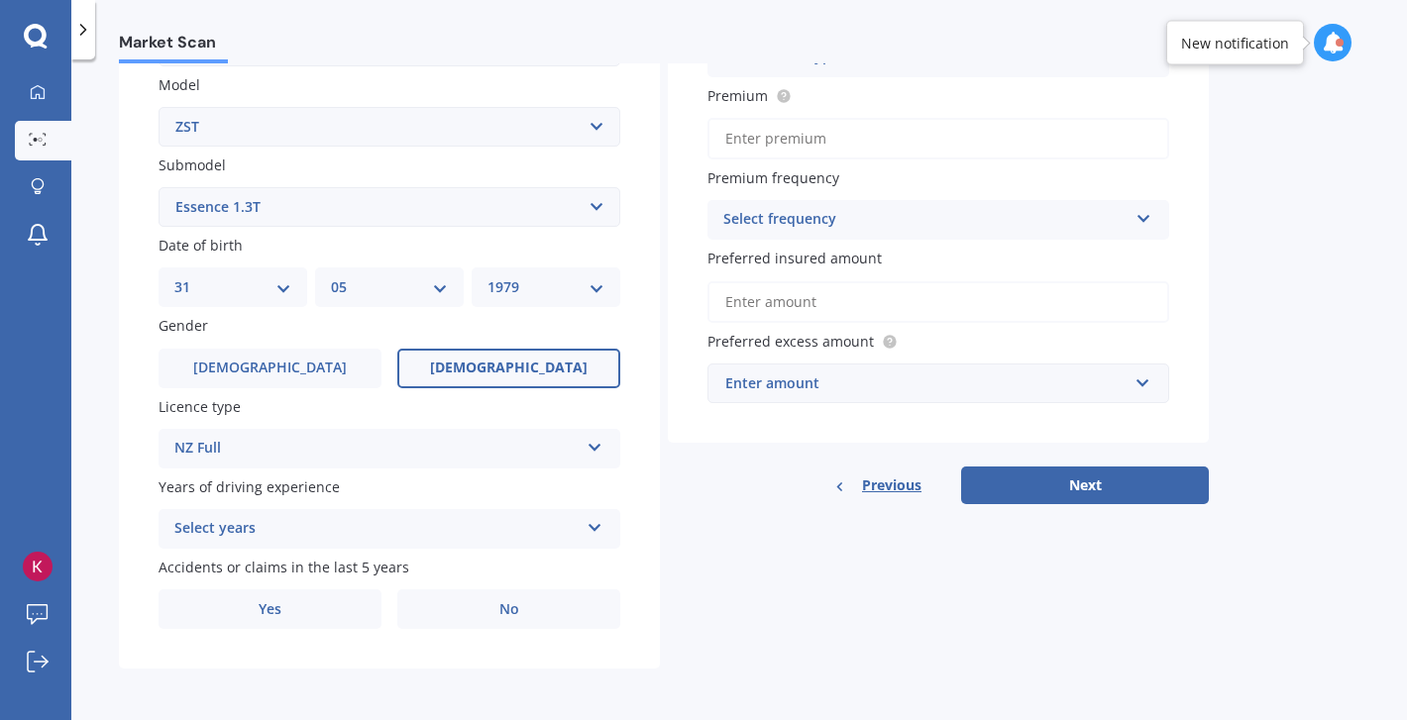
click at [396, 522] on div "Select years" at bounding box center [376, 529] width 404 height 24
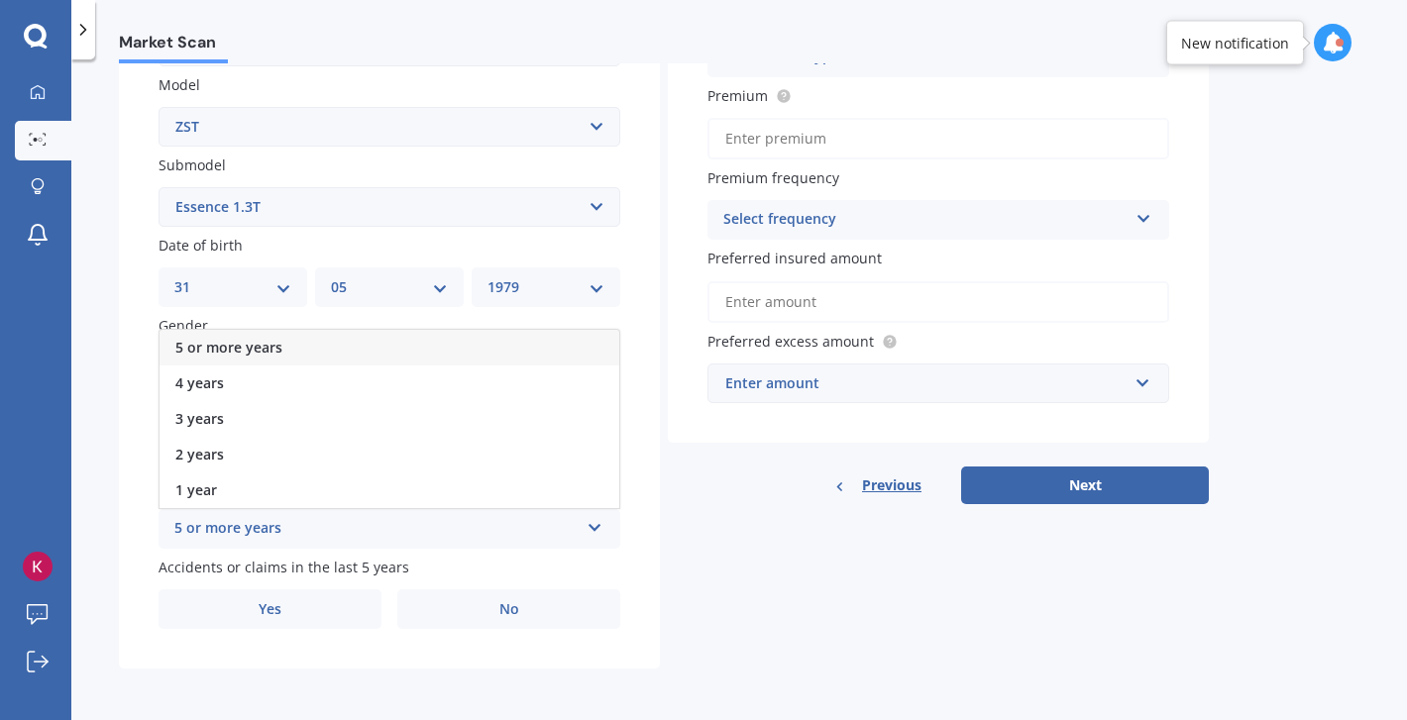
click at [372, 351] on div "5 or more years" at bounding box center [390, 348] width 460 height 36
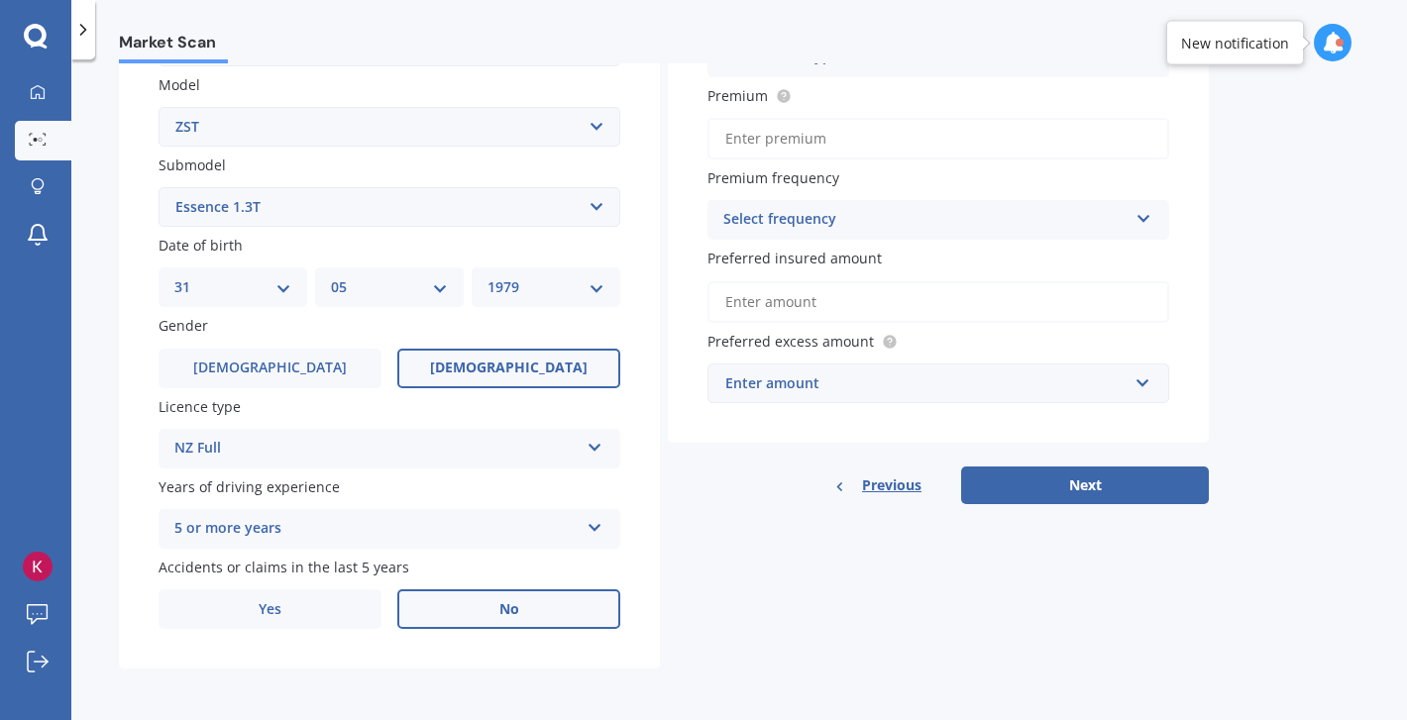
click at [463, 603] on label "No" at bounding box center [508, 609] width 223 height 40
click at [0, 0] on input "No" at bounding box center [0, 0] width 0 height 0
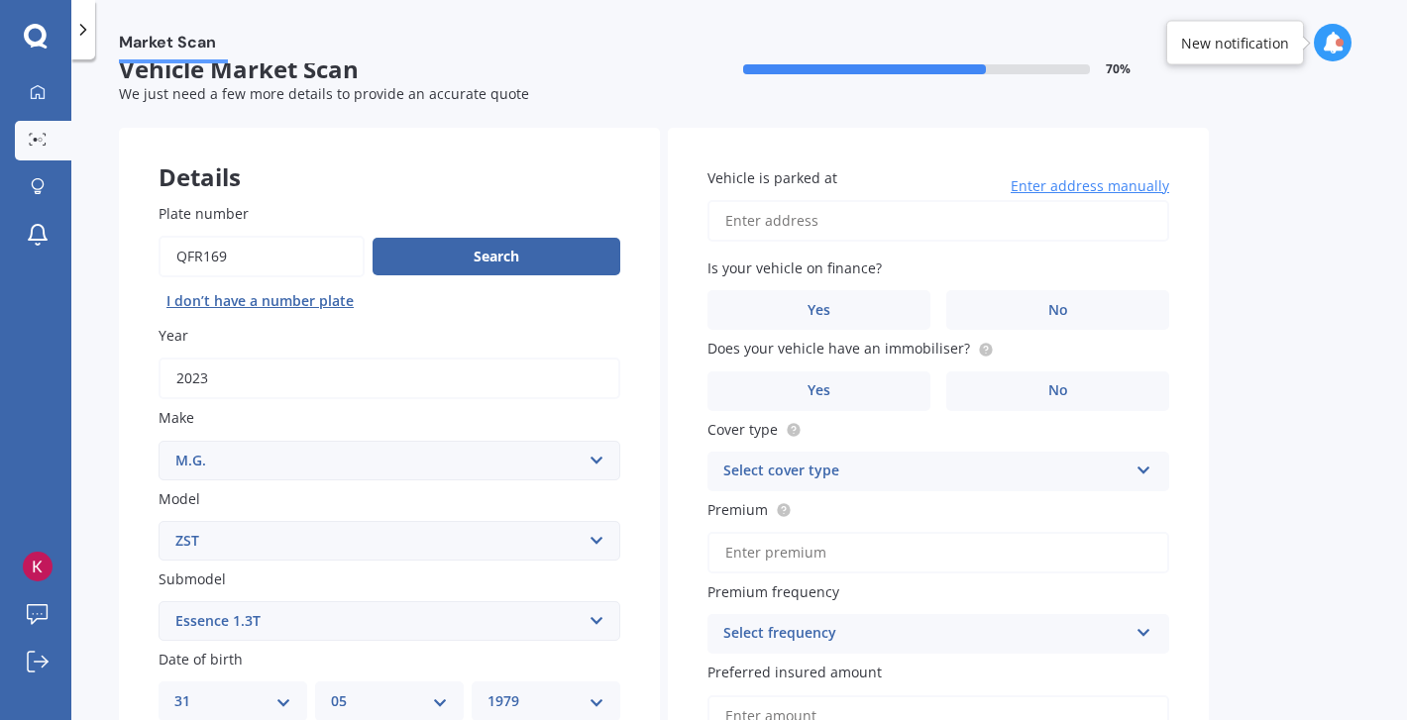
scroll to position [26, 0]
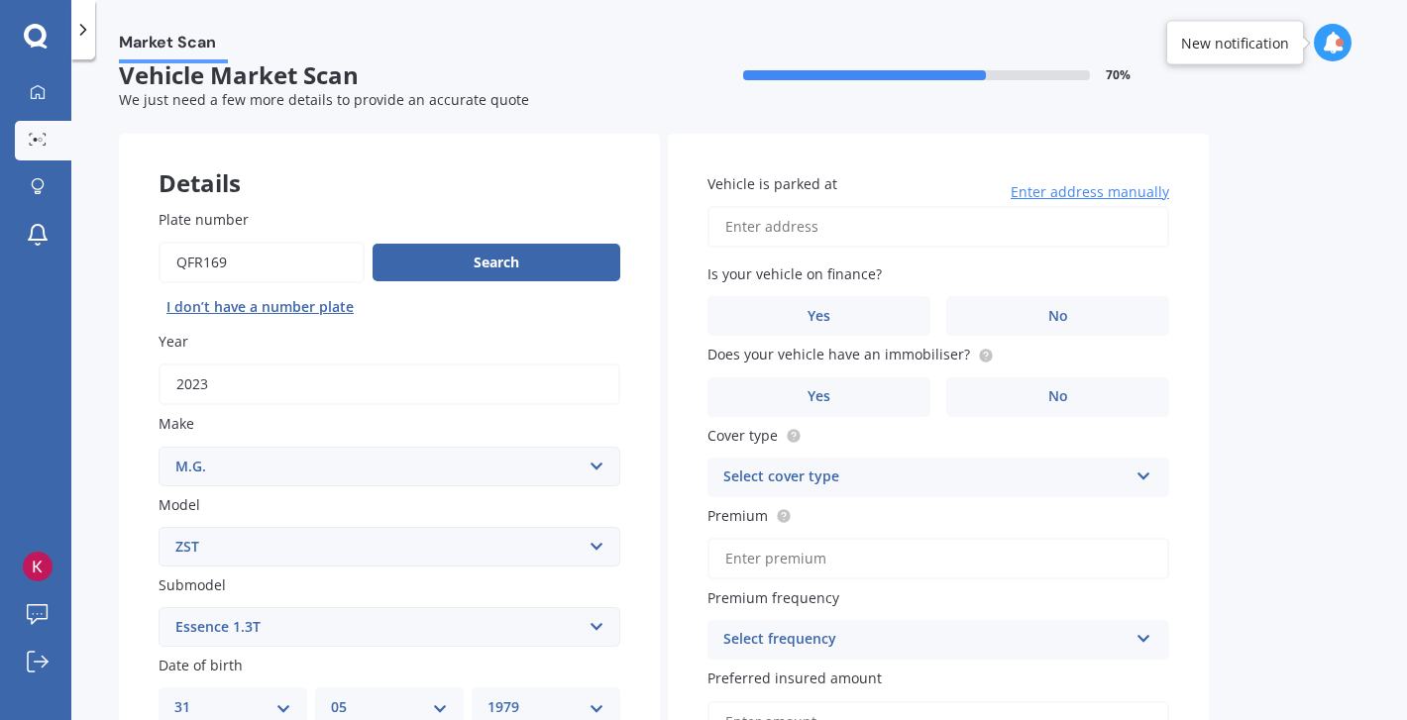
click at [820, 237] on input "Vehicle is parked at" at bounding box center [938, 227] width 462 height 42
type input "[STREET_ADDRESS]"
click at [851, 318] on label "Yes" at bounding box center [818, 316] width 223 height 40
click at [0, 0] on input "Yes" at bounding box center [0, 0] width 0 height 0
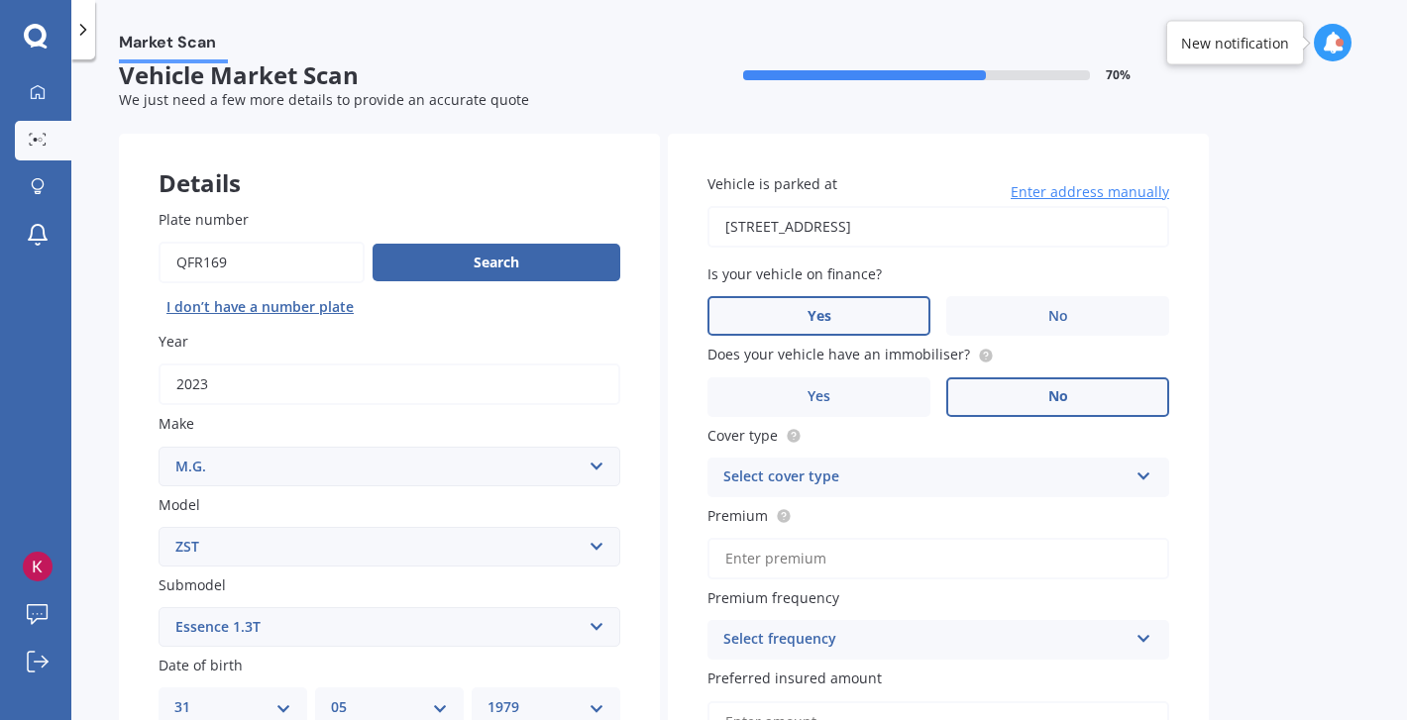
click at [1001, 391] on label "No" at bounding box center [1057, 397] width 223 height 40
click at [0, 0] on input "No" at bounding box center [0, 0] width 0 height 0
click at [904, 387] on label "Yes" at bounding box center [818, 397] width 223 height 40
click at [0, 0] on input "Yes" at bounding box center [0, 0] width 0 height 0
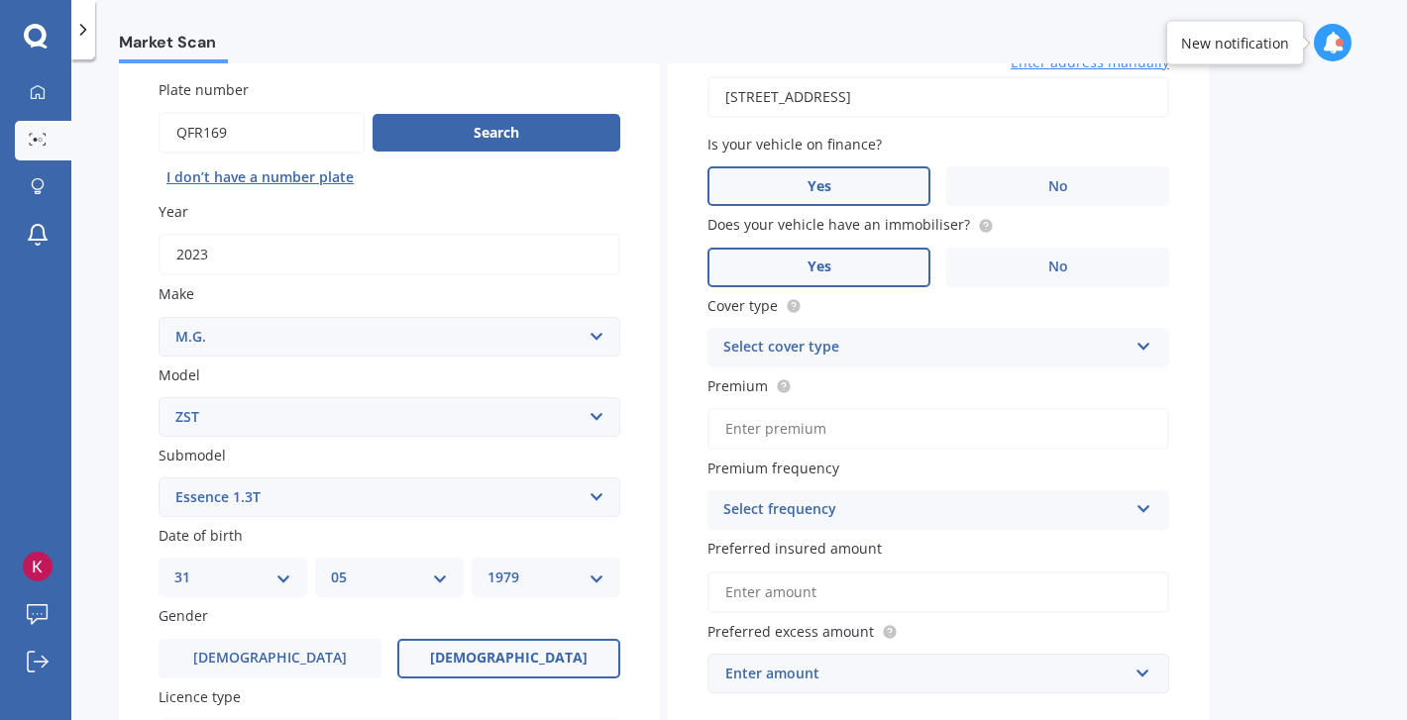
scroll to position [162, 0]
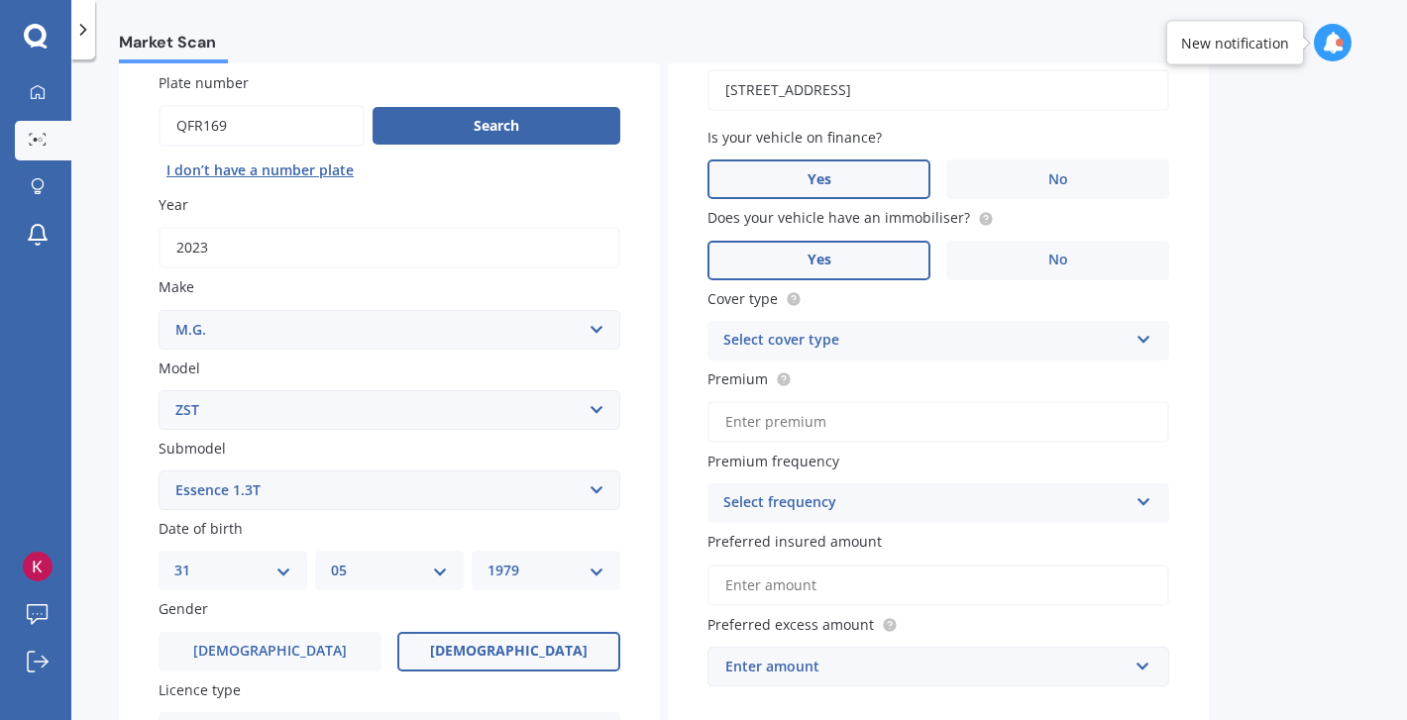
click at [888, 340] on div "Select cover type" at bounding box center [925, 341] width 404 height 24
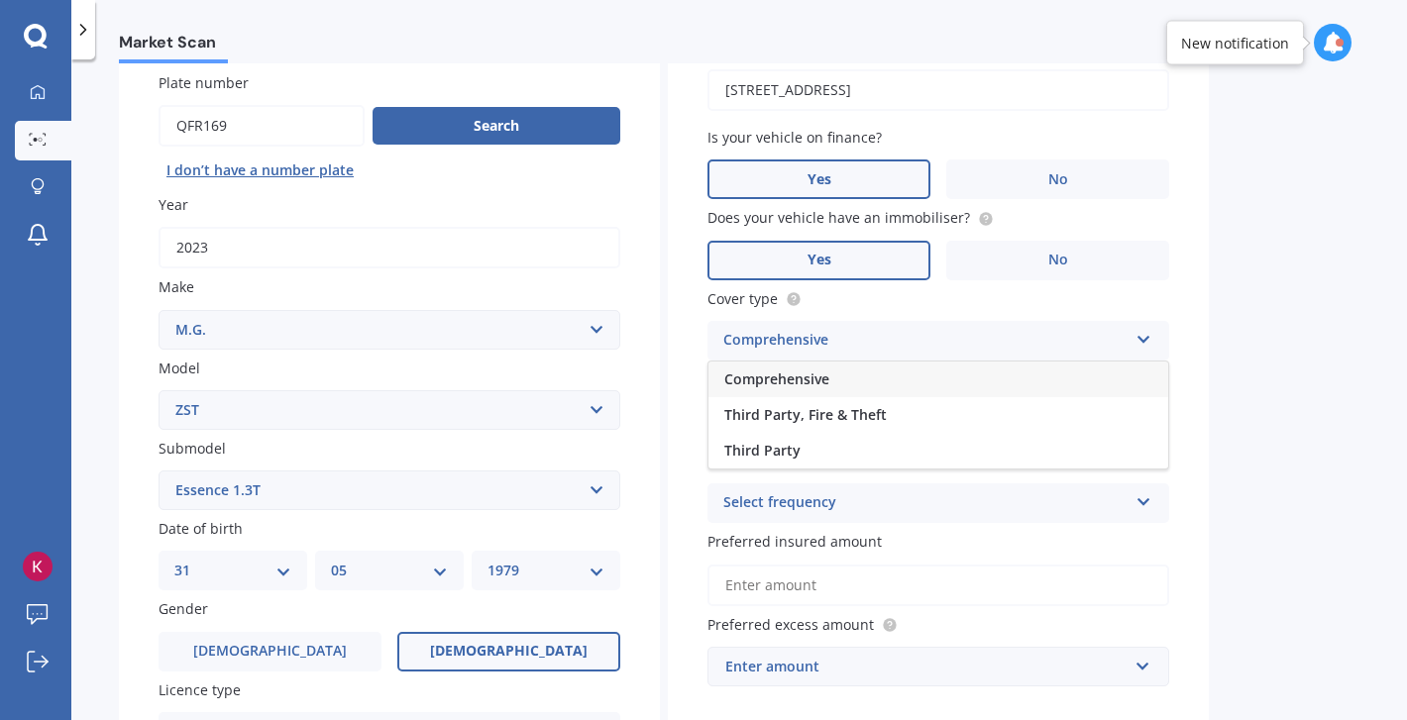
click at [868, 372] on div "Comprehensive" at bounding box center [938, 380] width 460 height 36
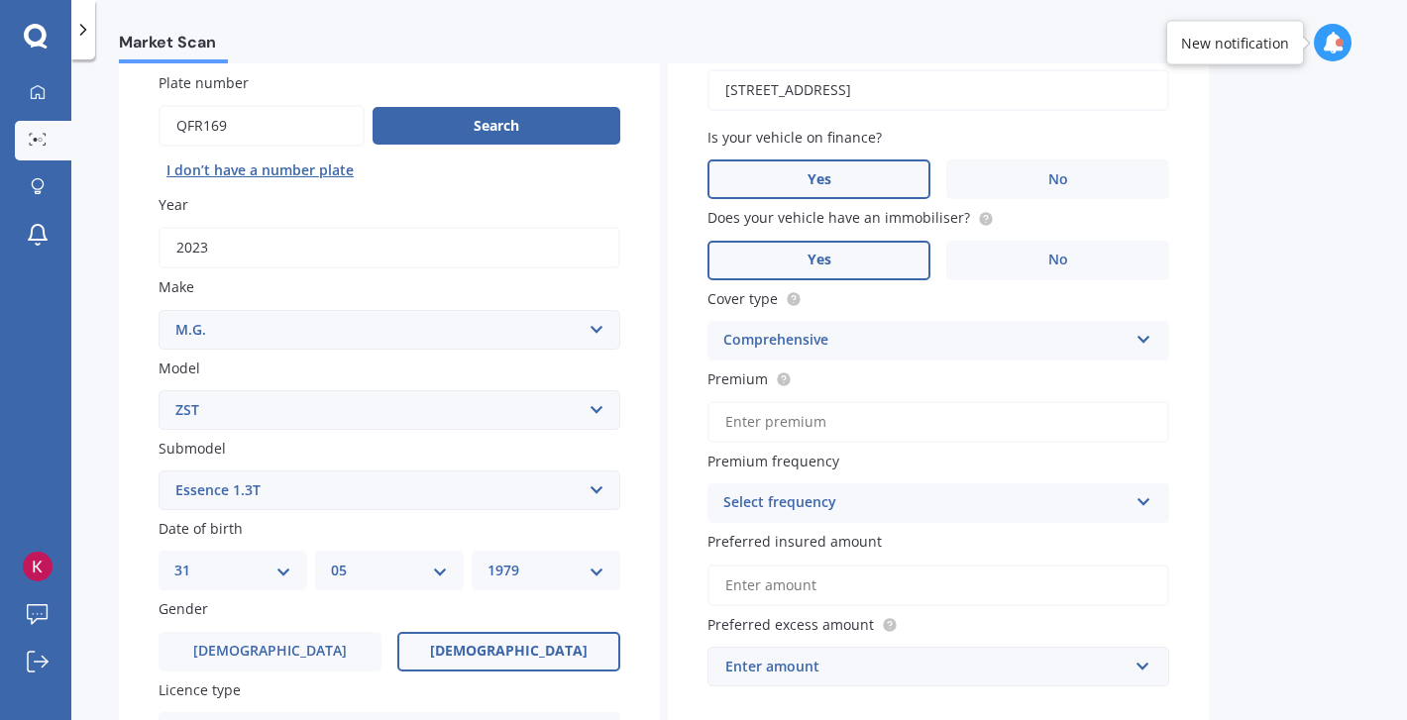
click at [887, 417] on input "Premium" at bounding box center [938, 422] width 462 height 42
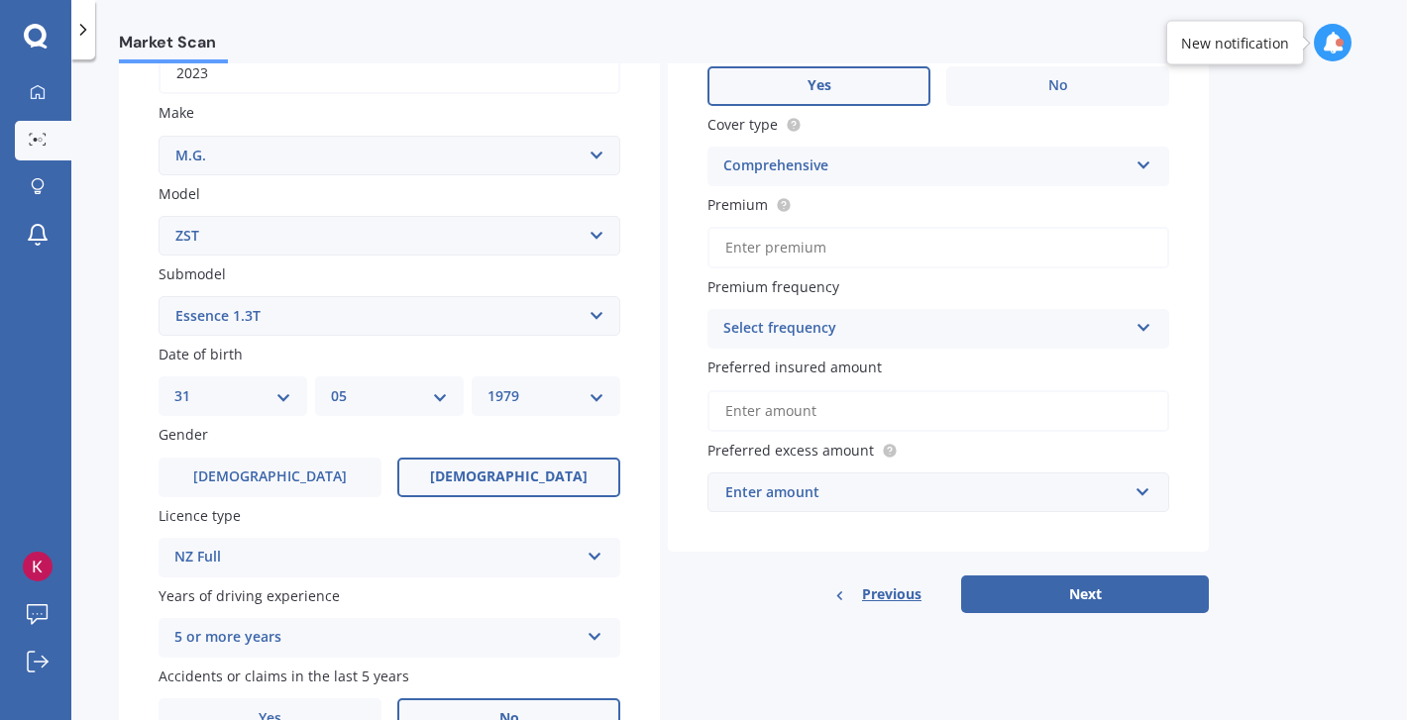
scroll to position [339, 0]
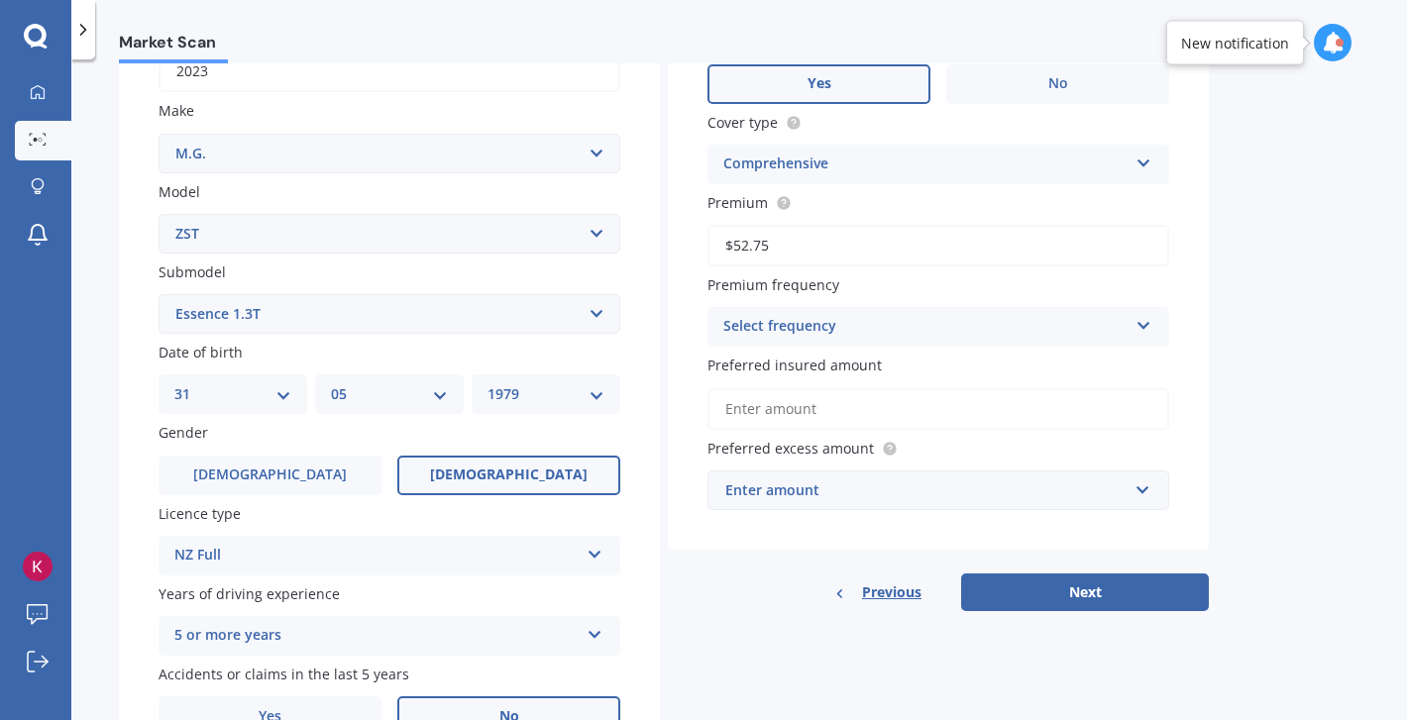
type input "$52.75"
click at [775, 325] on div "Select frequency" at bounding box center [925, 327] width 404 height 24
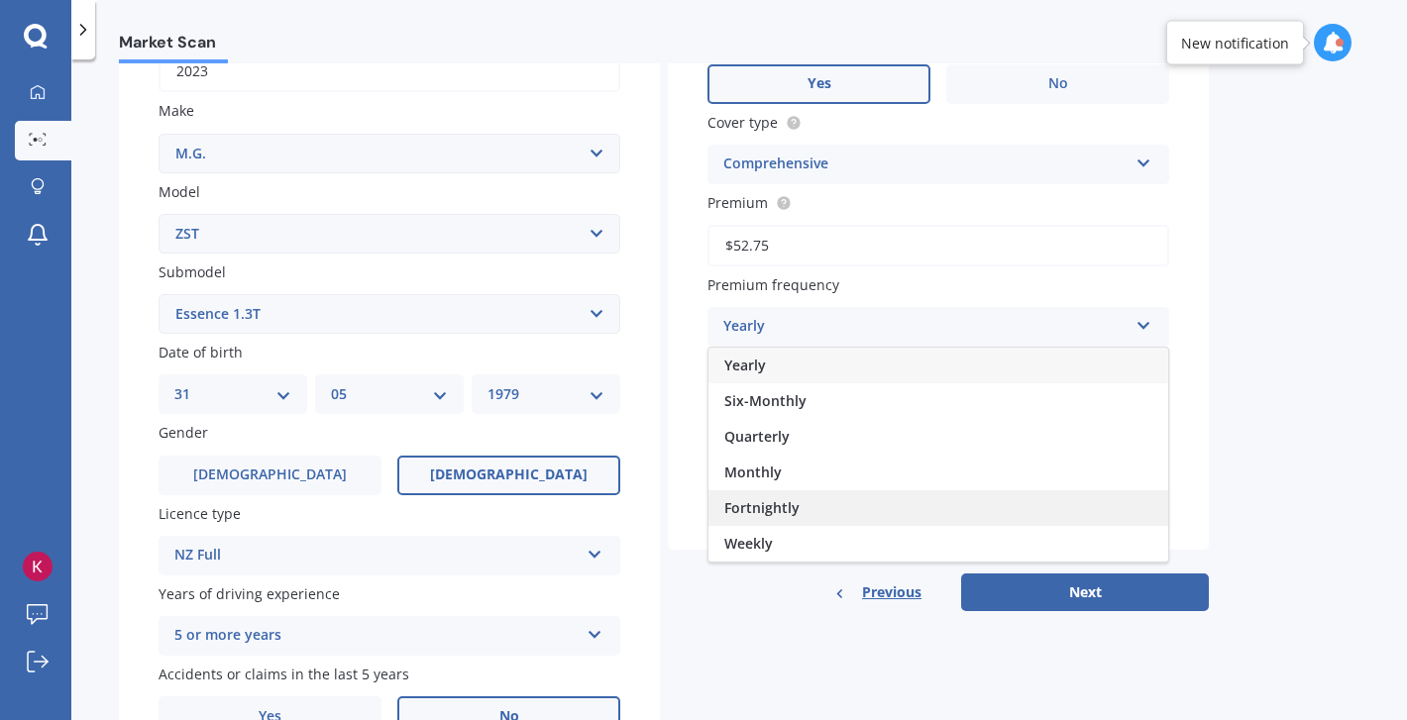
click at [755, 503] on span "Fortnightly" at bounding box center [761, 507] width 75 height 19
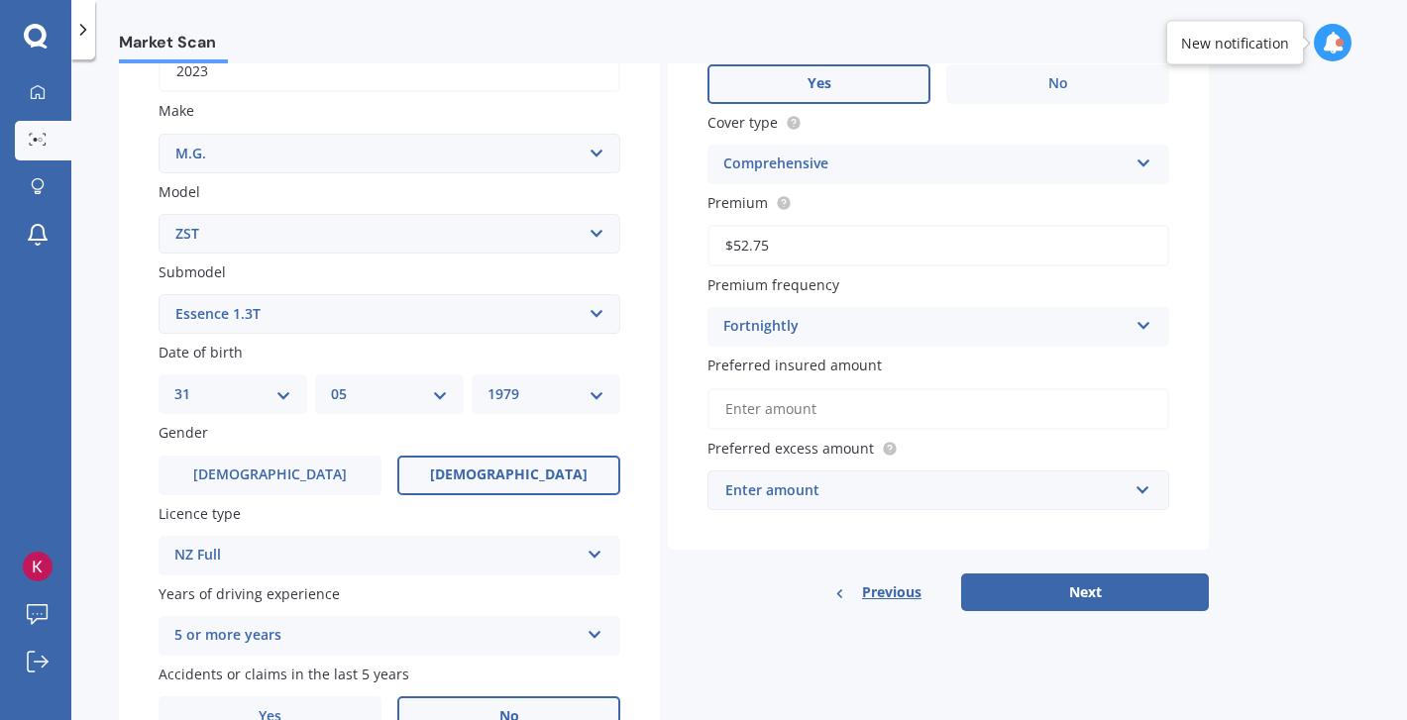
click at [848, 421] on input "Preferred insured amount" at bounding box center [938, 409] width 462 height 42
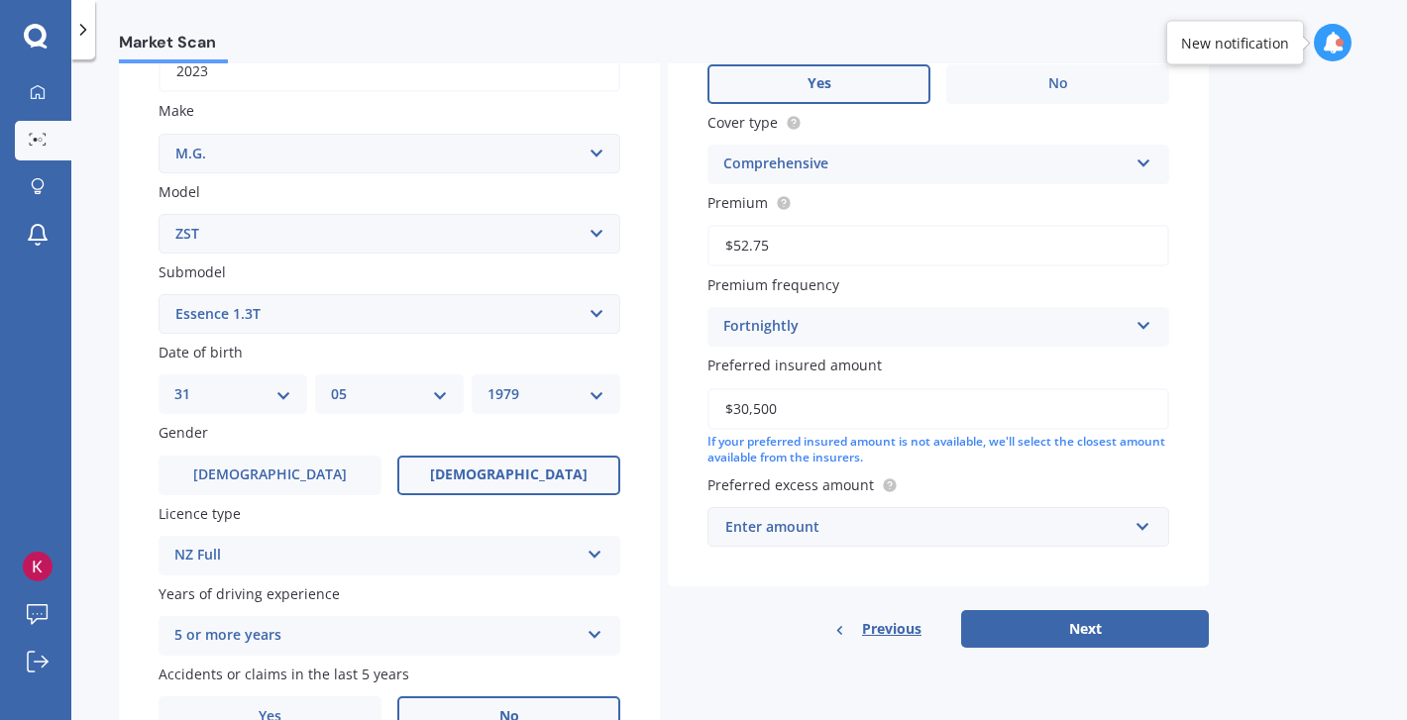
type input "$30,500"
click at [913, 522] on div "Enter amount" at bounding box center [926, 527] width 402 height 22
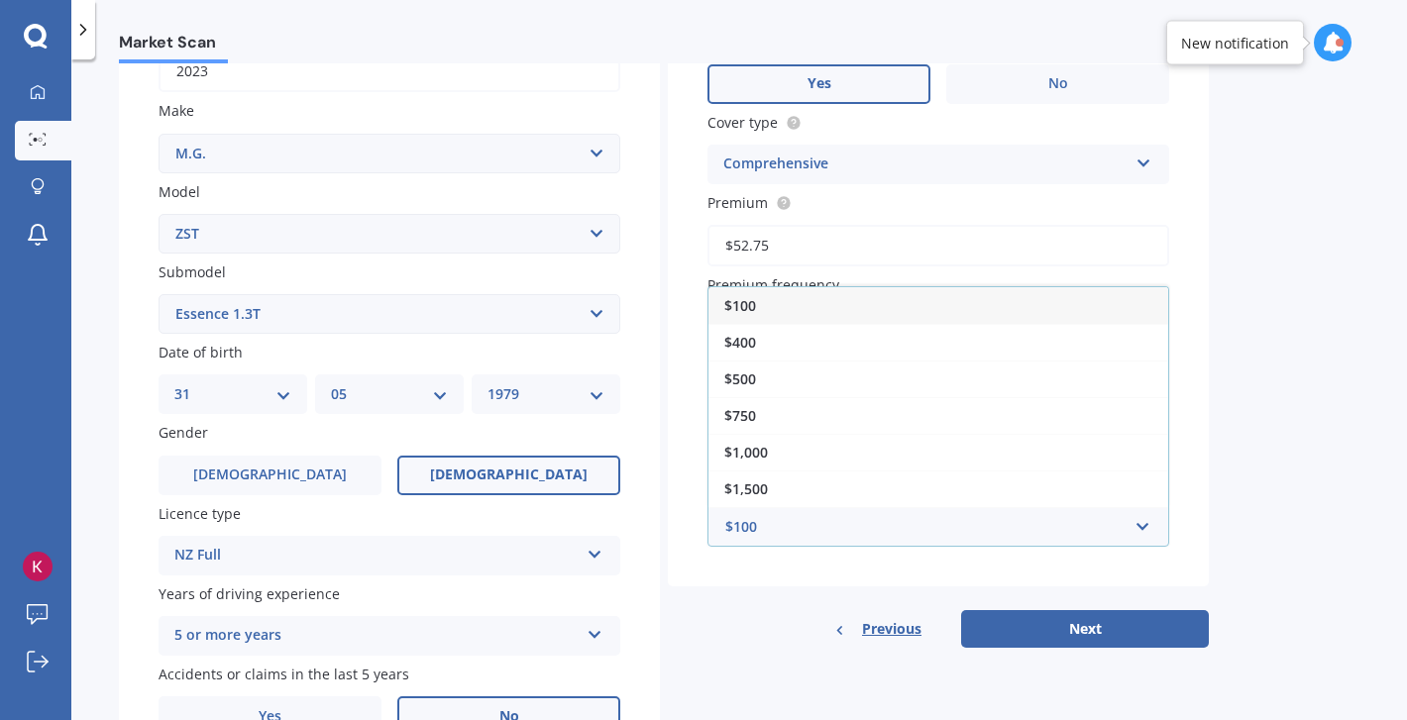
click at [922, 312] on div "$100" at bounding box center [938, 305] width 460 height 37
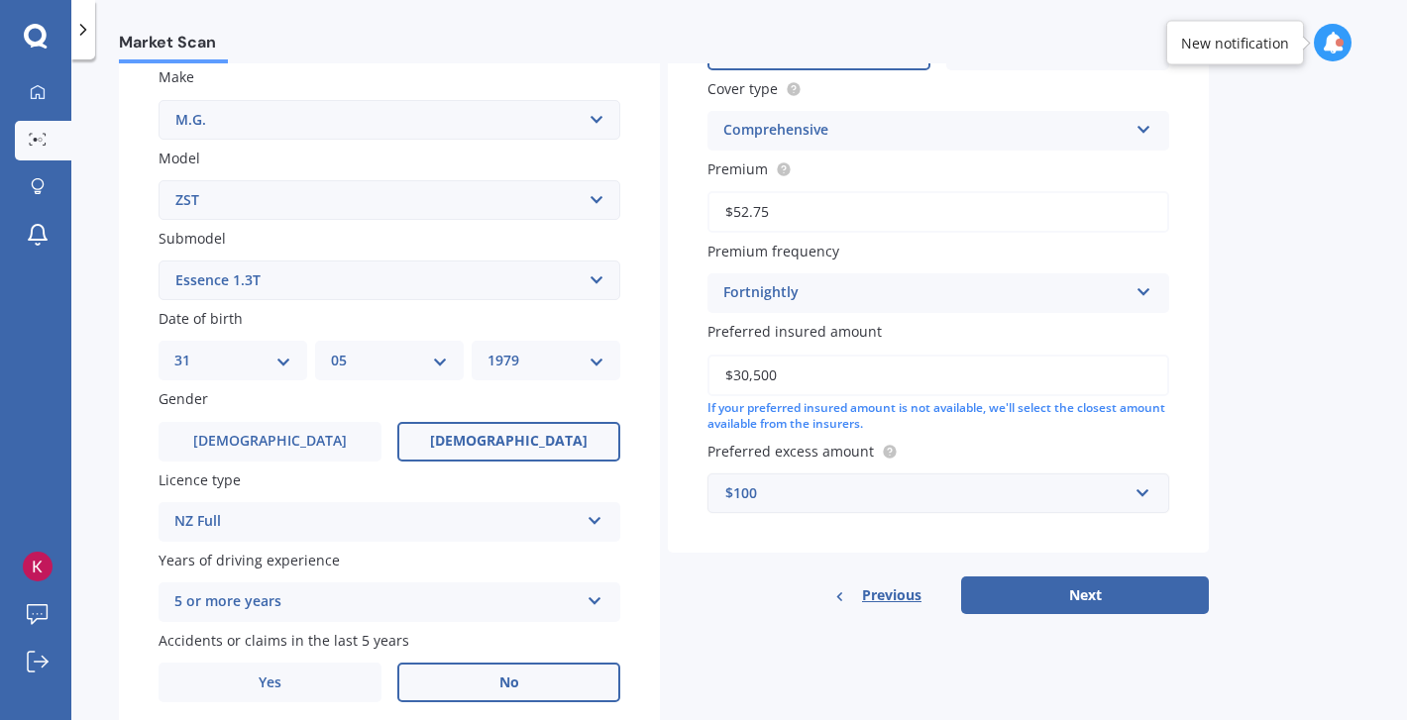
scroll to position [379, 0]
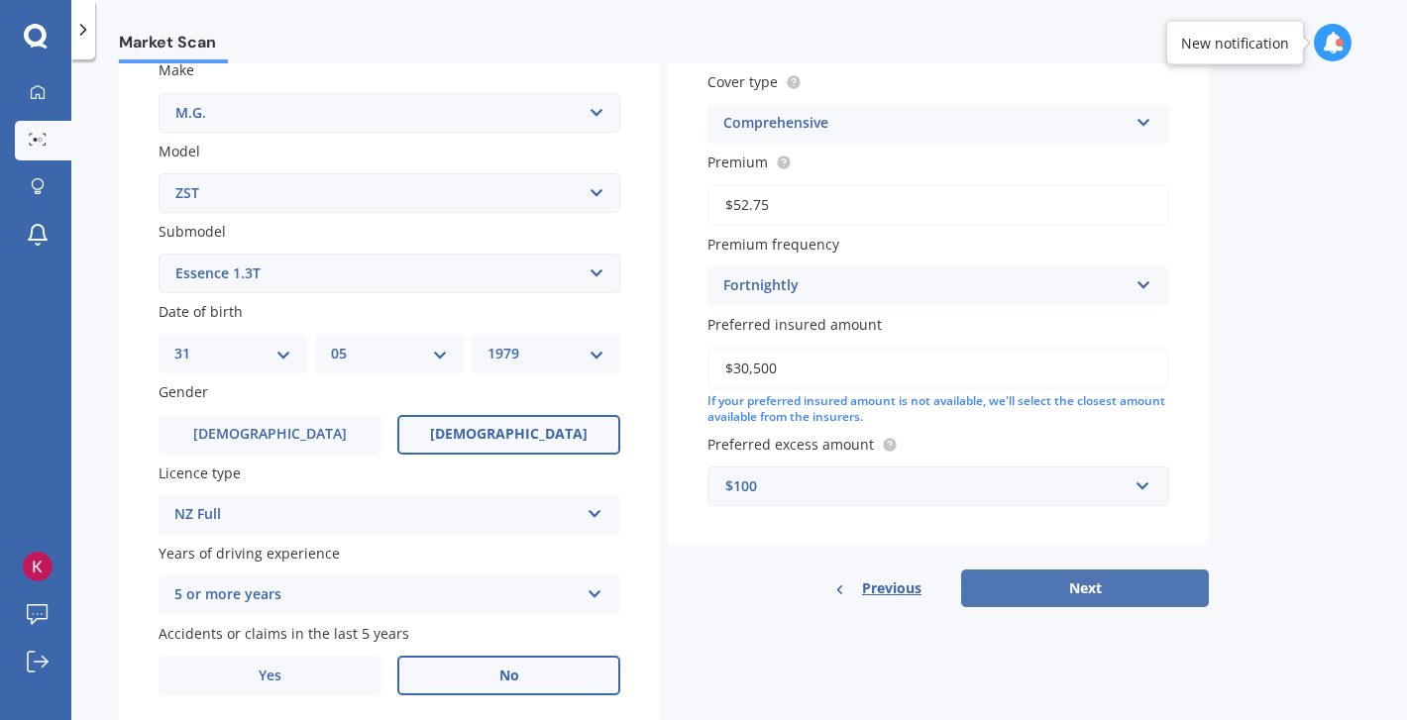
click at [1048, 584] on button "Next" at bounding box center [1085, 589] width 248 height 38
select select "31"
select select "05"
select select "1979"
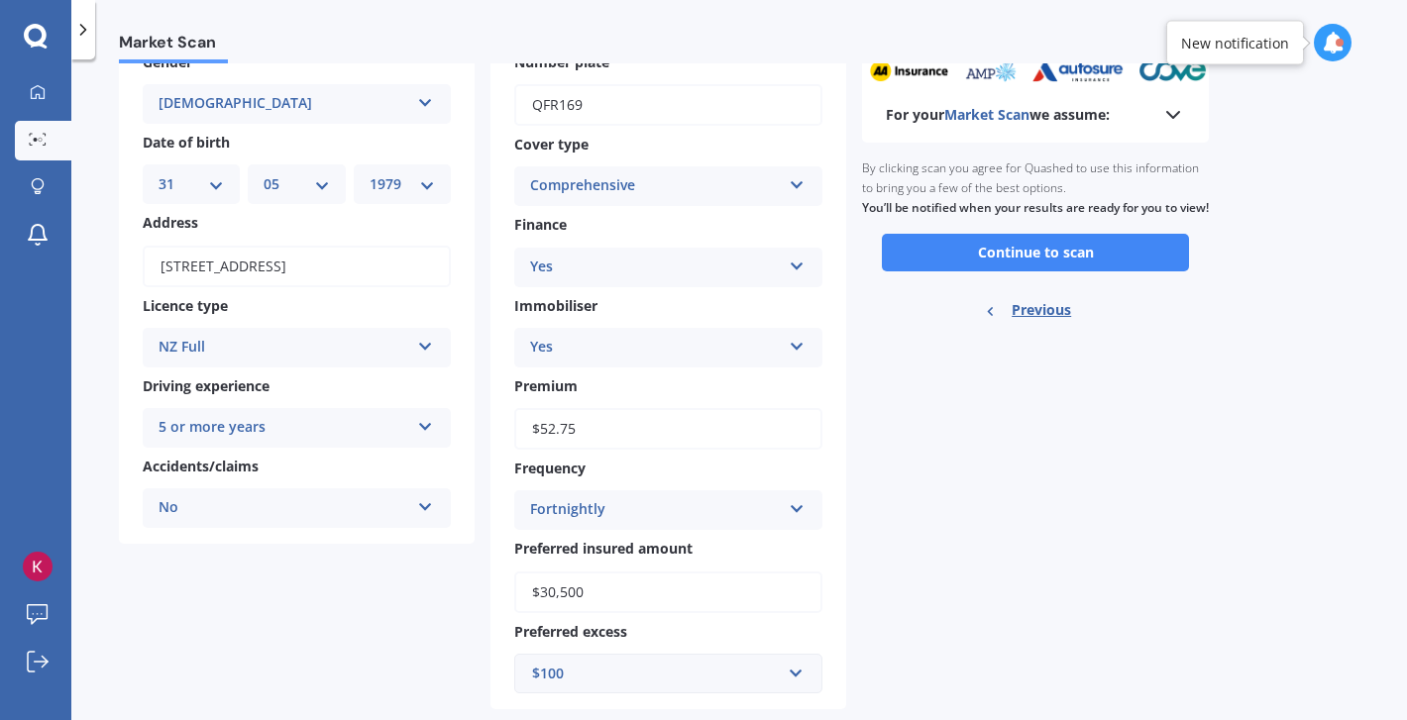
scroll to position [167, 0]
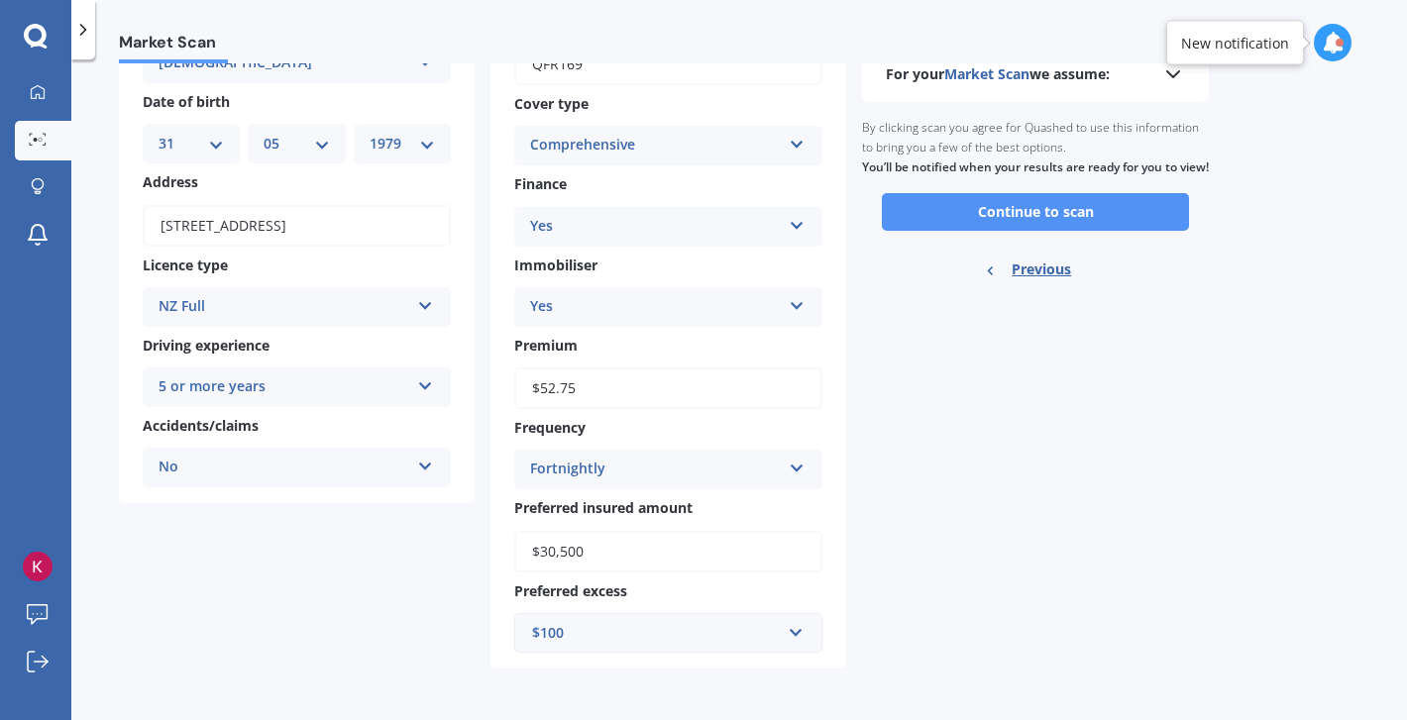
click at [1005, 222] on button "Continue to scan" at bounding box center [1035, 212] width 307 height 38
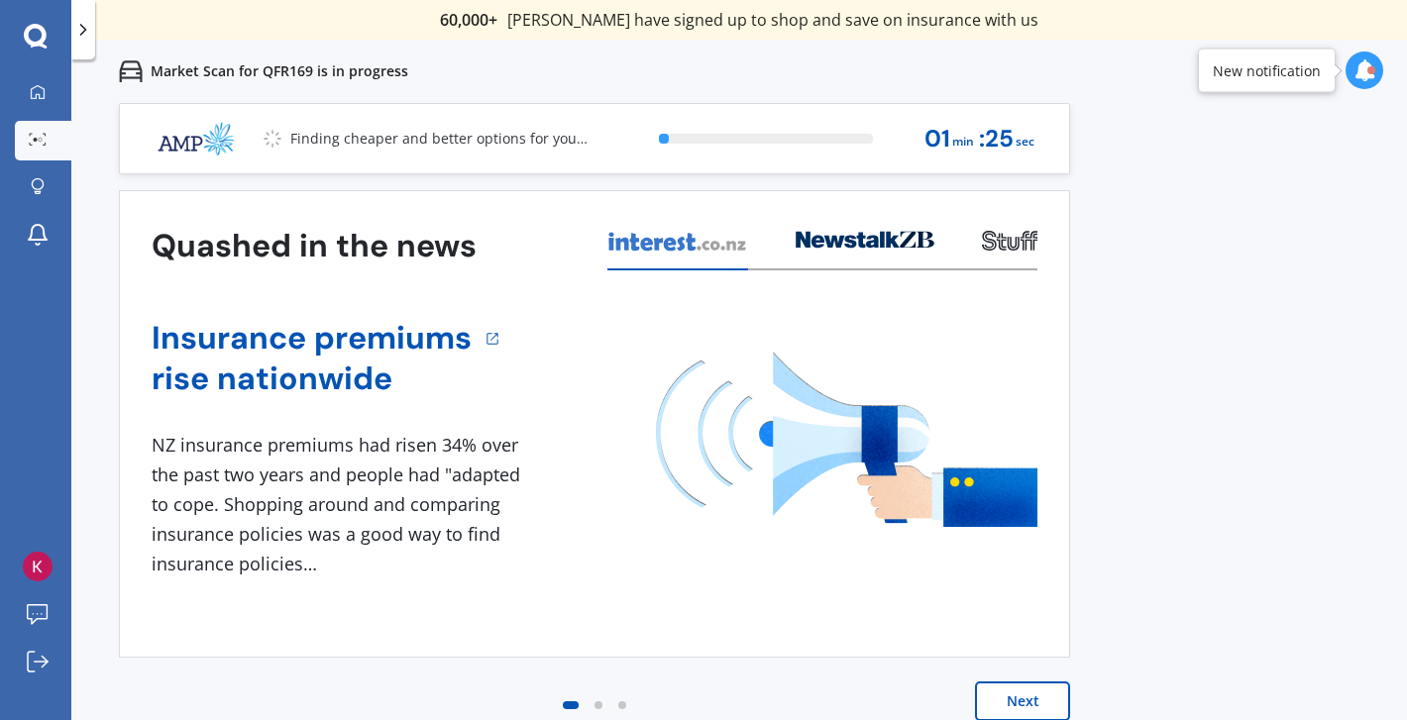
click at [1046, 705] on button "Next" at bounding box center [1022, 702] width 95 height 40
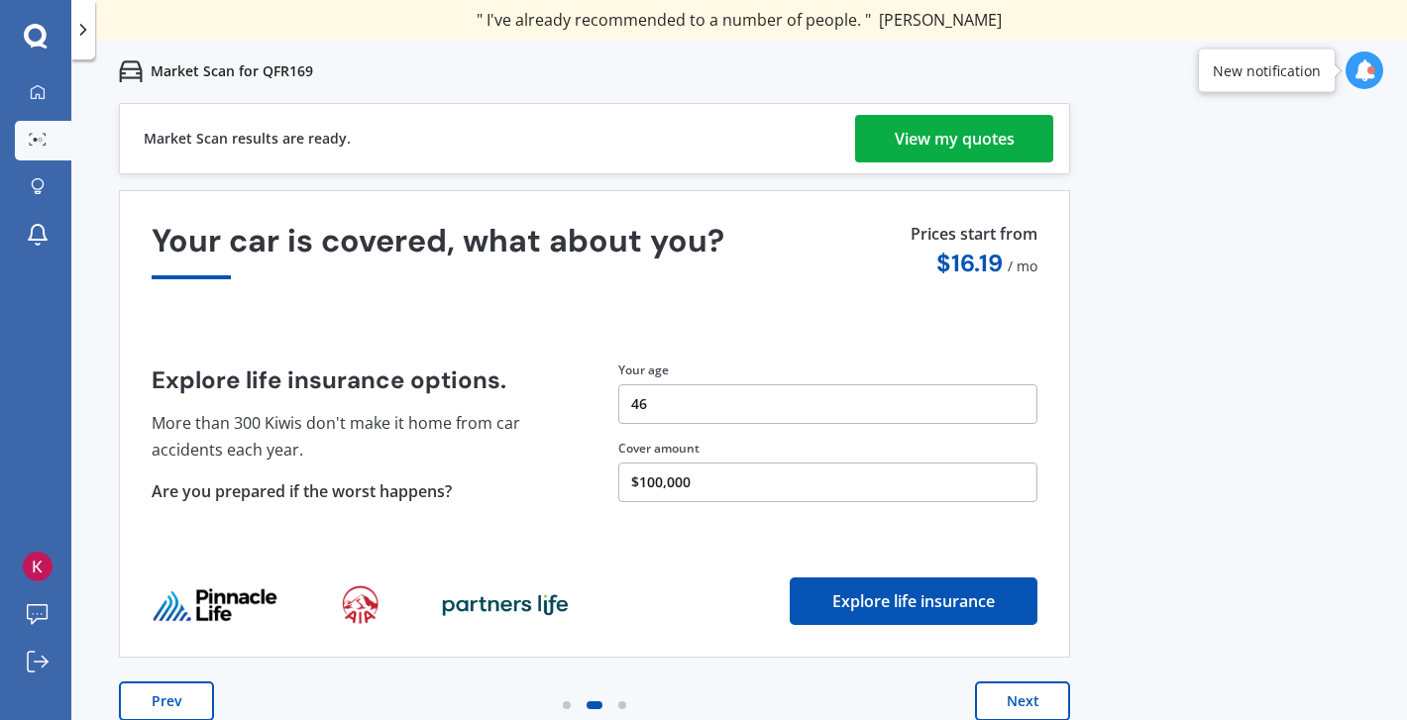
click at [1016, 132] on link "View my quotes" at bounding box center [954, 139] width 198 height 48
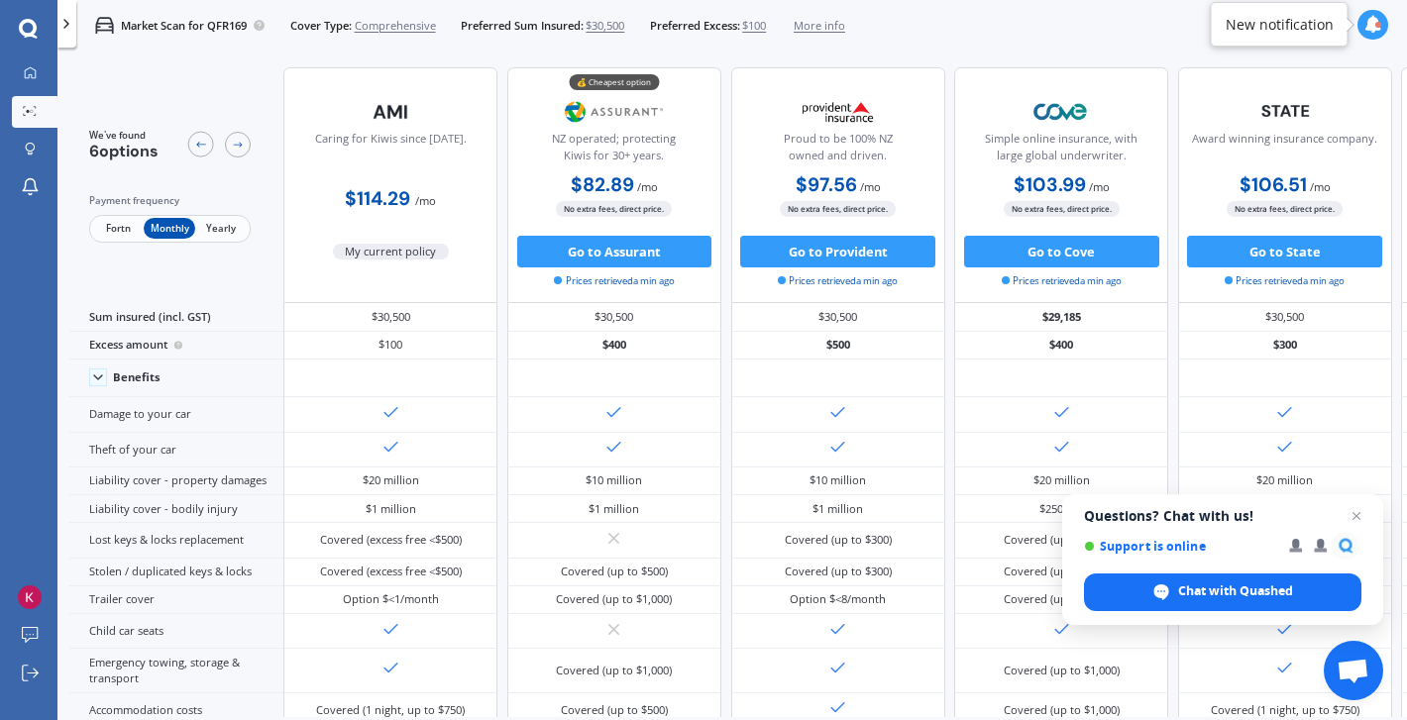
click at [115, 232] on span "Fortn" at bounding box center [118, 228] width 52 height 21
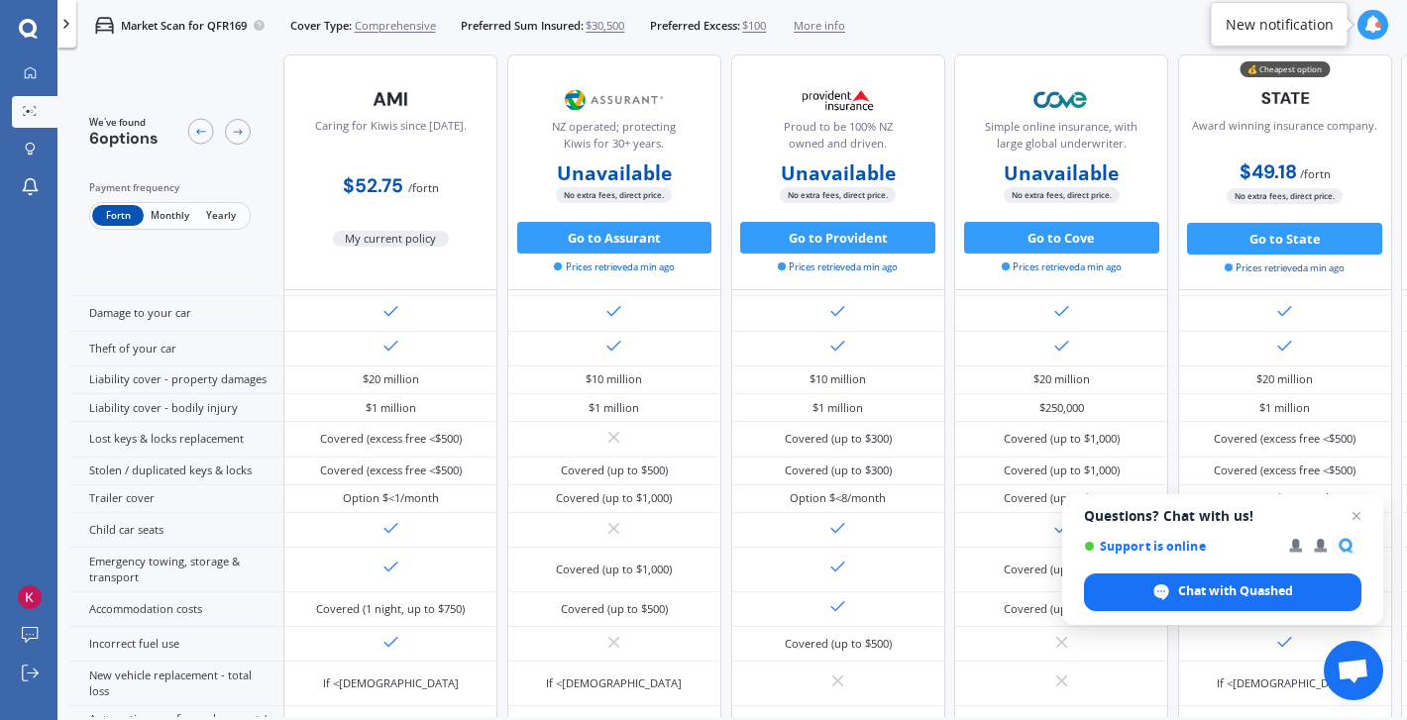
scroll to position [129, 0]
click at [1047, 19] on div "Market Scan for QFR169 Cover Type: Comprehensive Preferred Sum Insured: $30,500…" at bounding box center [731, 25] width 1349 height 51
click at [1356, 509] on span "Open chat" at bounding box center [1356, 516] width 25 height 25
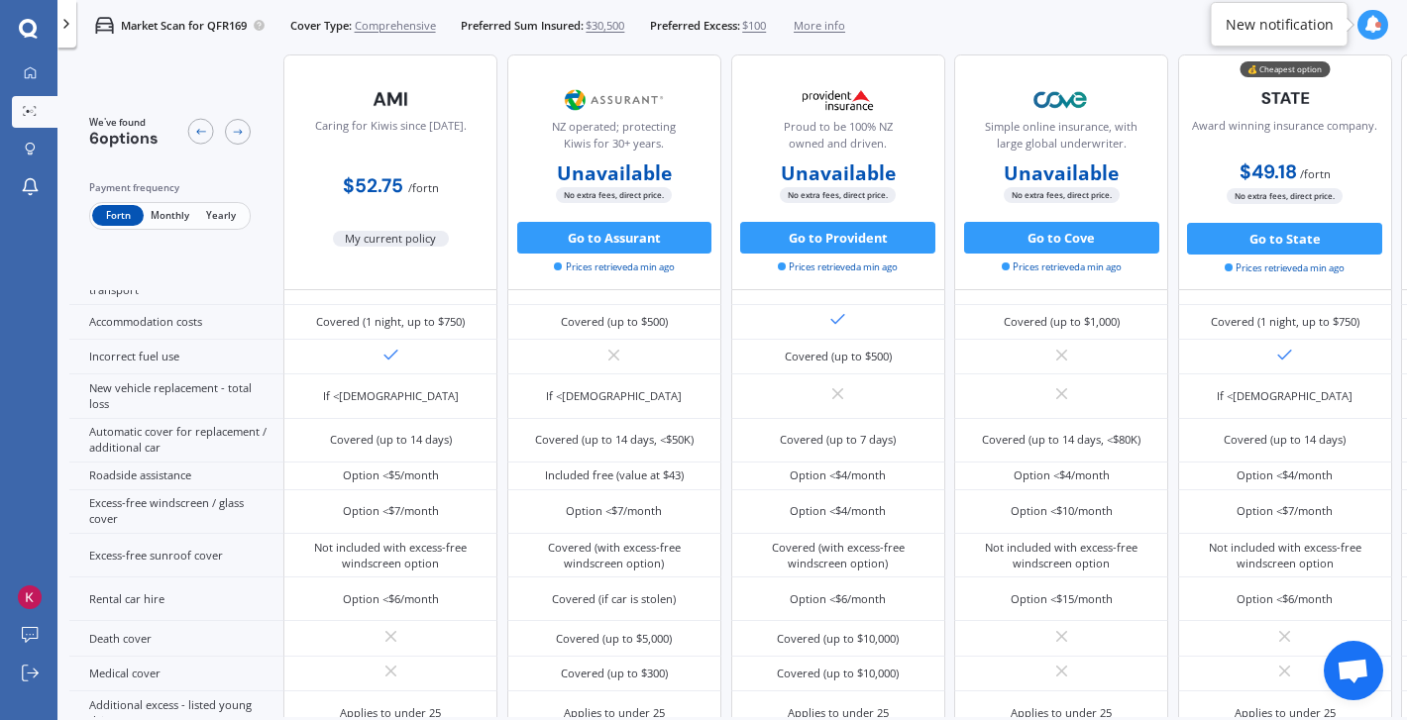
scroll to position [473, 0]
